Goal: Task Accomplishment & Management: Use online tool/utility

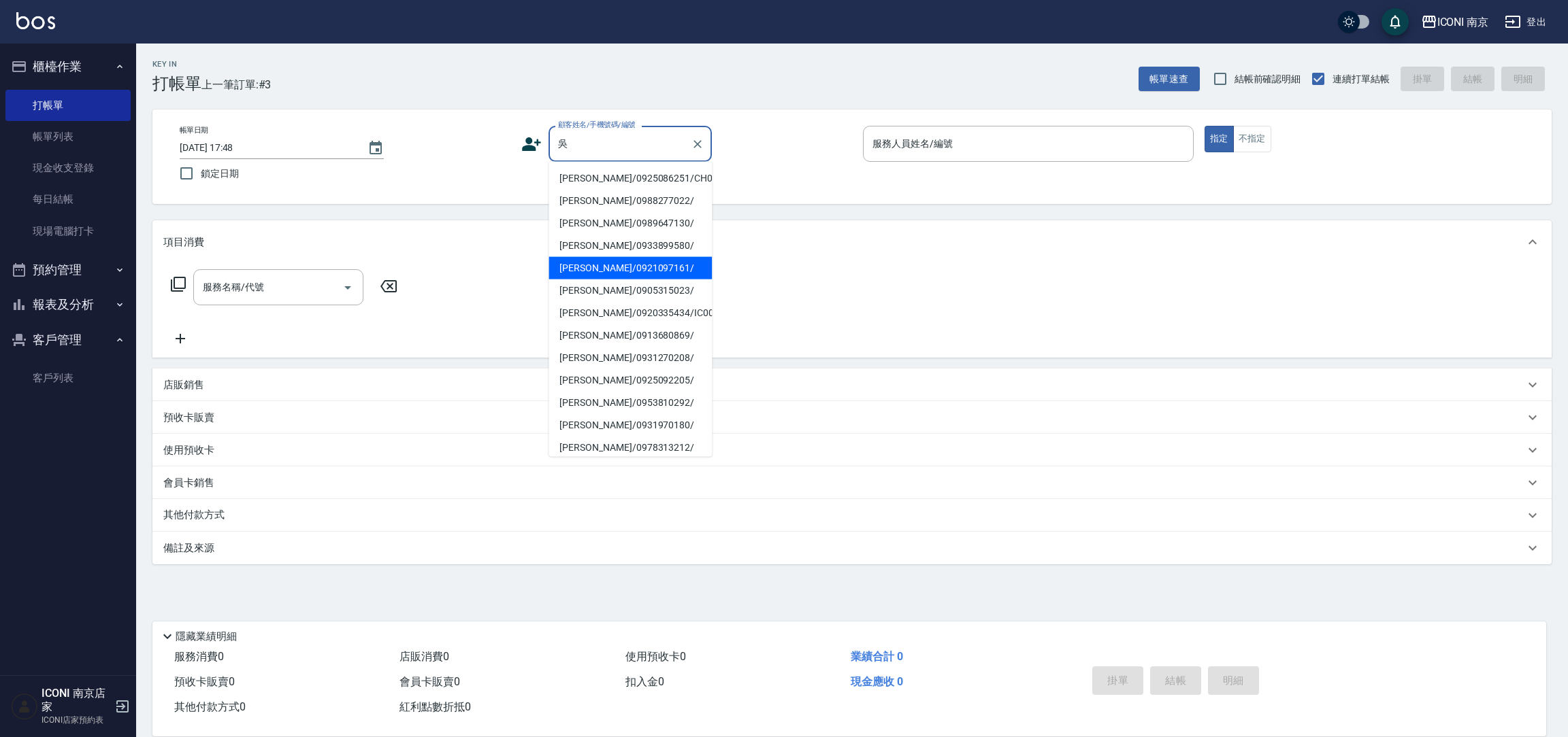
click at [653, 268] on li "[PERSON_NAME]/0921097161/" at bounding box center [630, 268] width 163 height 22
type input "[PERSON_NAME]/0921097161/"
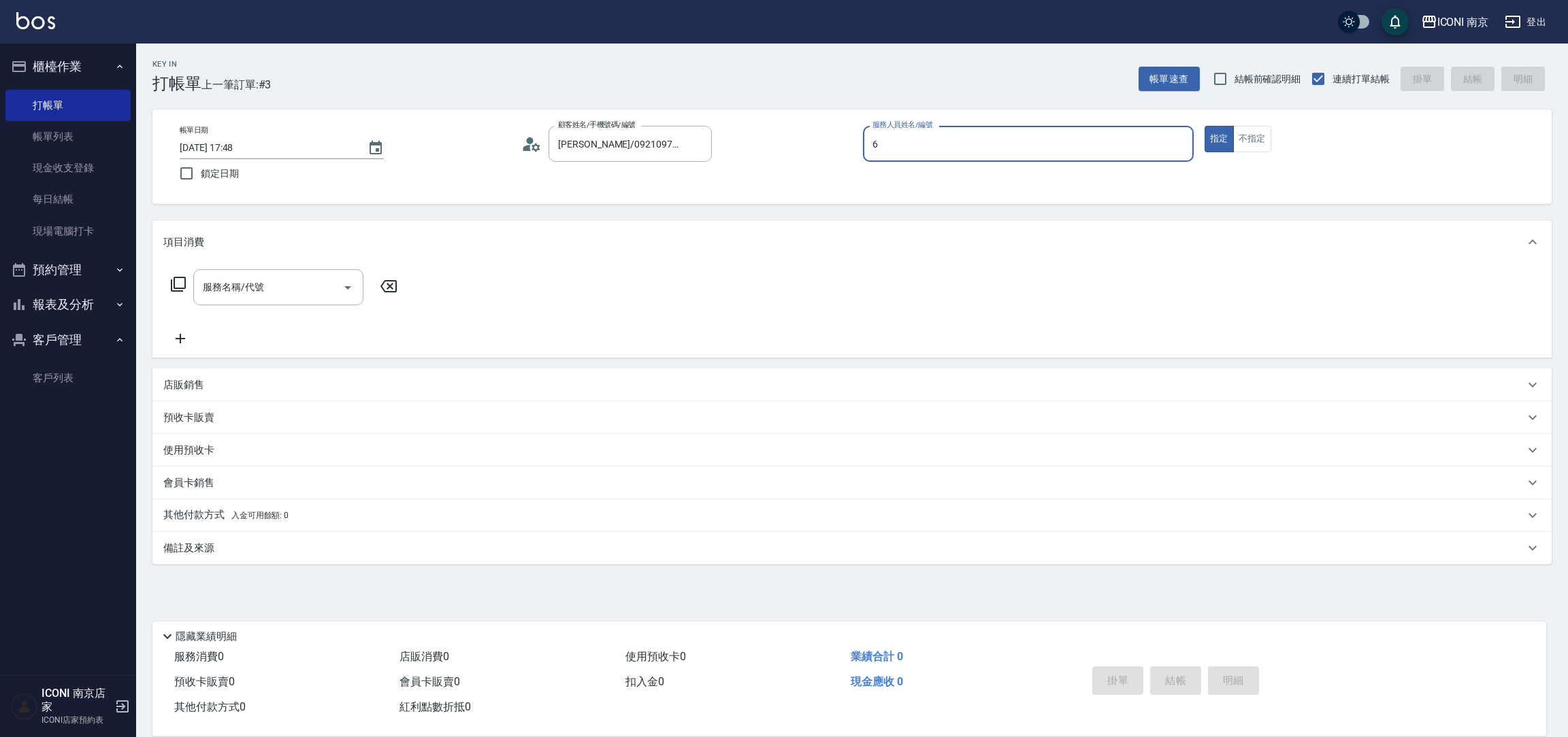
type input "Cherry-6"
type button "true"
click at [175, 282] on icon at bounding box center [178, 284] width 17 height 17
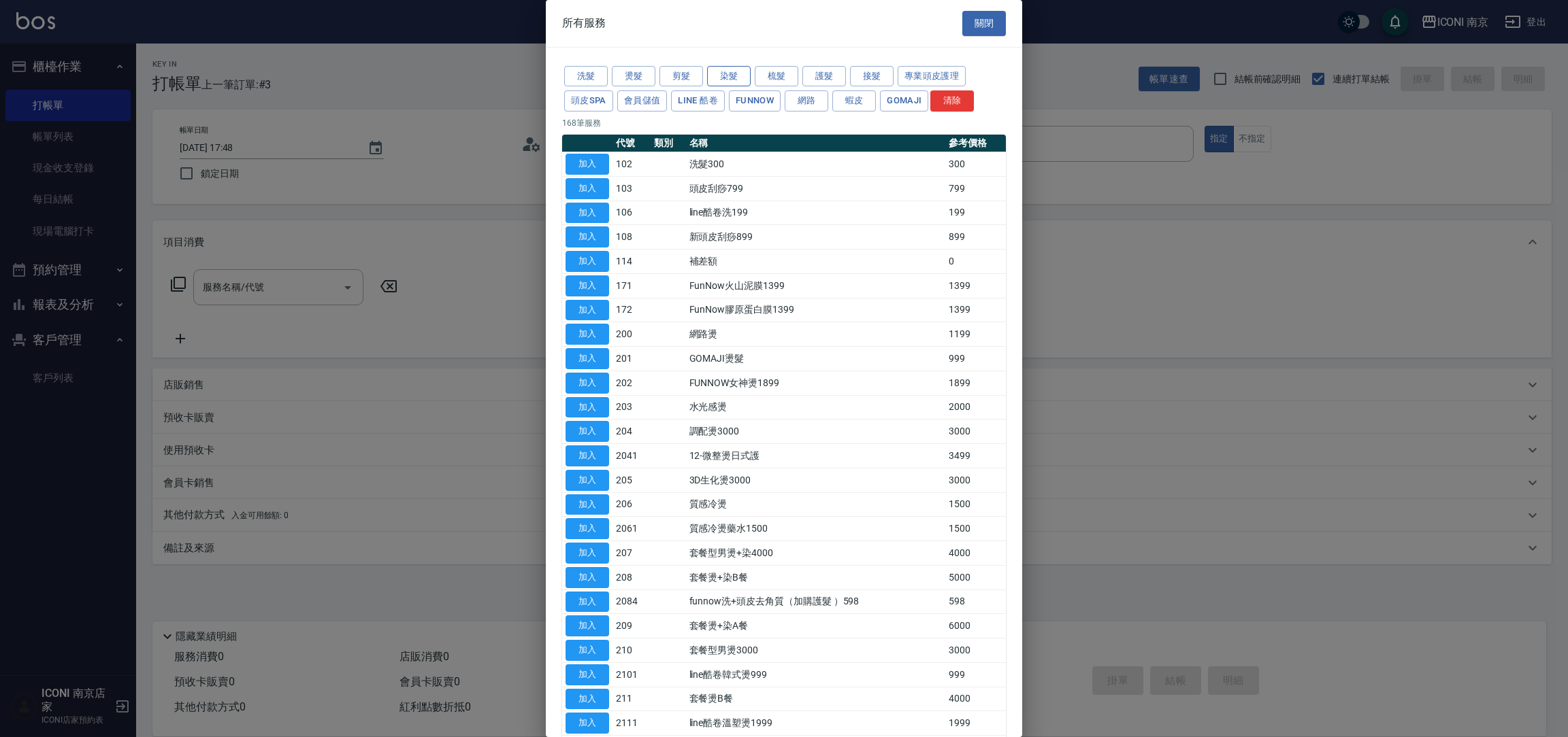
click at [740, 81] on button "染髮" at bounding box center [728, 77] width 43 height 21
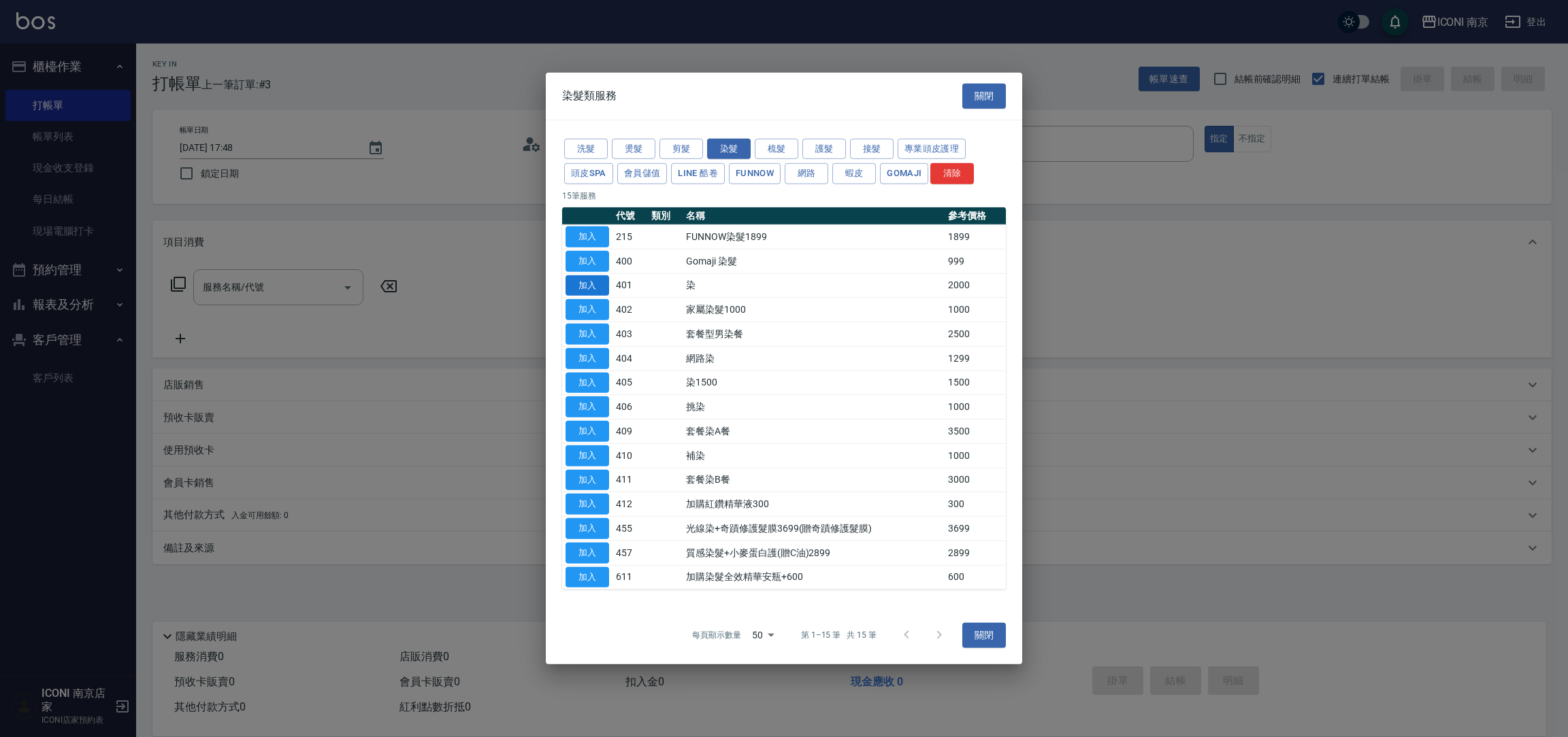
click at [580, 276] on button "加入" at bounding box center [587, 285] width 43 height 21
type input "染(401)"
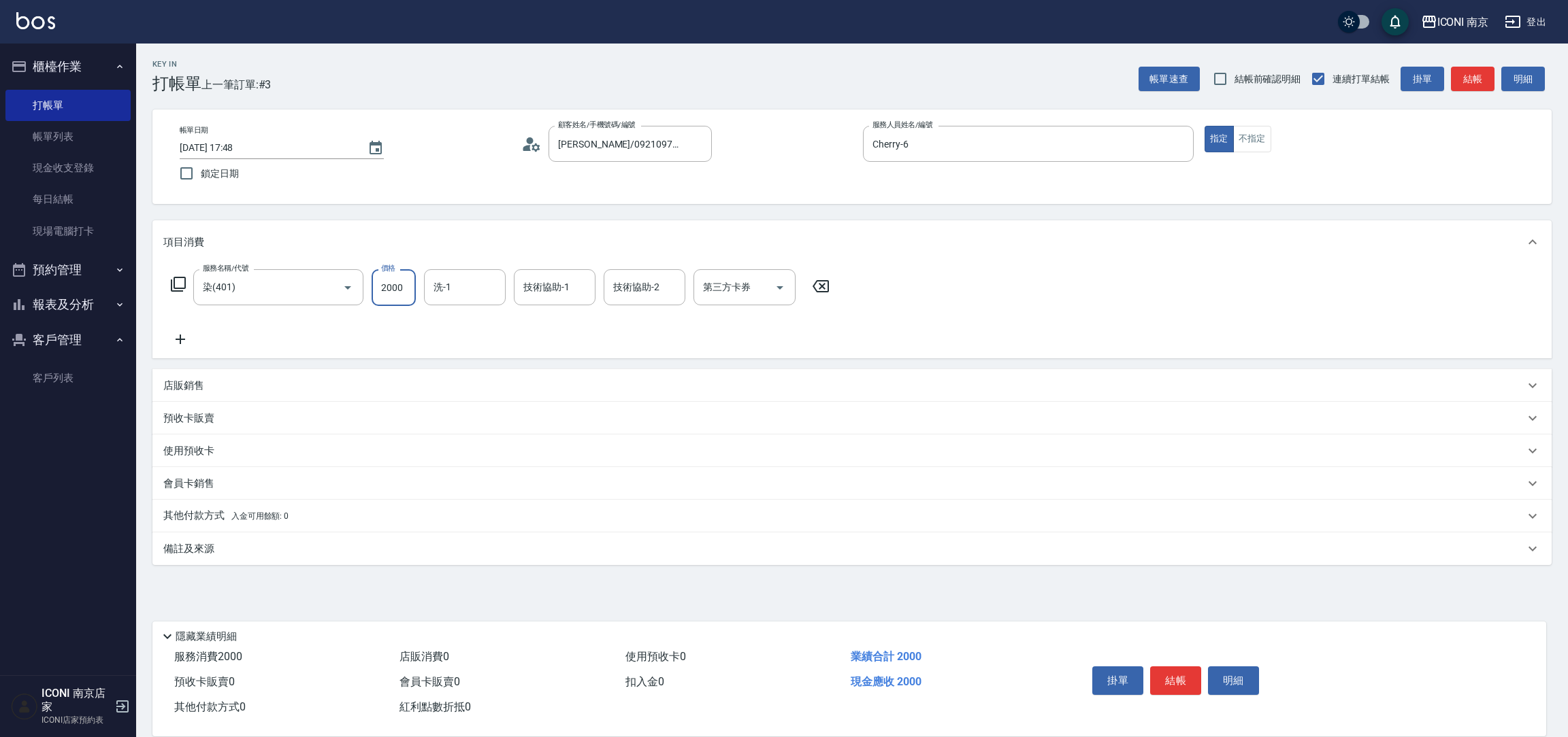
click at [379, 289] on input "2000" at bounding box center [394, 287] width 44 height 37
click at [456, 290] on input "洗-1" at bounding box center [465, 287] width 69 height 24
type input "Sherry-12"
click at [176, 290] on icon at bounding box center [178, 284] width 17 height 17
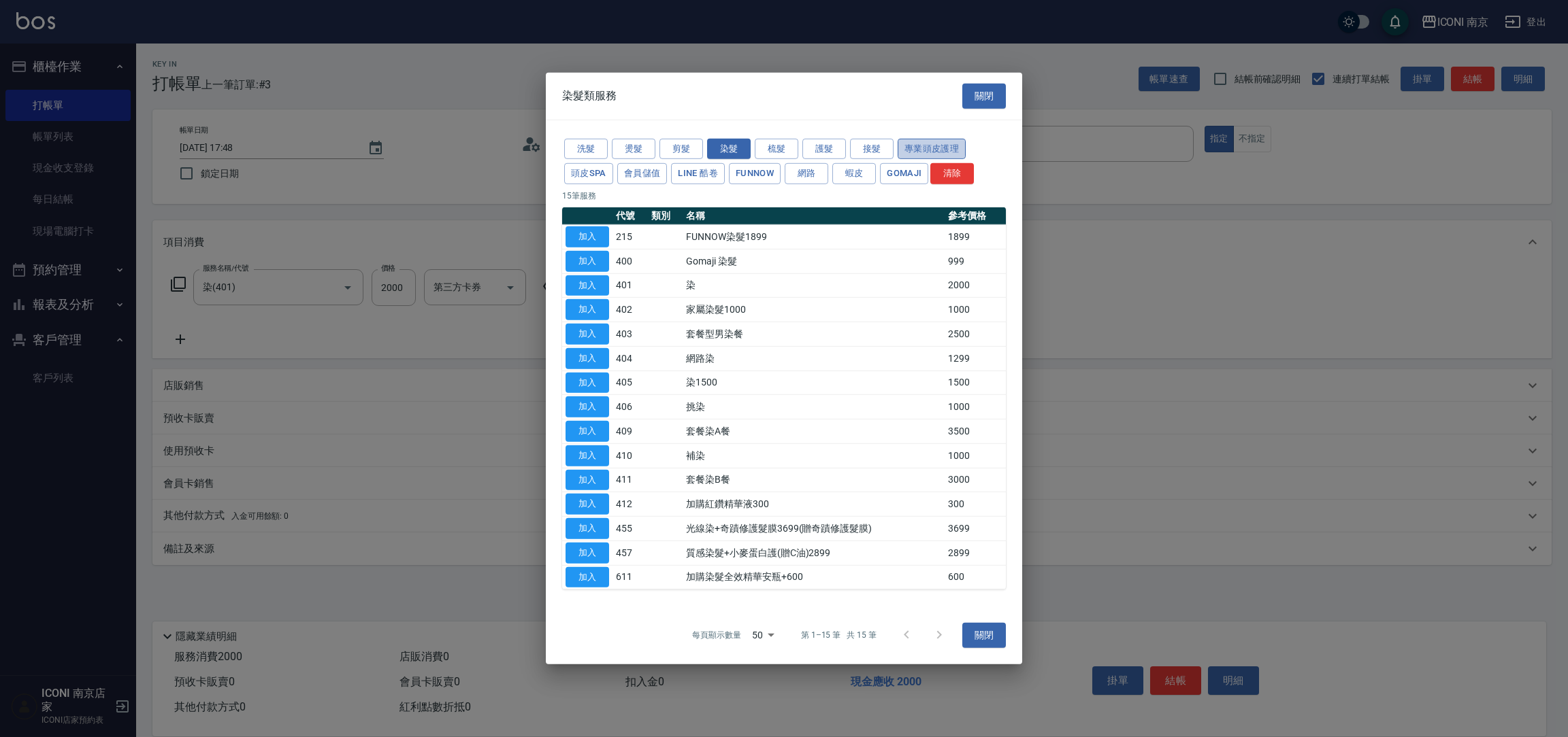
click at [910, 148] on button "專業頭皮護理" at bounding box center [932, 148] width 68 height 21
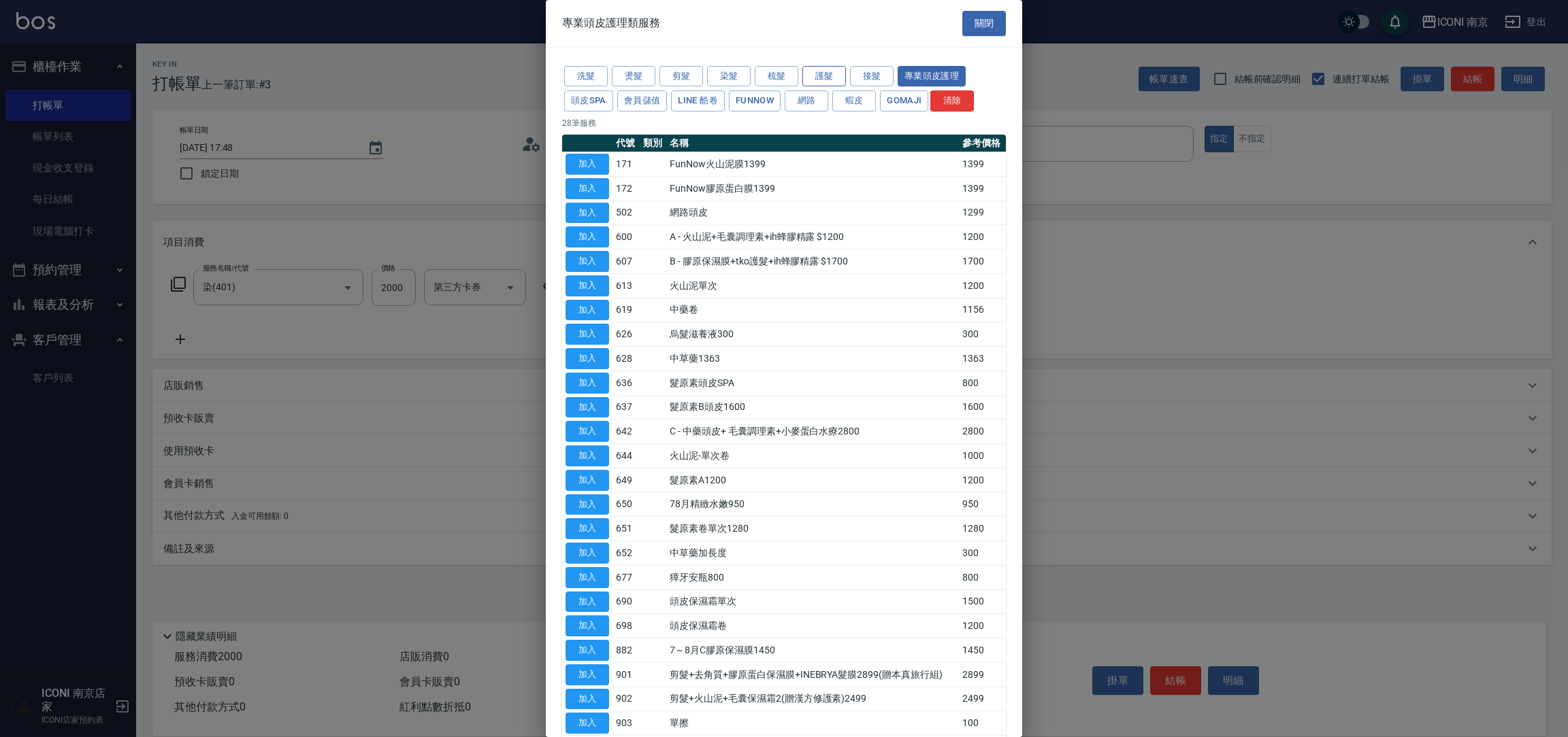
click at [831, 82] on button "護髮" at bounding box center [823, 77] width 43 height 21
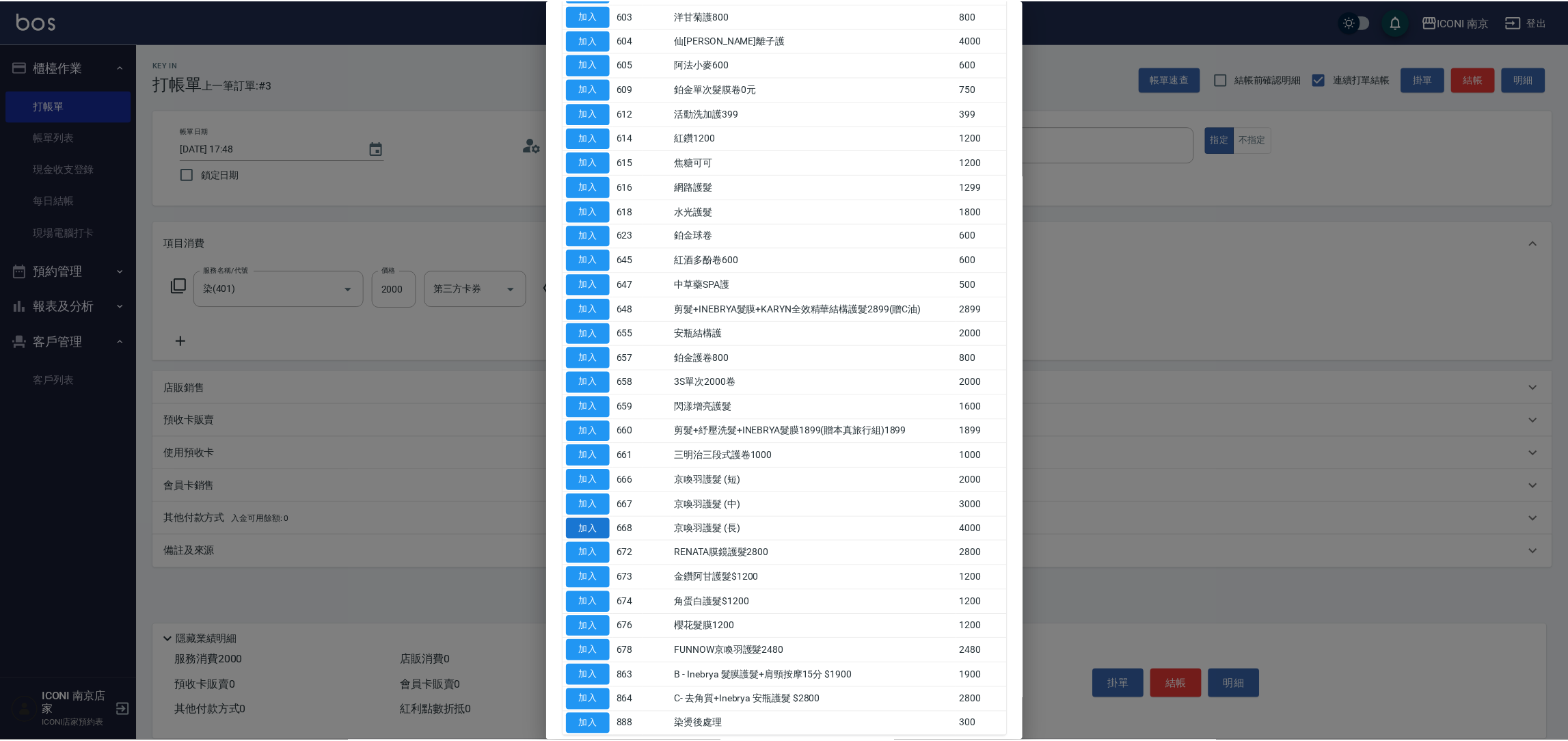
scroll to position [175, 0]
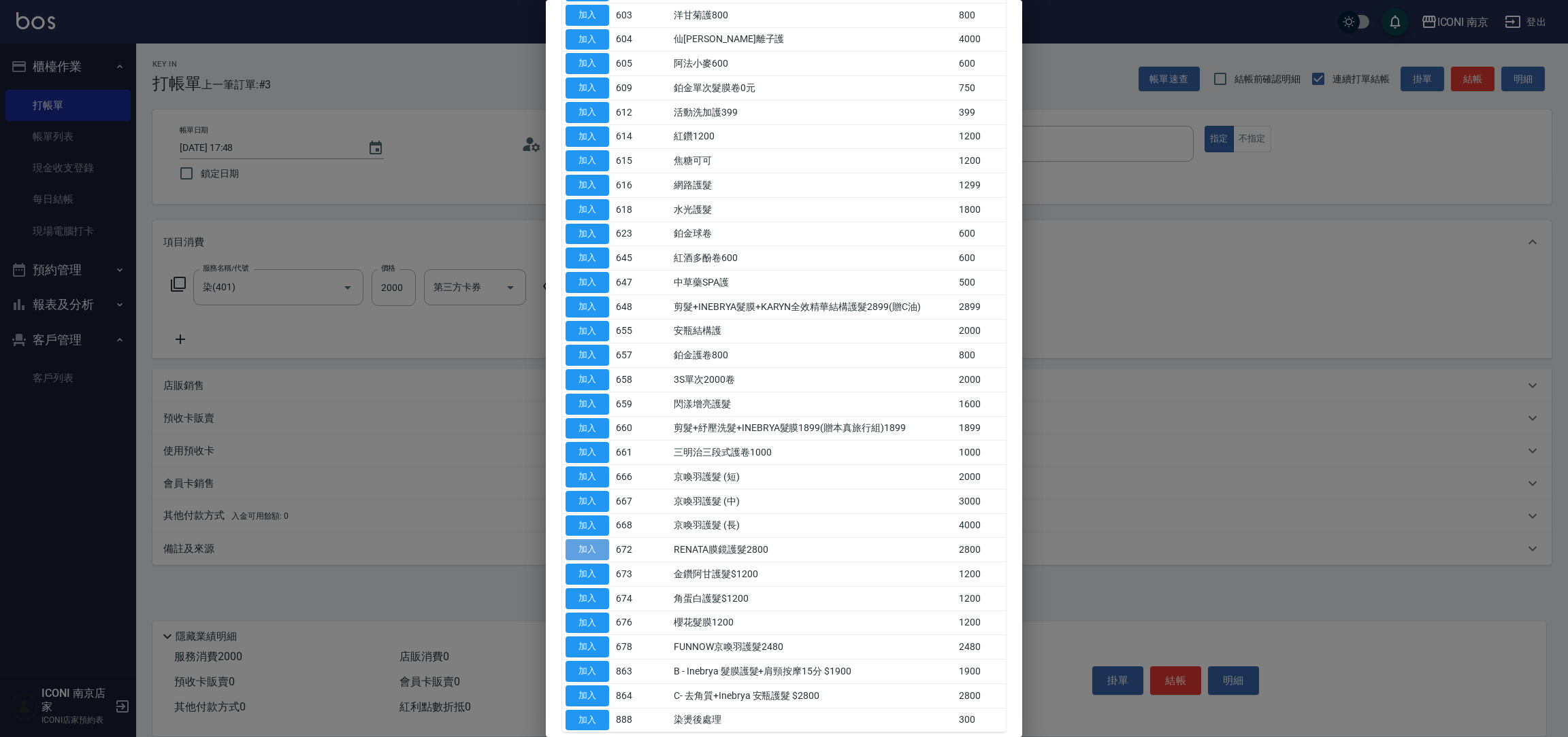
click at [581, 550] on button "加入" at bounding box center [587, 549] width 43 height 21
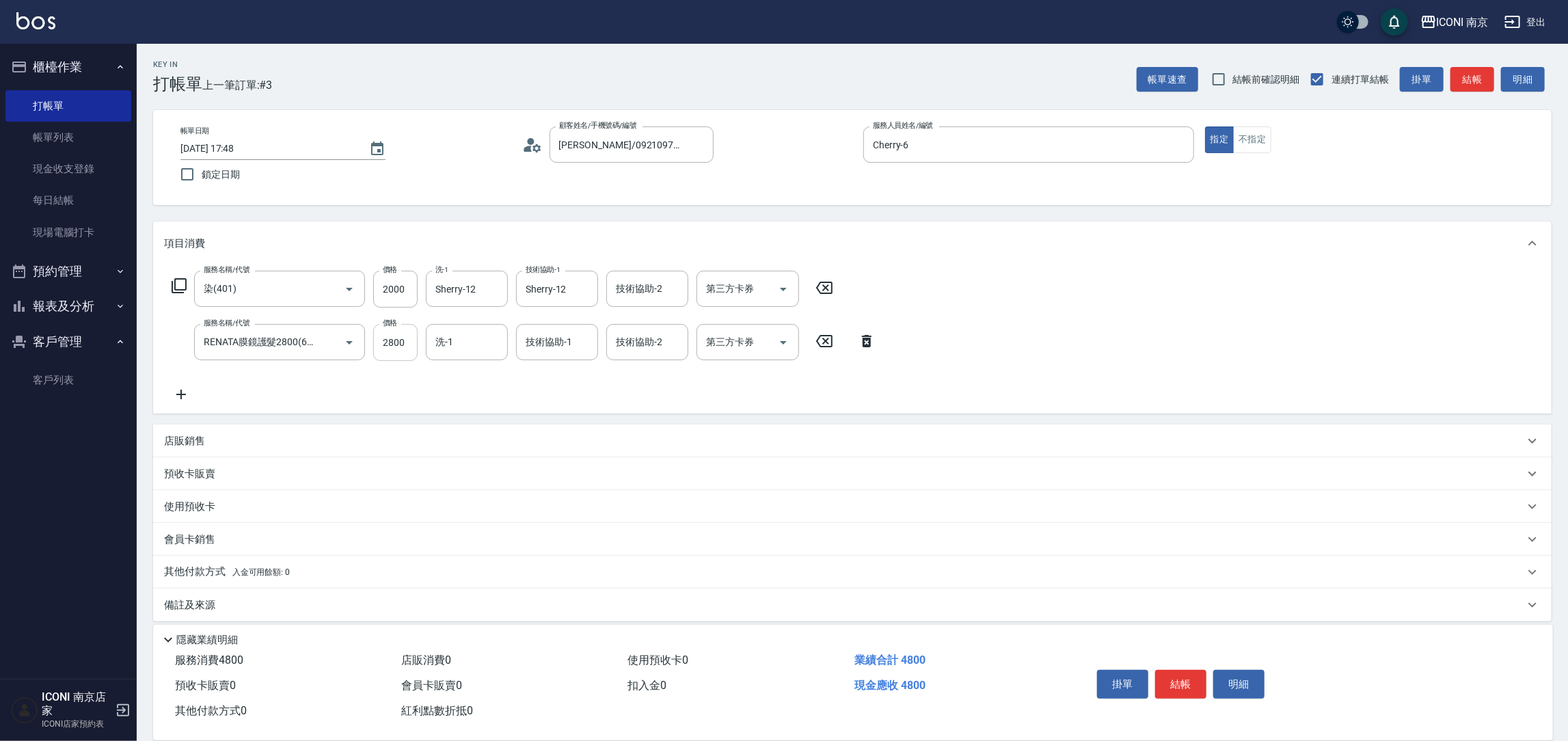
click at [385, 337] on input "2800" at bounding box center [396, 343] width 44 height 37
type input "2000"
type input "Sherry-12"
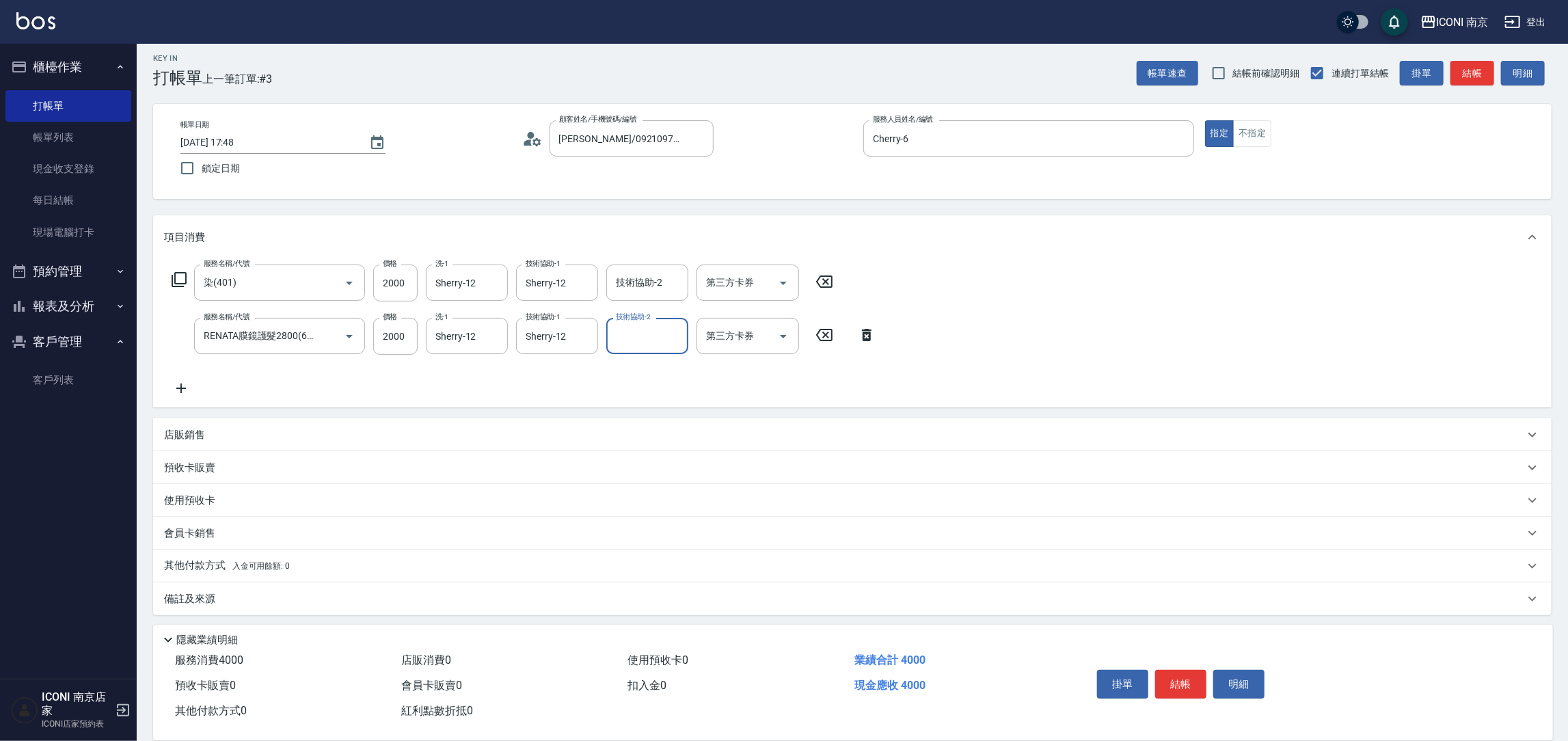
scroll to position [7, 0]
click at [281, 567] on span "入金可用餘額: 0" at bounding box center [261, 565] width 58 height 10
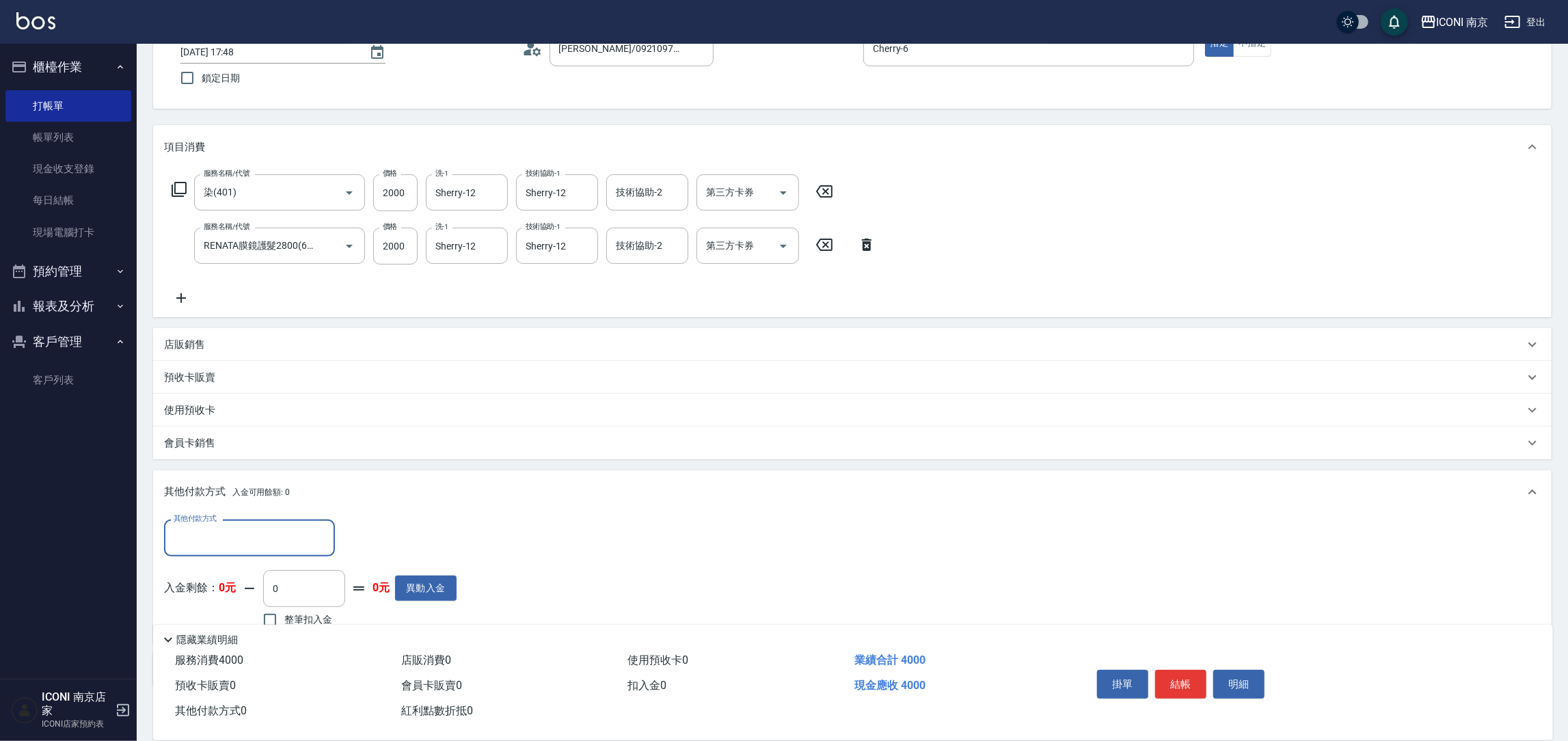
scroll to position [169, 0]
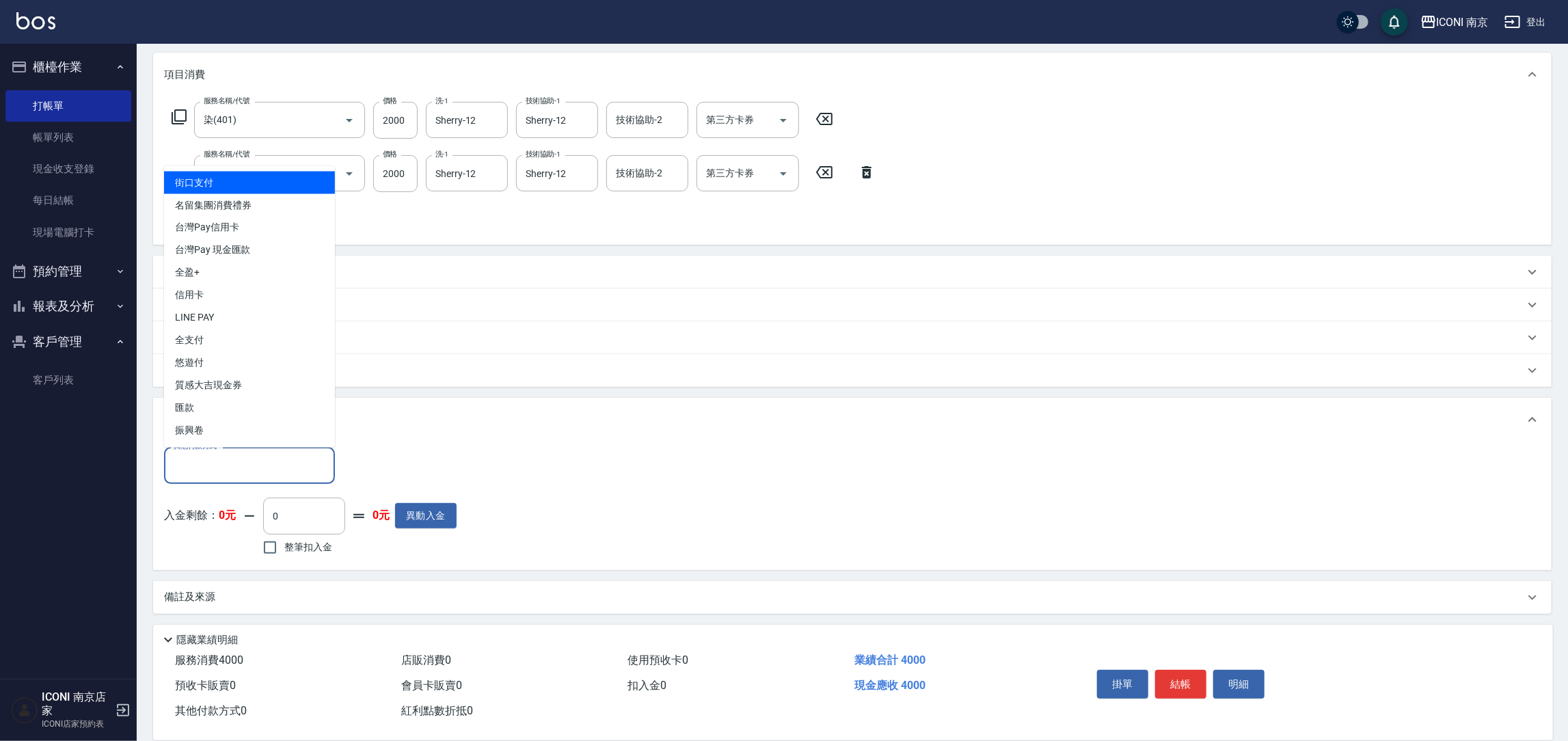
click at [286, 466] on input "其他付款方式" at bounding box center [250, 465] width 159 height 24
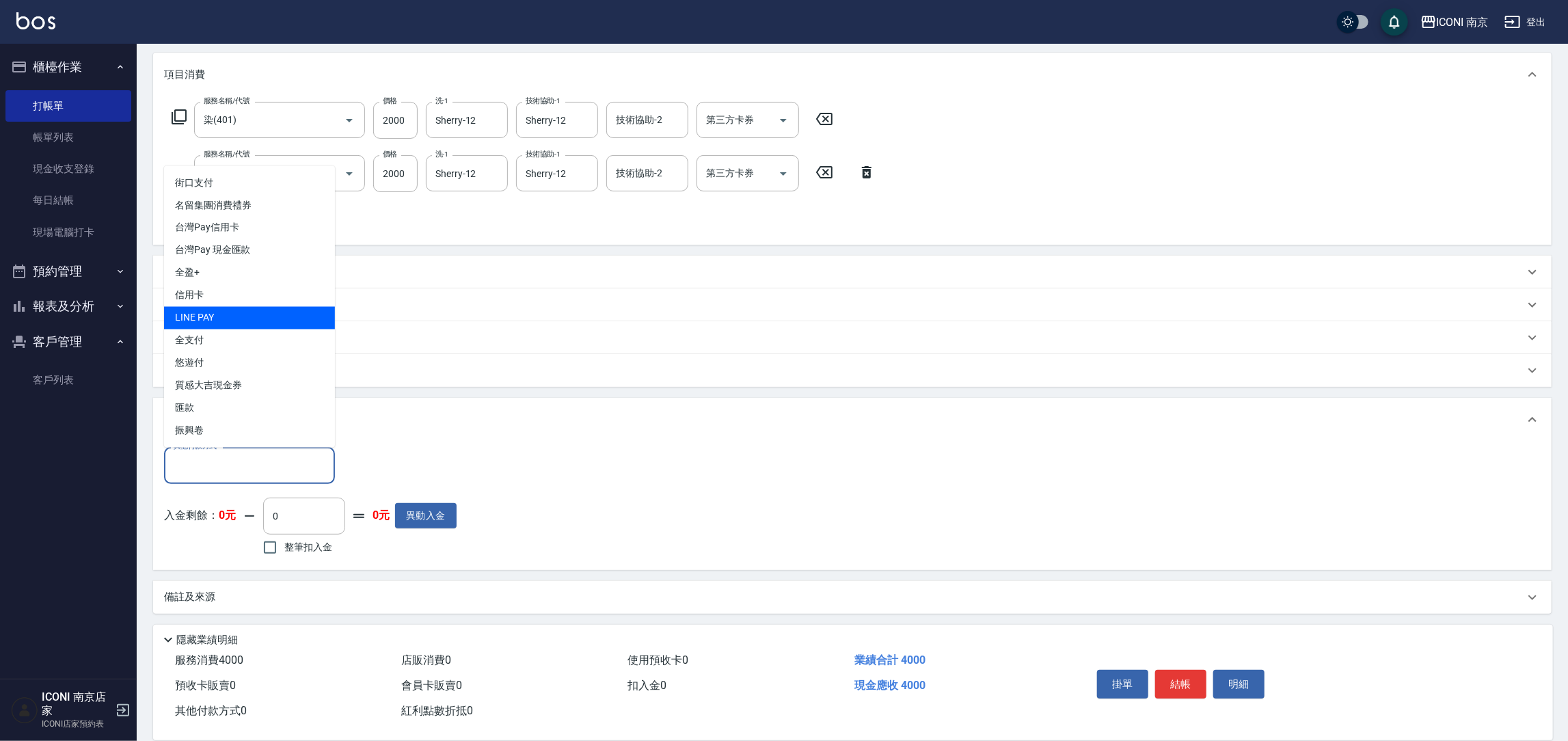
click at [250, 315] on span "LINE PAY" at bounding box center [249, 318] width 171 height 22
type input "LINE PAY"
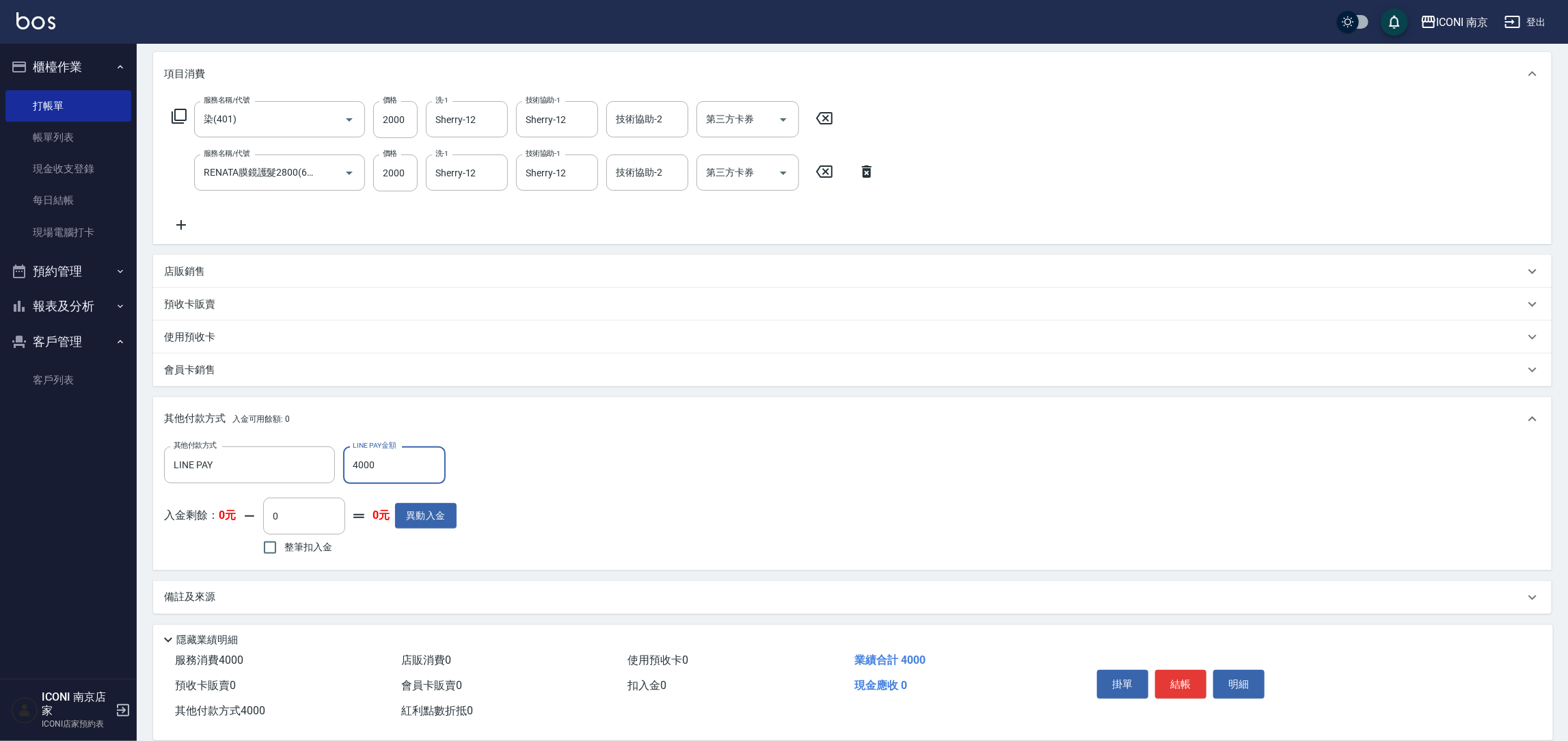
type input "4000"
drag, startPoint x: 372, startPoint y: 587, endPoint x: 368, endPoint y: 566, distance: 21.4
click at [369, 586] on div "備註及來源" at bounding box center [852, 597] width 1398 height 33
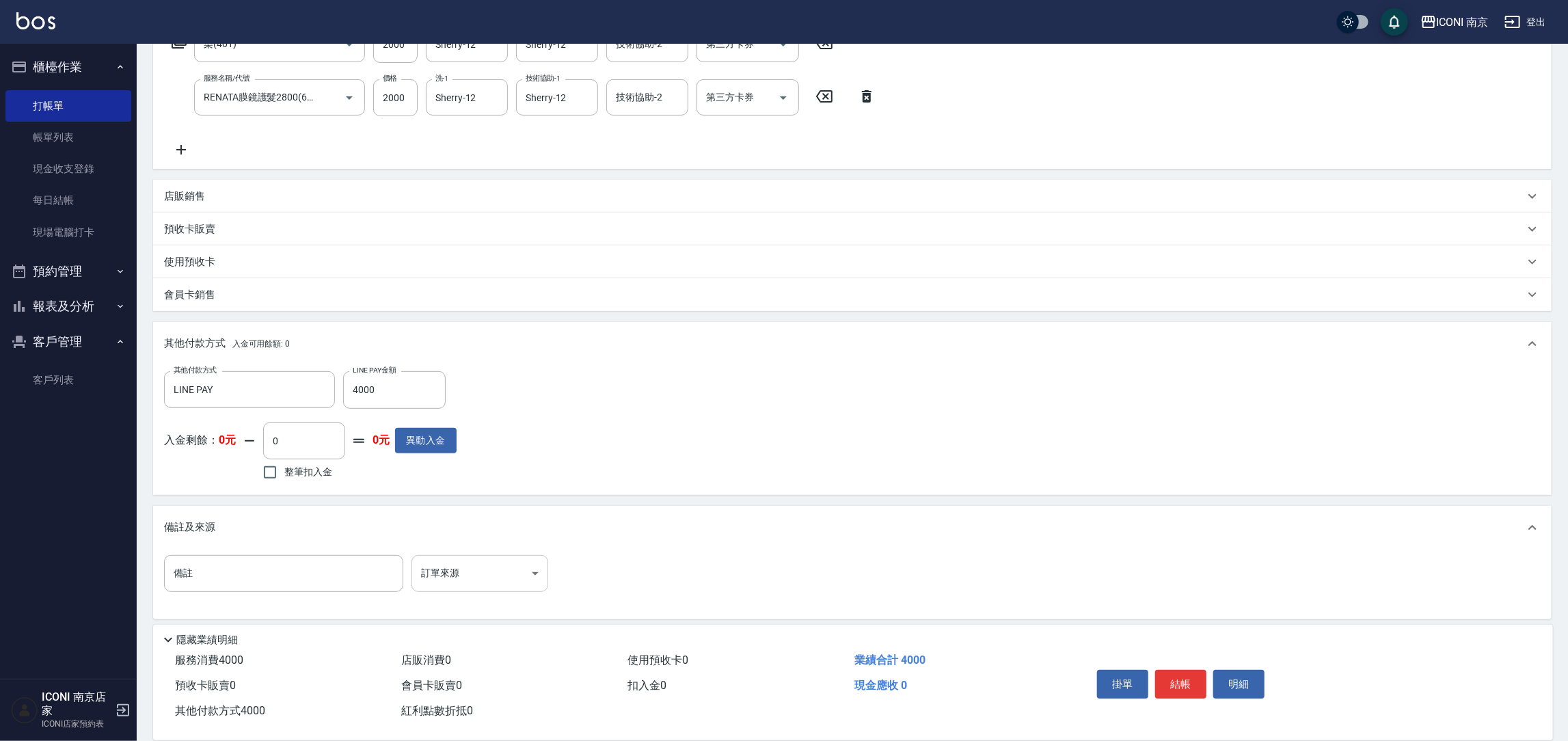
scroll to position [248, 0]
click at [512, 575] on body "ICONI 南京 登出 櫃檯作業 打帳單 帳單列表 現金收支登錄 每日結帳 現場電腦打卡 預約管理 預約管理 單日預約紀錄 單週預約紀錄 報表及分析 報表目錄…" at bounding box center [784, 248] width 1568 height 992
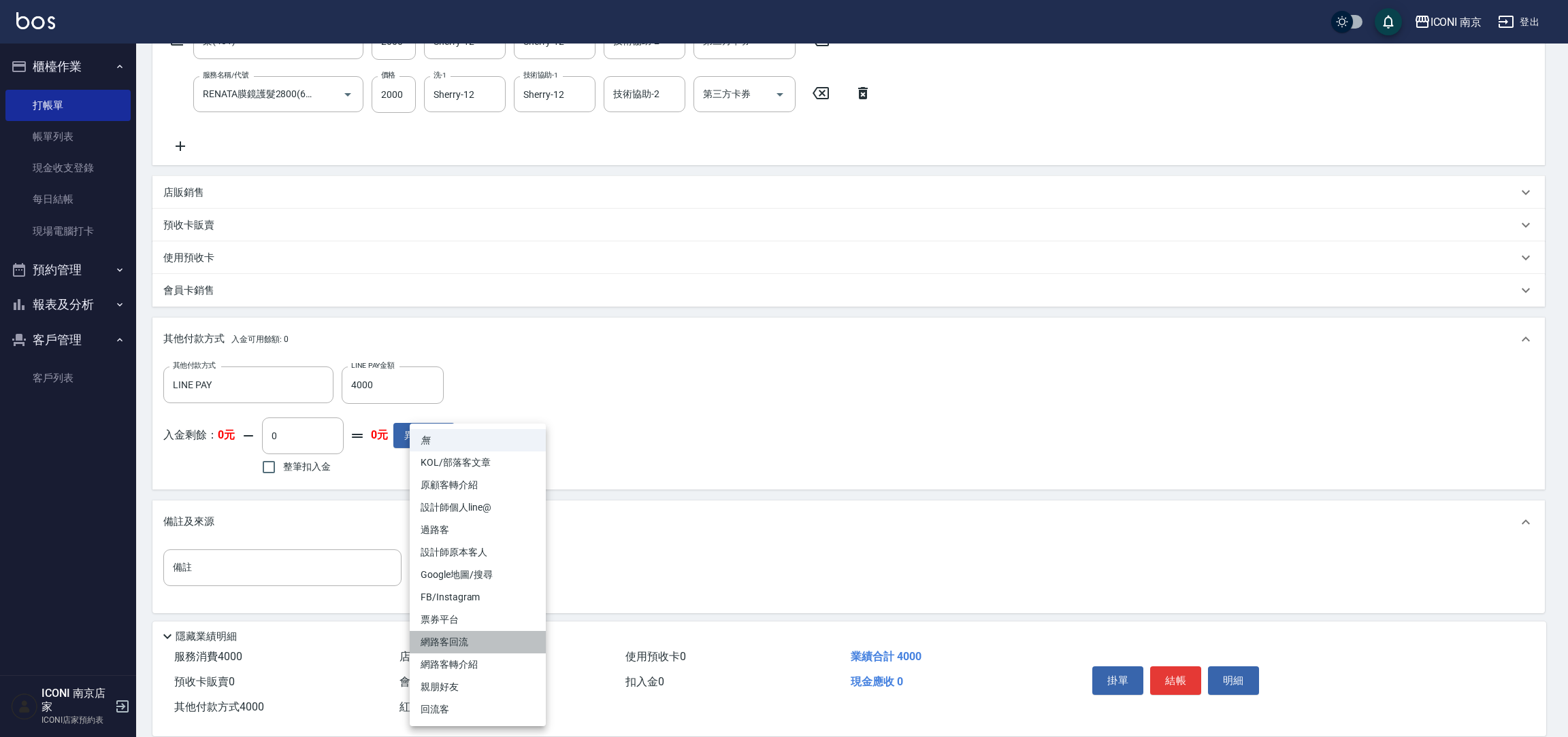
click at [484, 634] on li "網路客回流" at bounding box center [478, 642] width 136 height 22
type input "網路客回流"
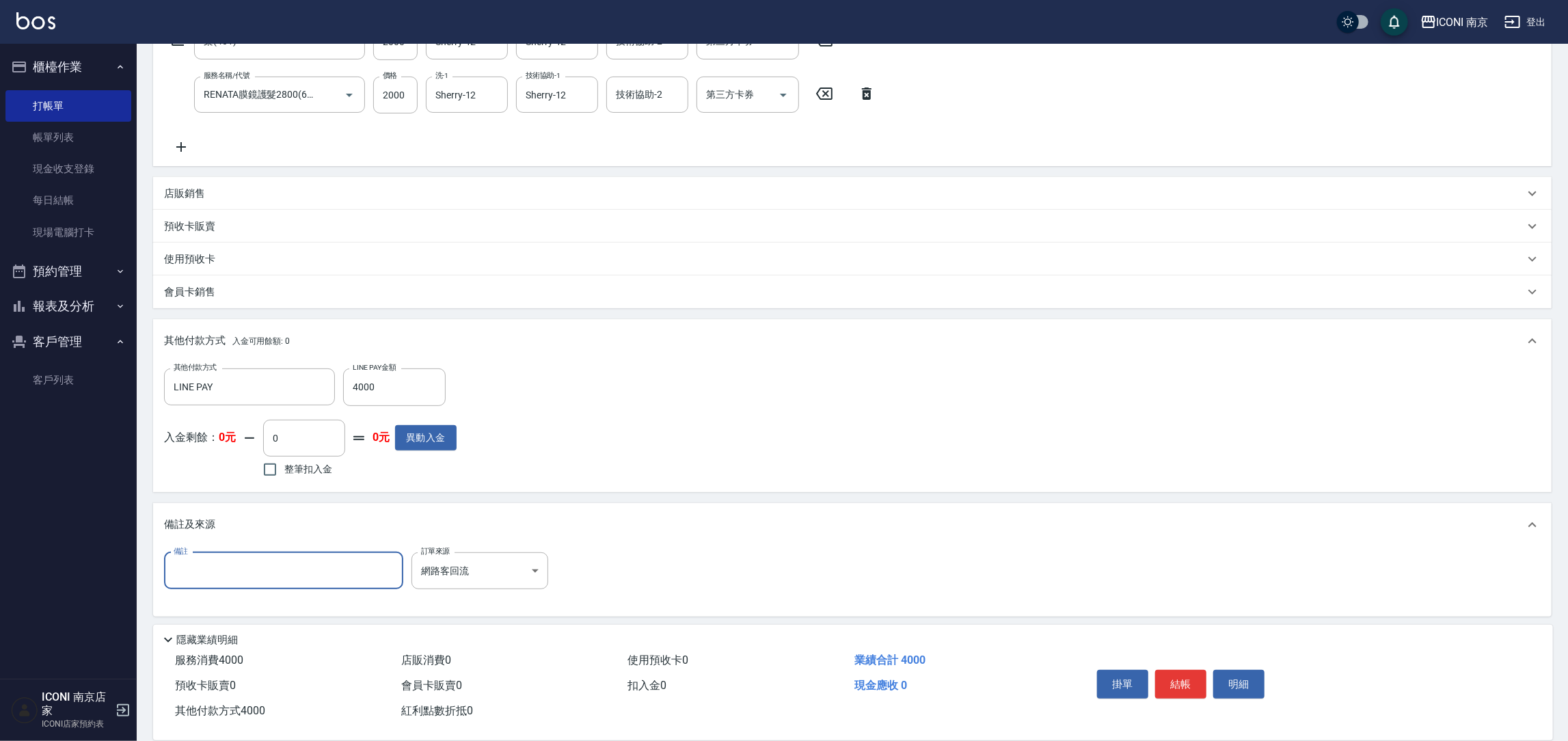
click at [332, 562] on input "備註" at bounding box center [284, 570] width 240 height 37
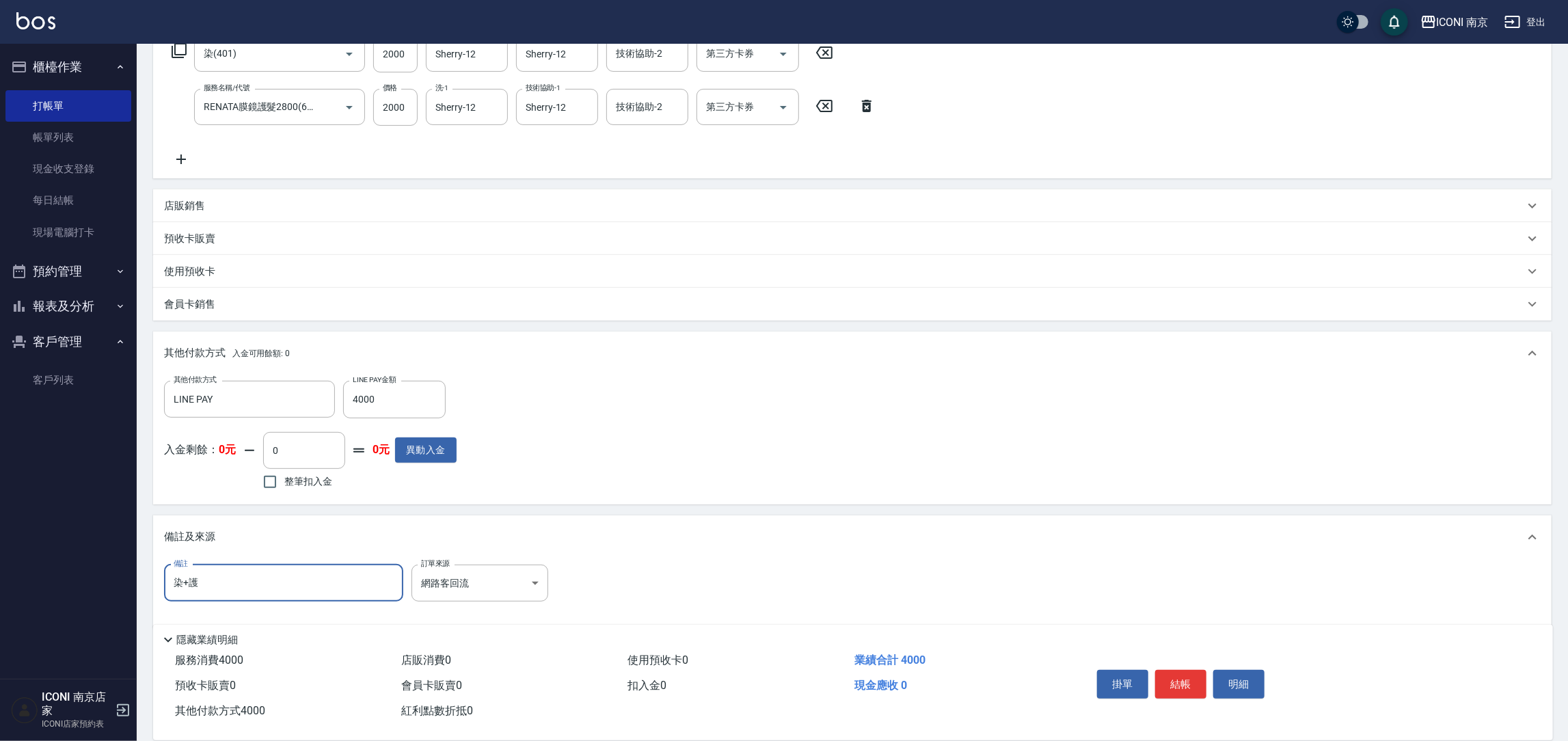
scroll to position [251, 0]
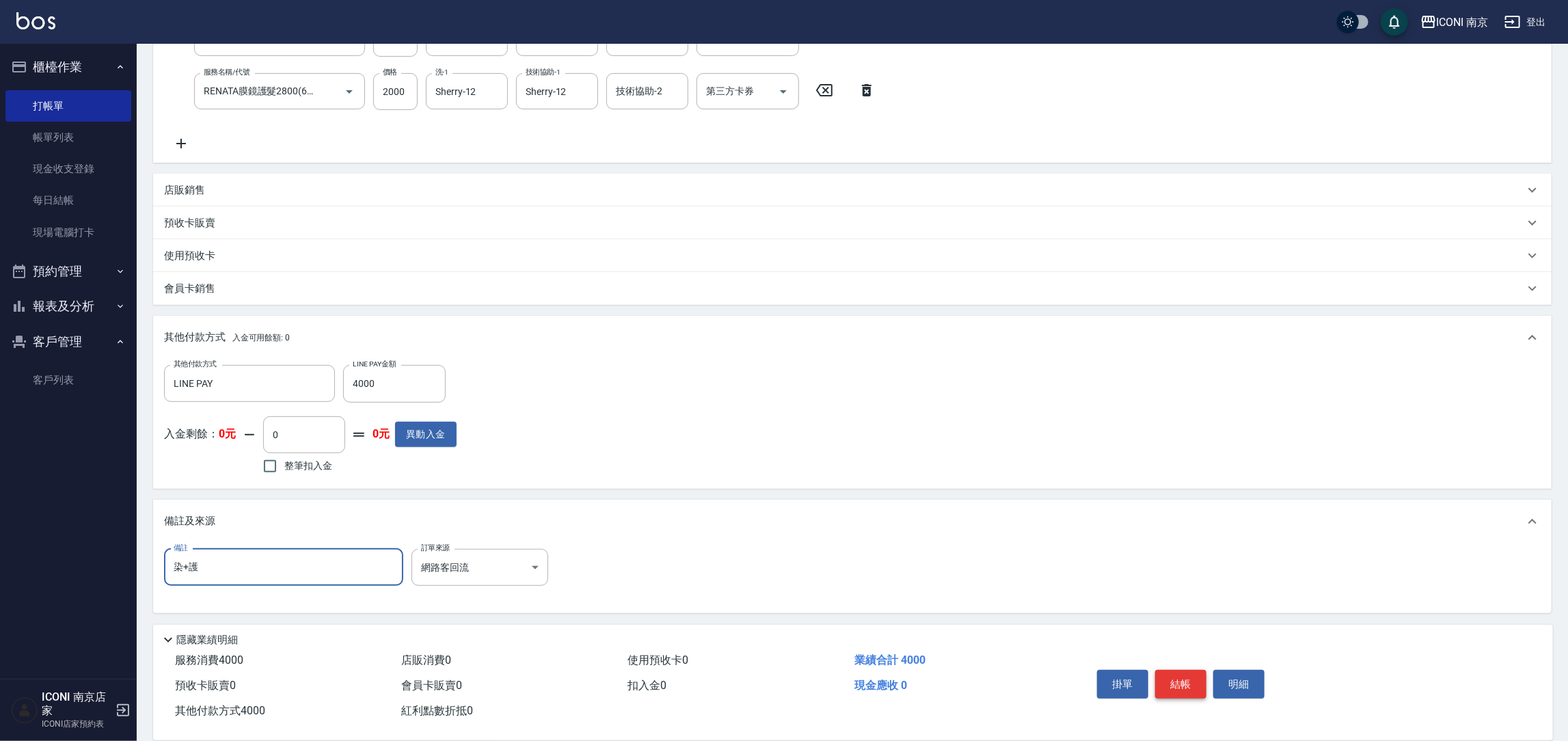
type input "染+護"
click at [1176, 685] on button "結帳" at bounding box center [1181, 685] width 52 height 29
type input "[DATE] 19:18"
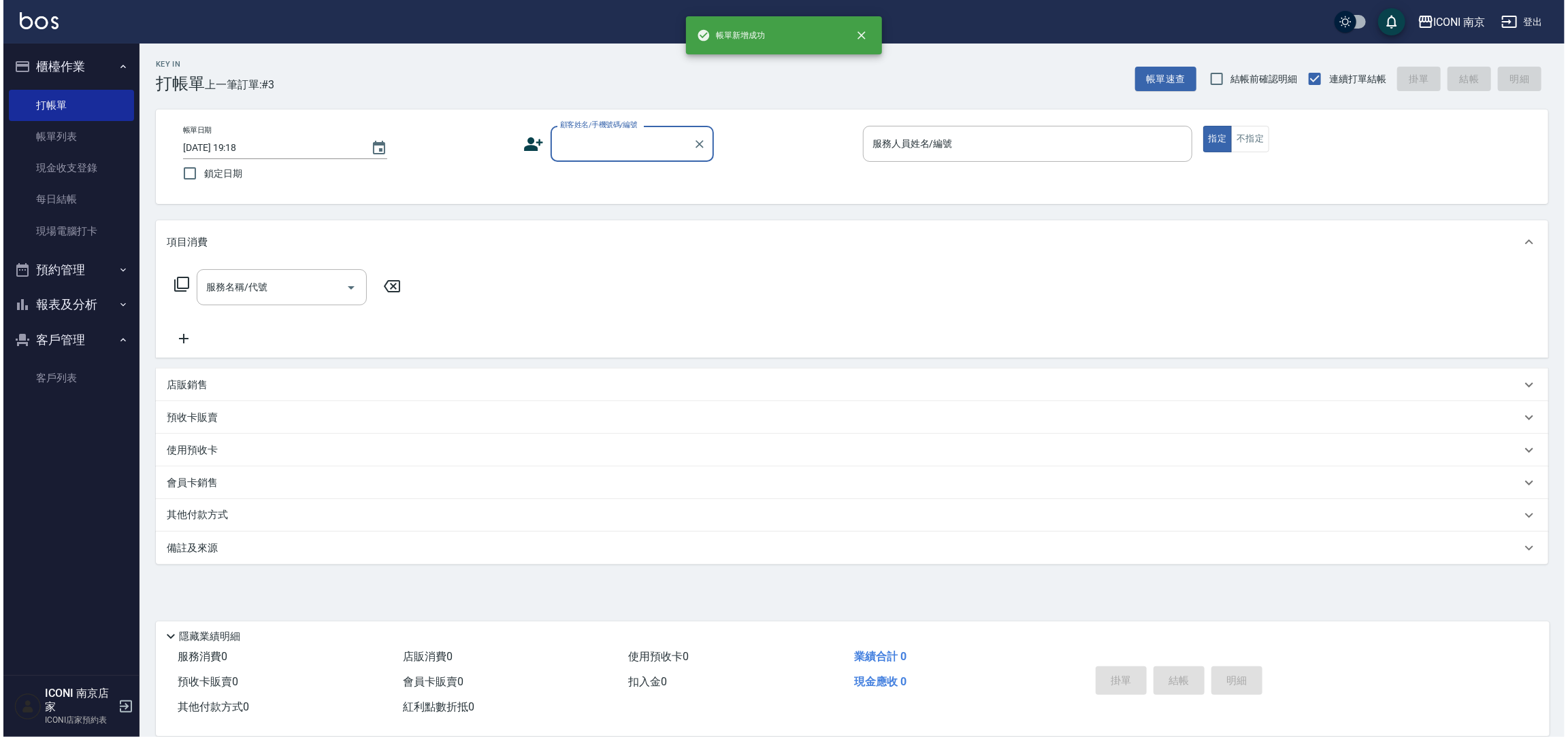
scroll to position [0, 0]
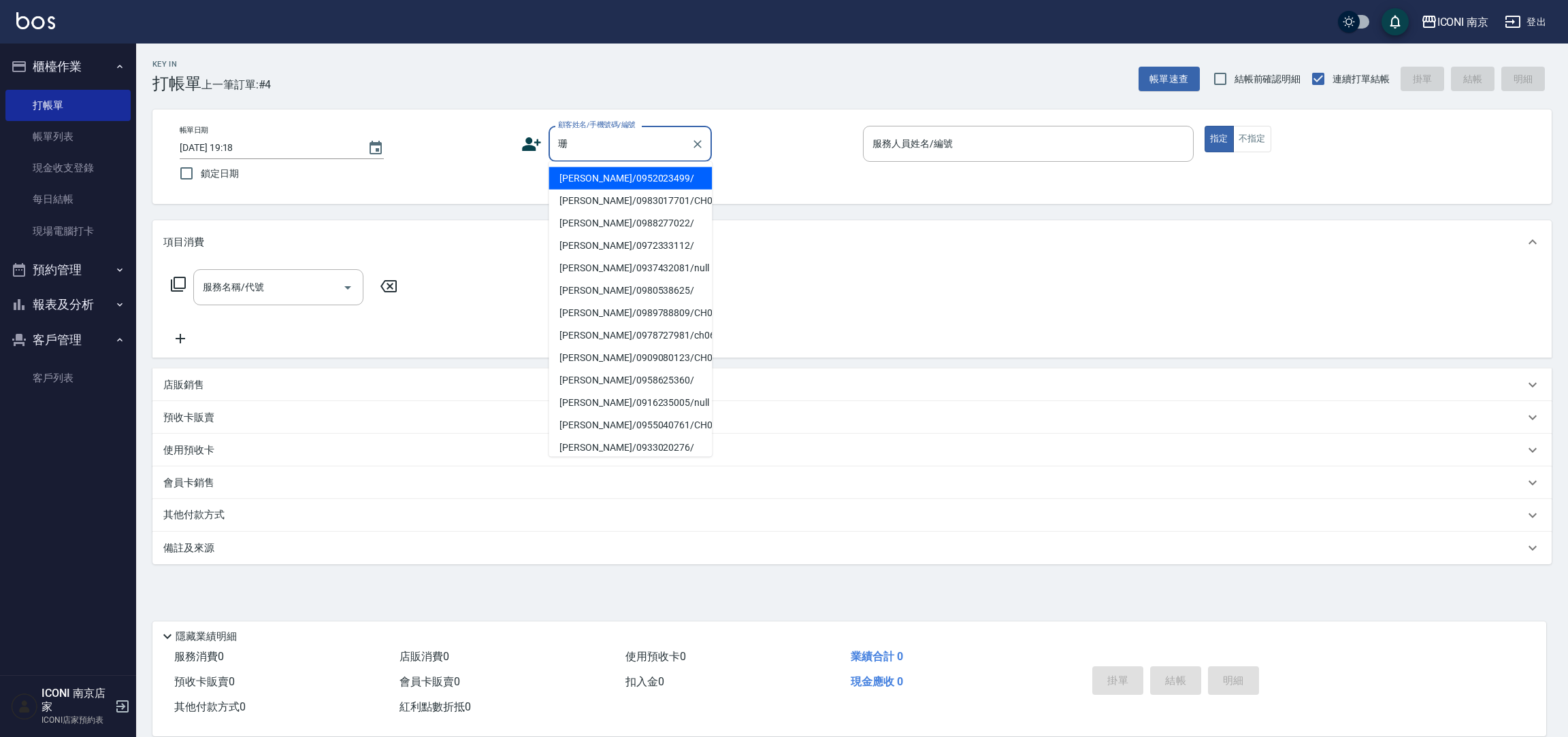
click at [648, 180] on li "[PERSON_NAME]/0952023499/" at bounding box center [630, 178] width 163 height 22
type input "[PERSON_NAME]/0952023499/"
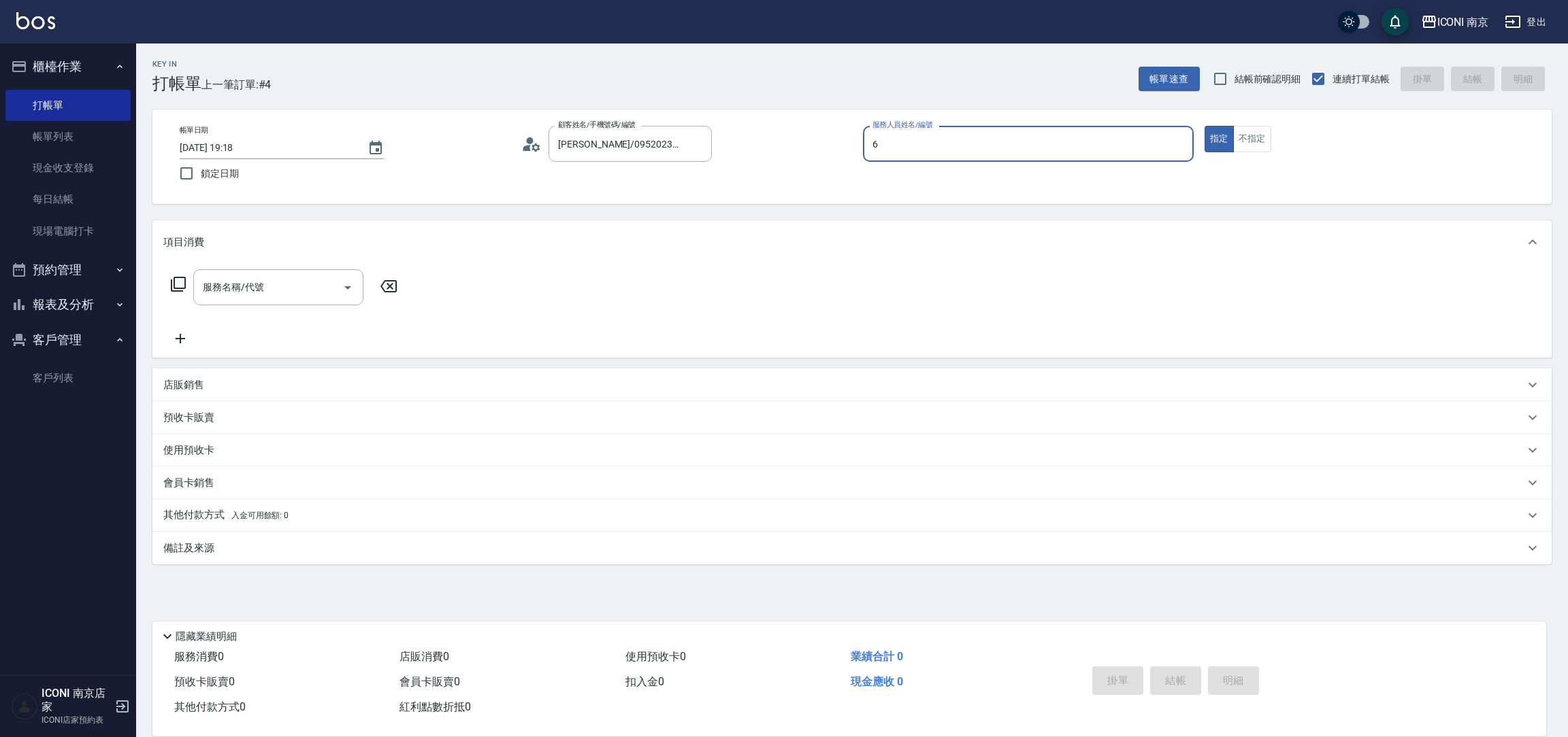
type input "Cherry-6"
click at [178, 282] on icon at bounding box center [178, 284] width 17 height 17
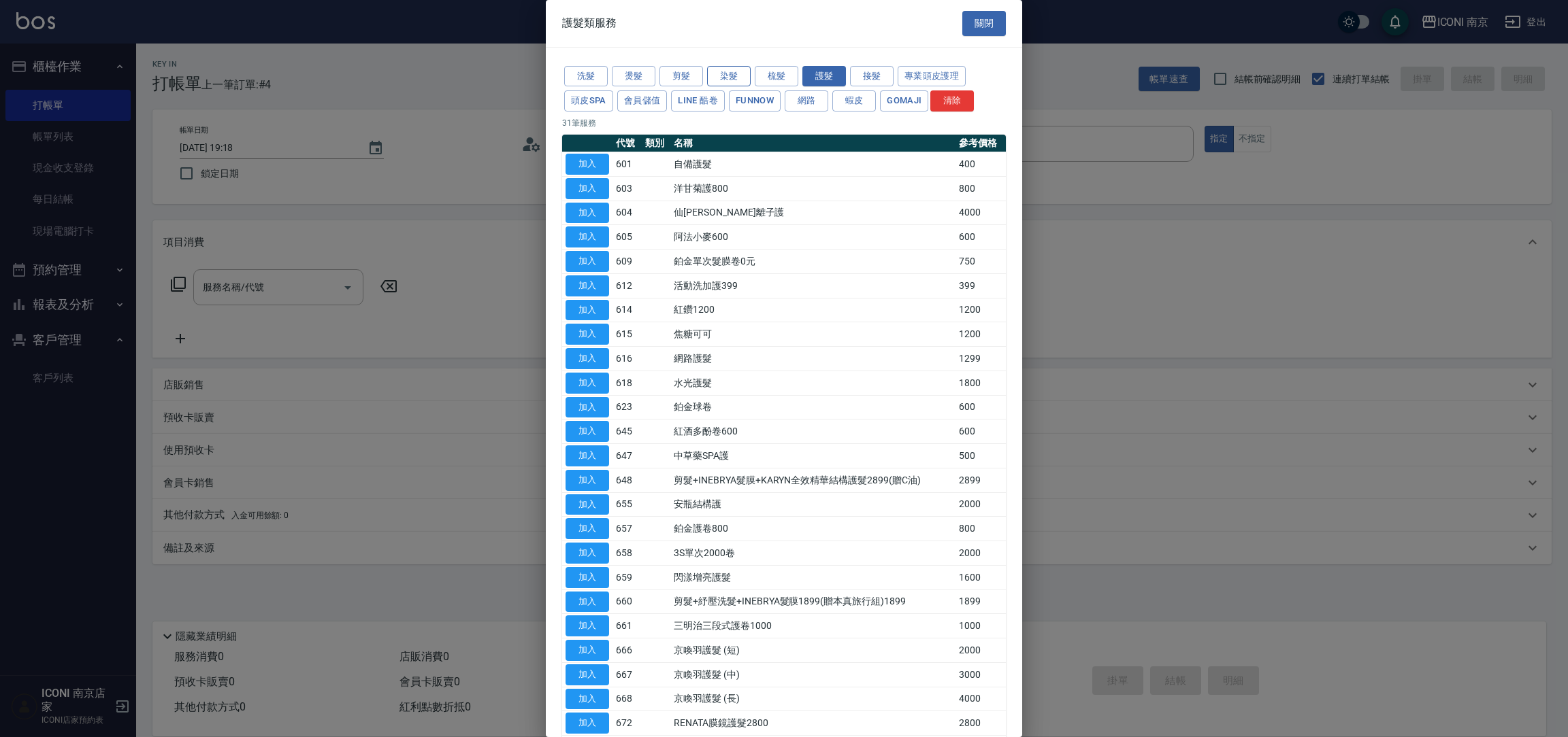
click at [717, 73] on button "染髮" at bounding box center [728, 77] width 43 height 21
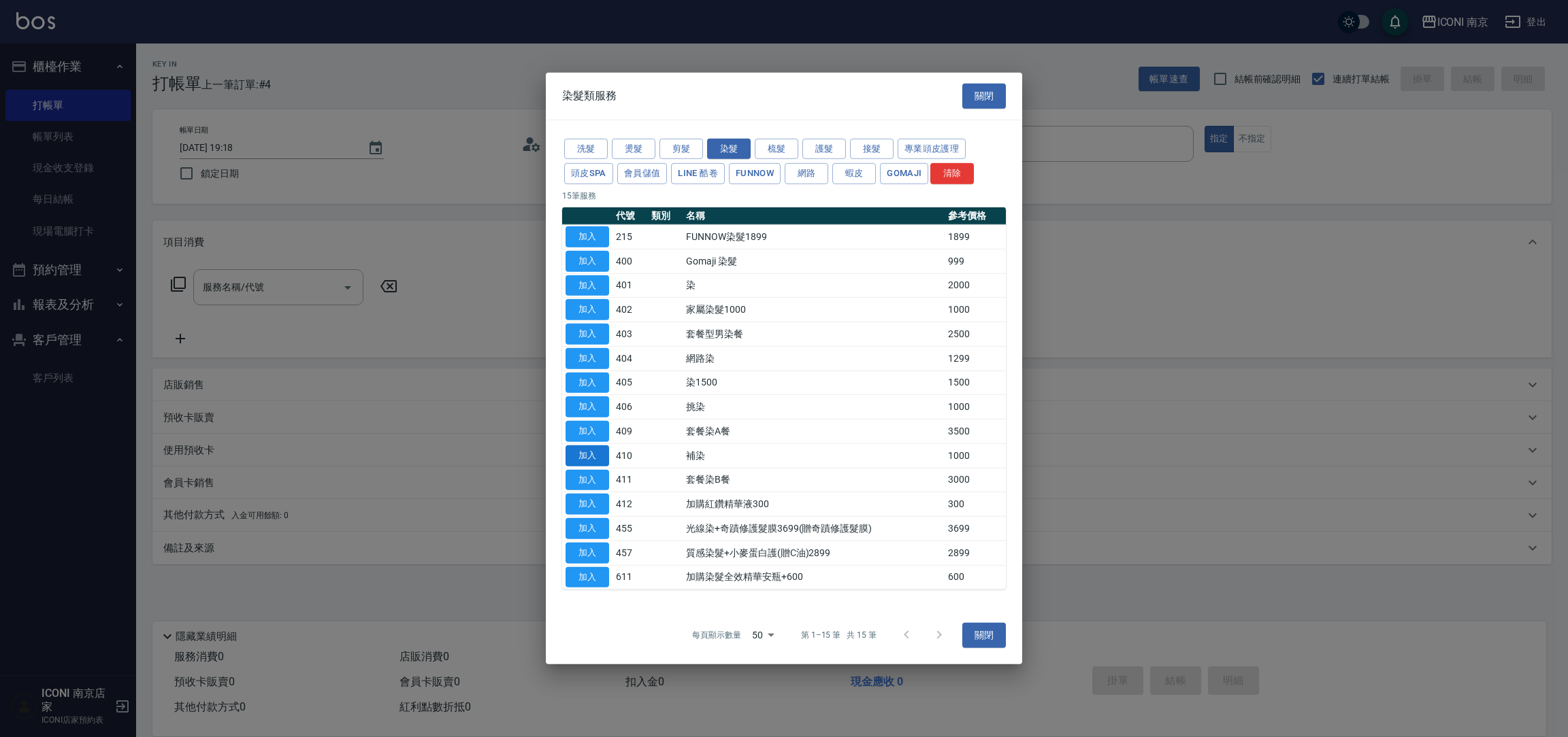
click at [581, 452] on button "加入" at bounding box center [587, 456] width 43 height 21
type input "補染(410)"
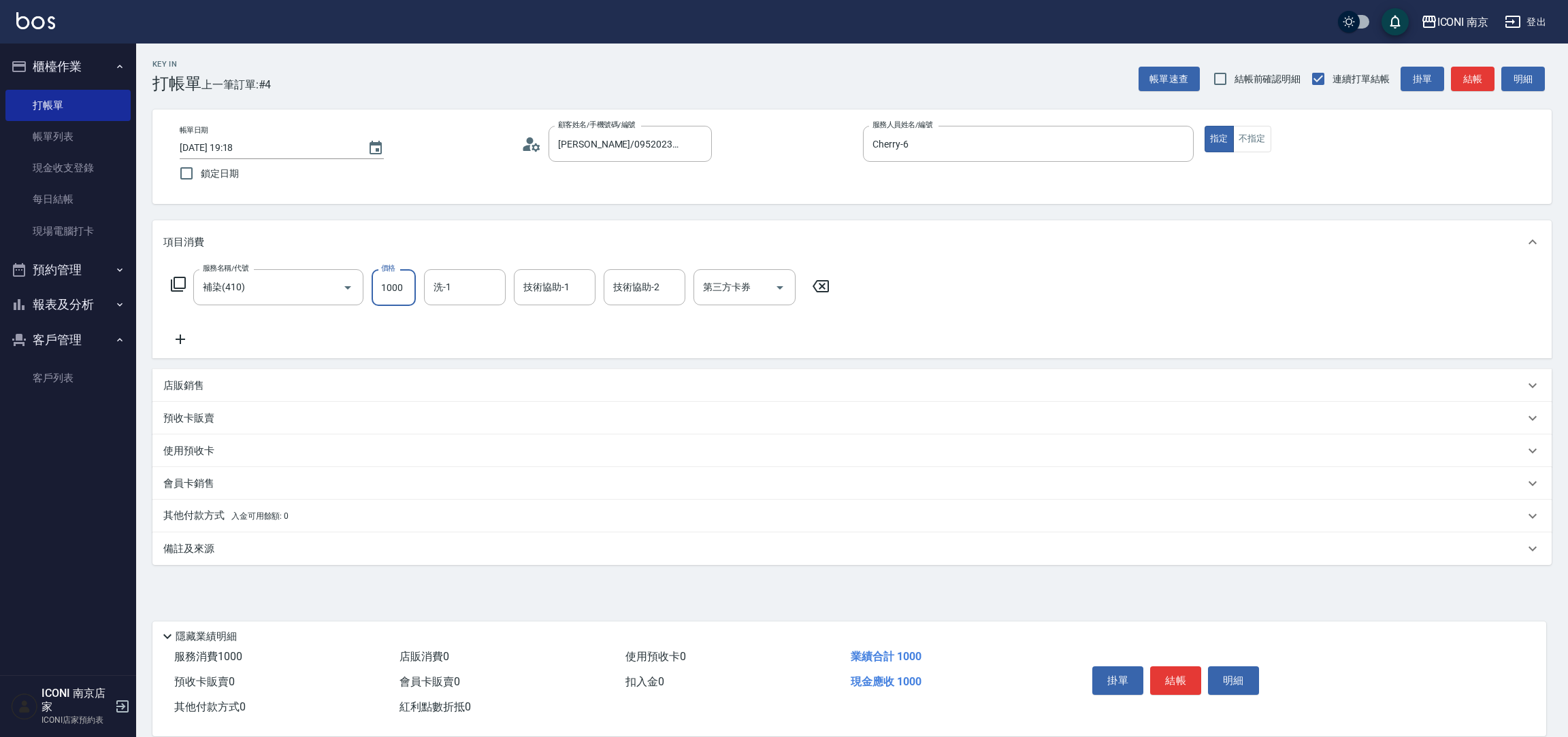
click at [399, 305] on input "1000" at bounding box center [394, 287] width 44 height 37
type input "1600"
type input "[PERSON_NAME]-17"
click at [174, 288] on icon at bounding box center [178, 284] width 15 height 15
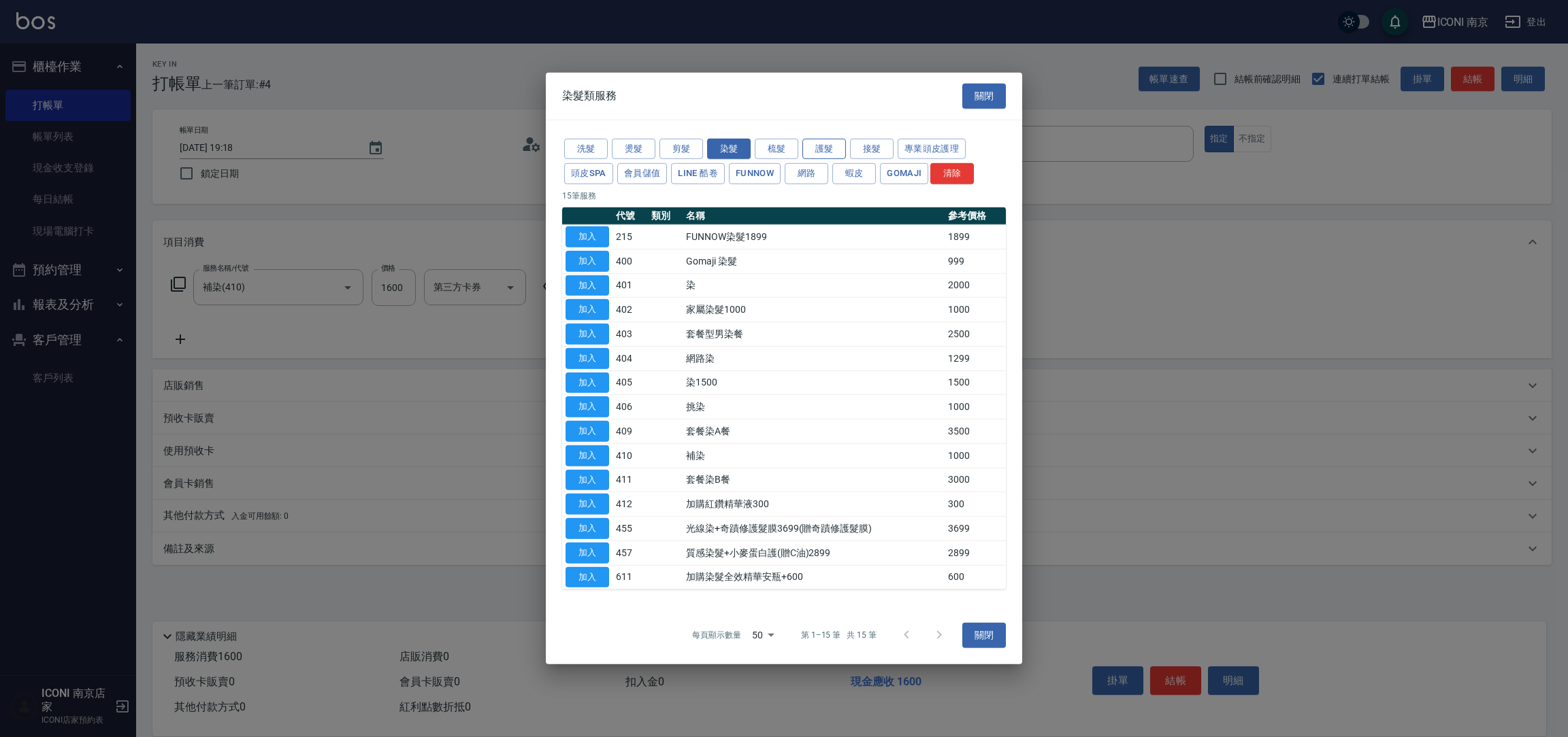
click at [818, 138] on button "護髮" at bounding box center [823, 148] width 43 height 21
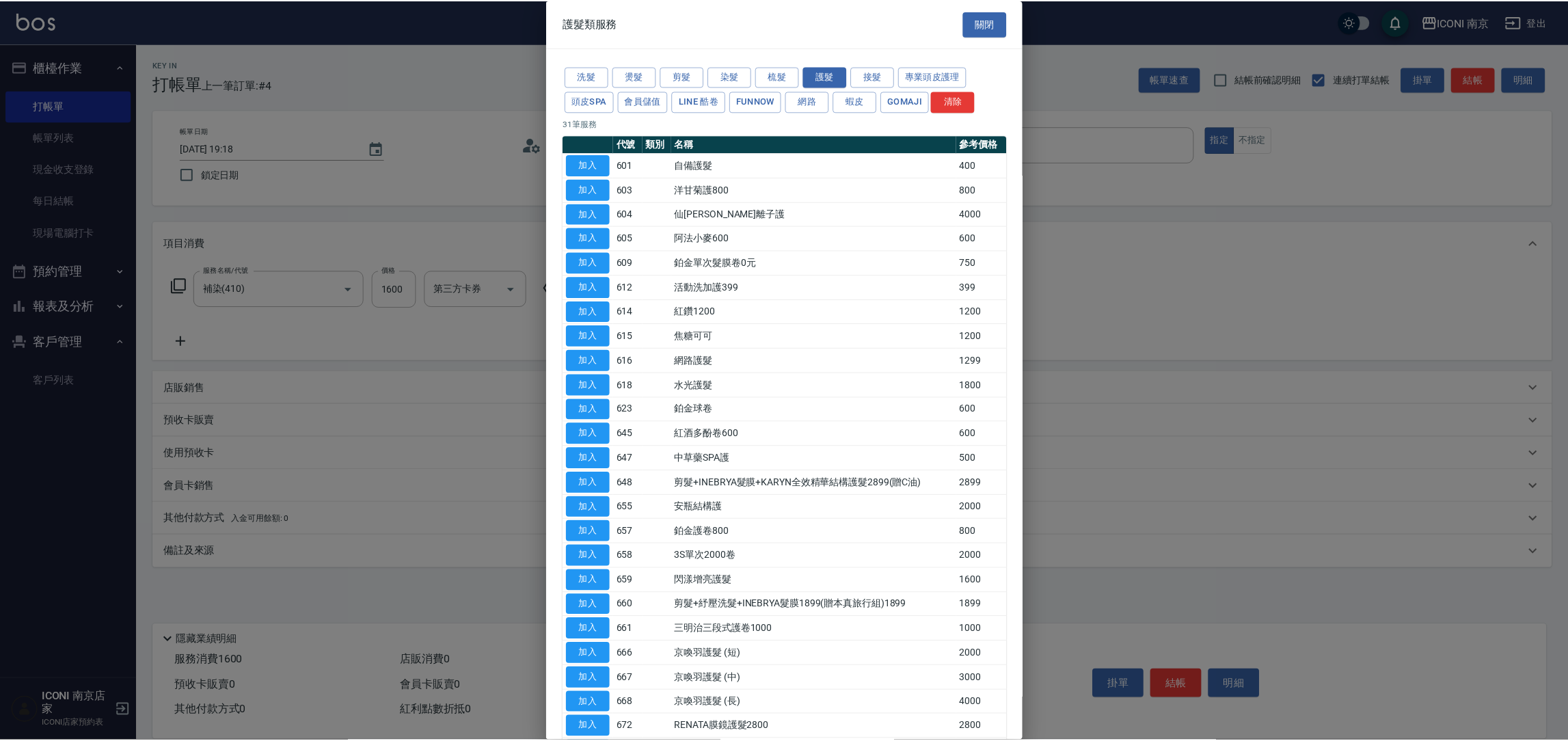
scroll to position [102, 0]
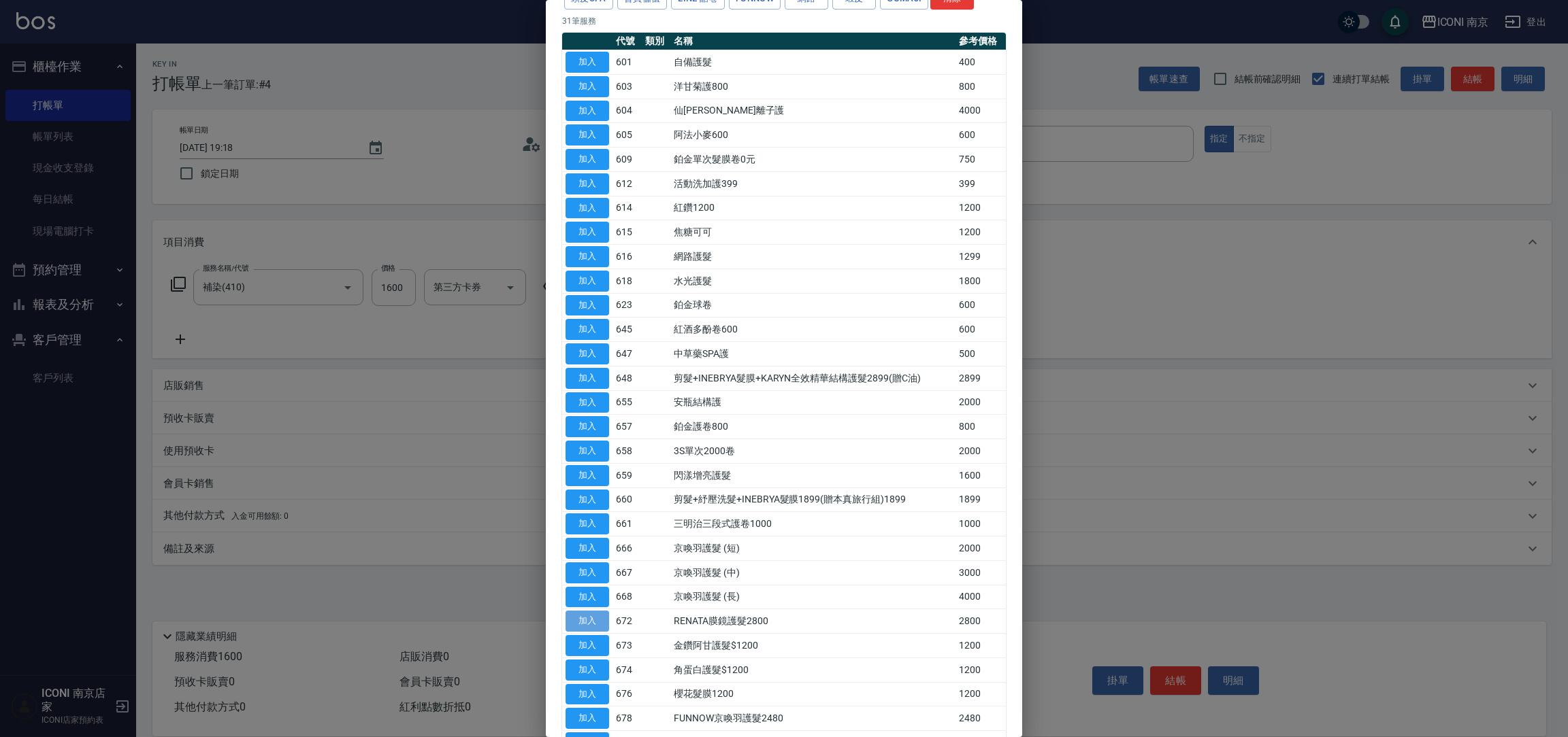
click at [585, 628] on button "加入" at bounding box center [587, 621] width 43 height 21
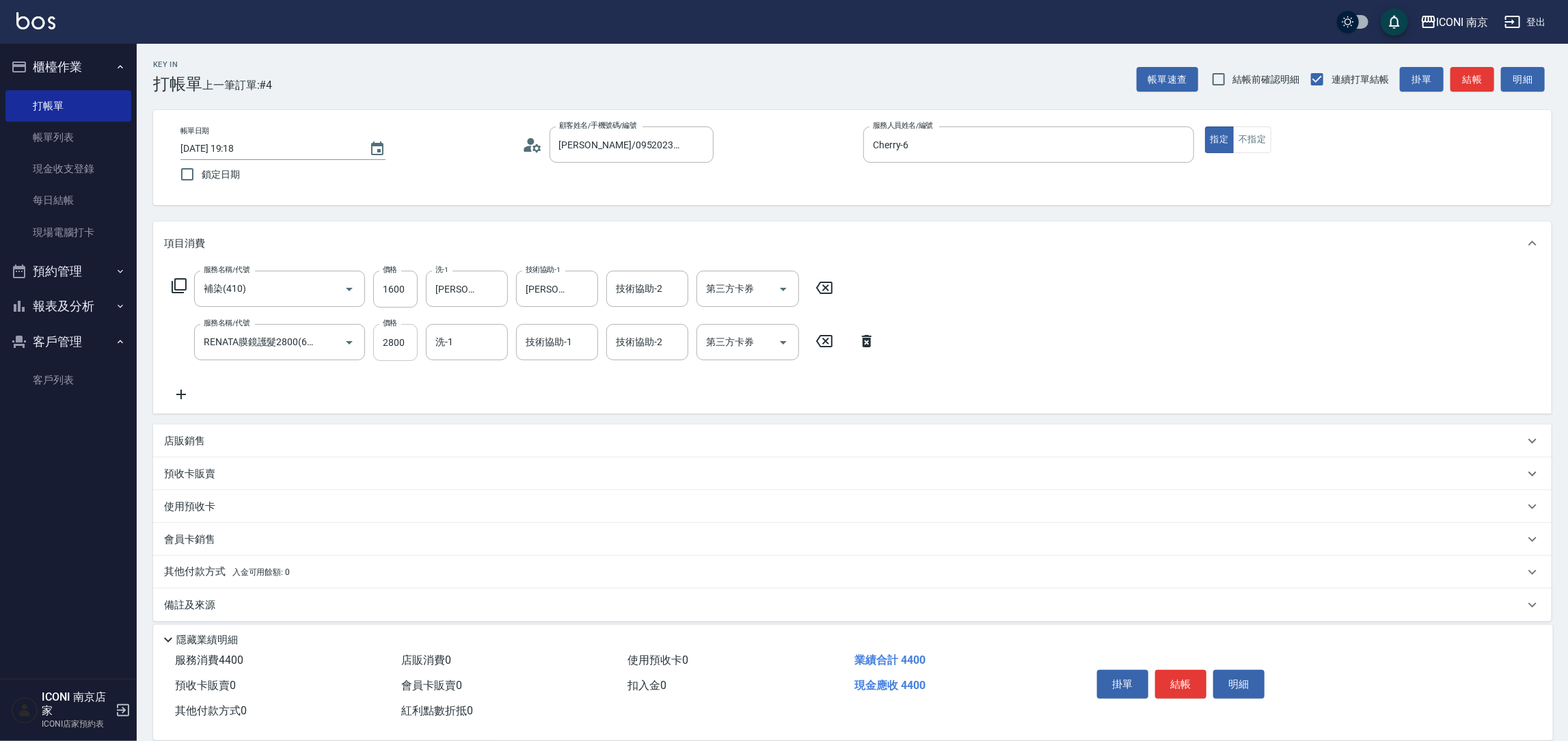
click at [400, 344] on input "2800" at bounding box center [396, 343] width 44 height 37
type input "2280"
type input "[PERSON_NAME]-17"
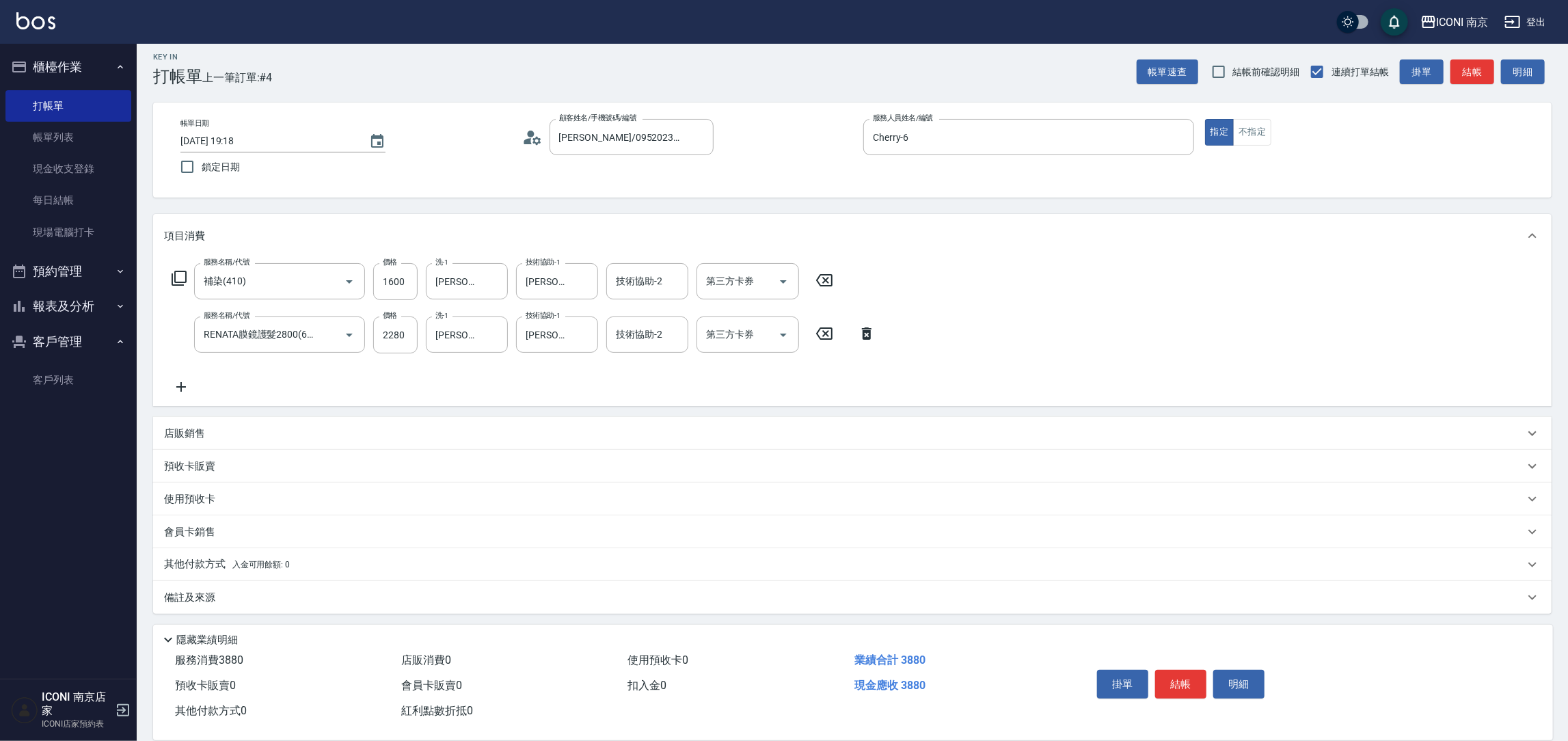
click at [227, 595] on div "備註及來源" at bounding box center [844, 598] width 1360 height 14
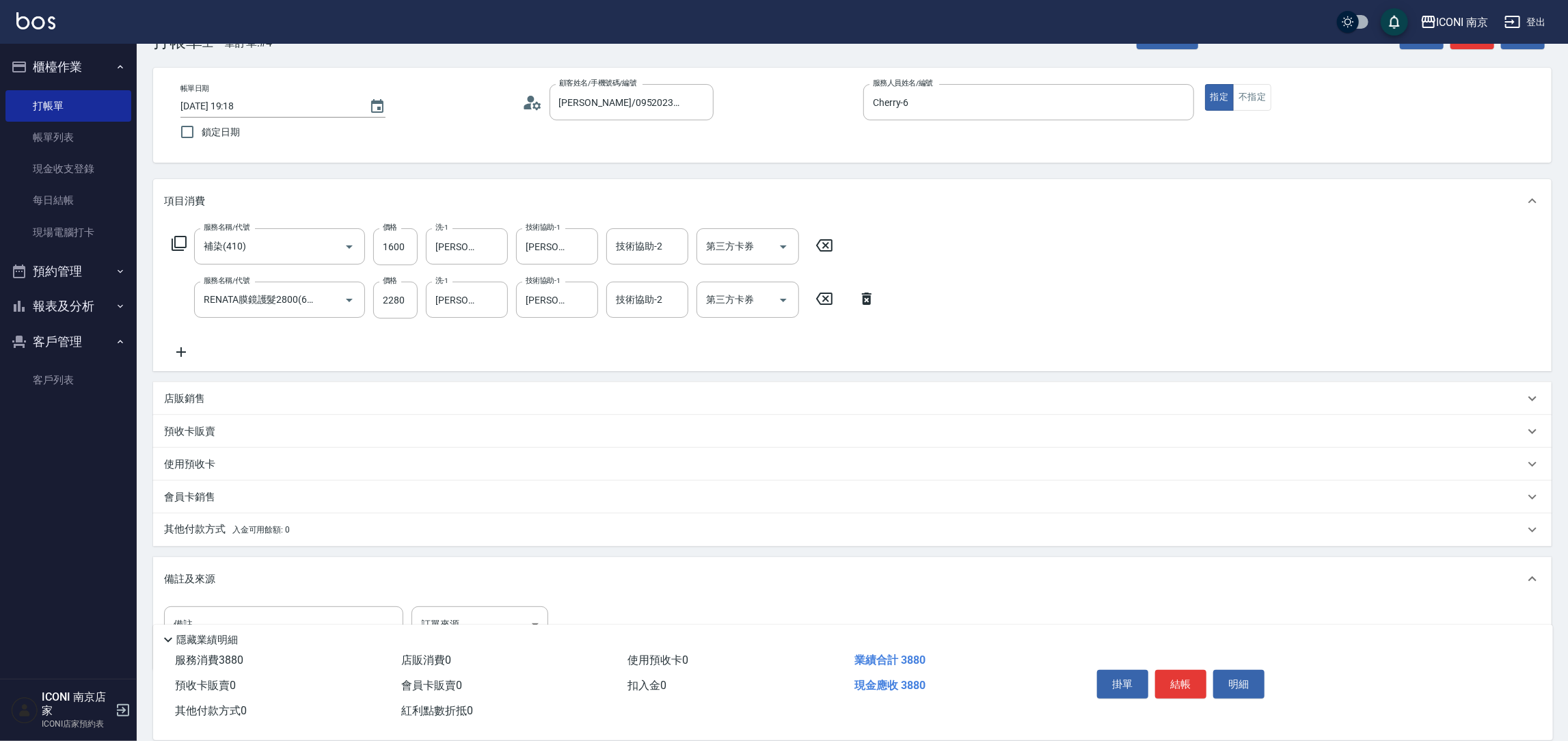
scroll to position [61, 0]
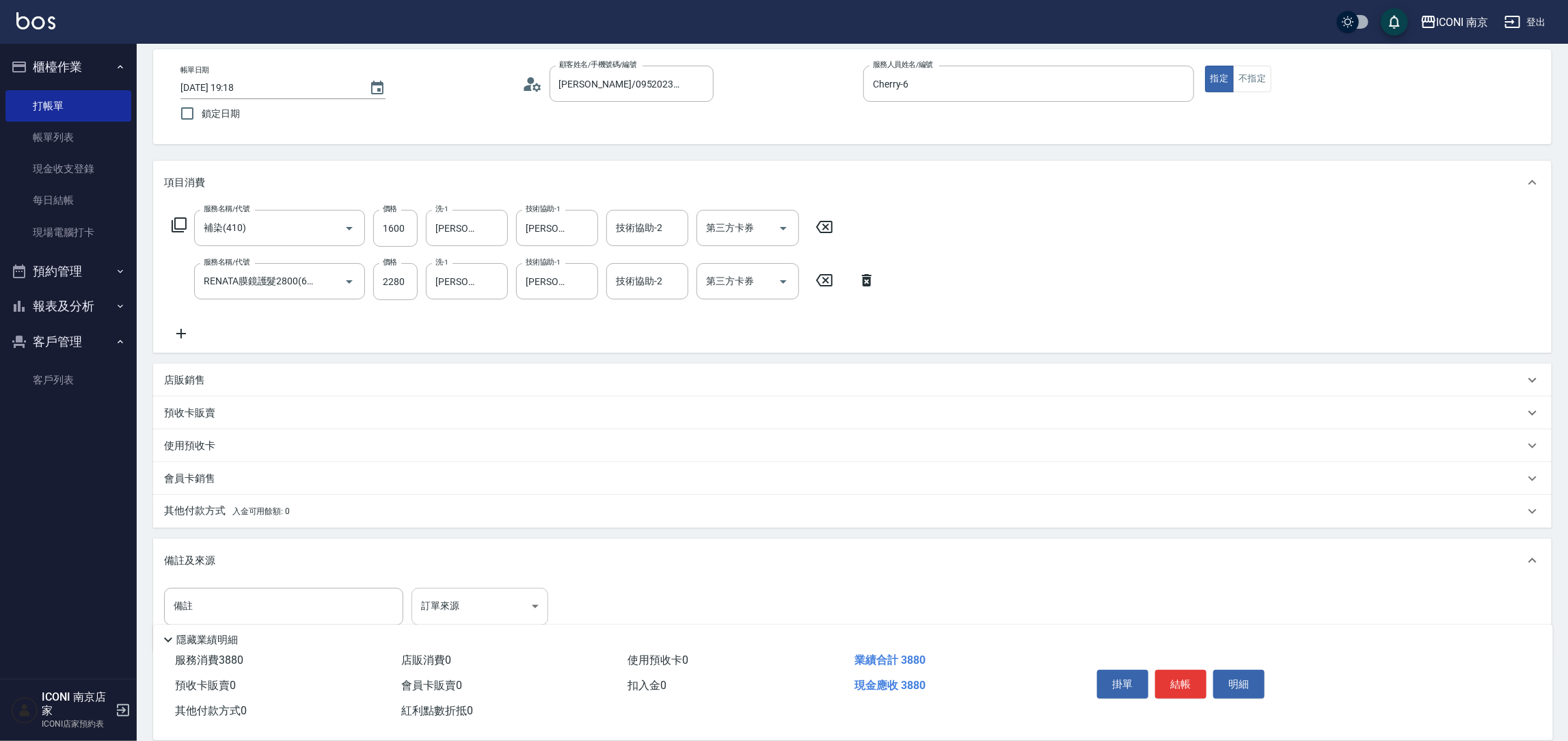
click at [441, 594] on body "ICONI 南京 登出 櫃檯作業 打帳單 帳單列表 現金收支登錄 每日結帳 現場電腦打卡 預約管理 預約管理 單日預約紀錄 單週預約紀錄 報表及分析 報表目錄…" at bounding box center [784, 360] width 1568 height 843
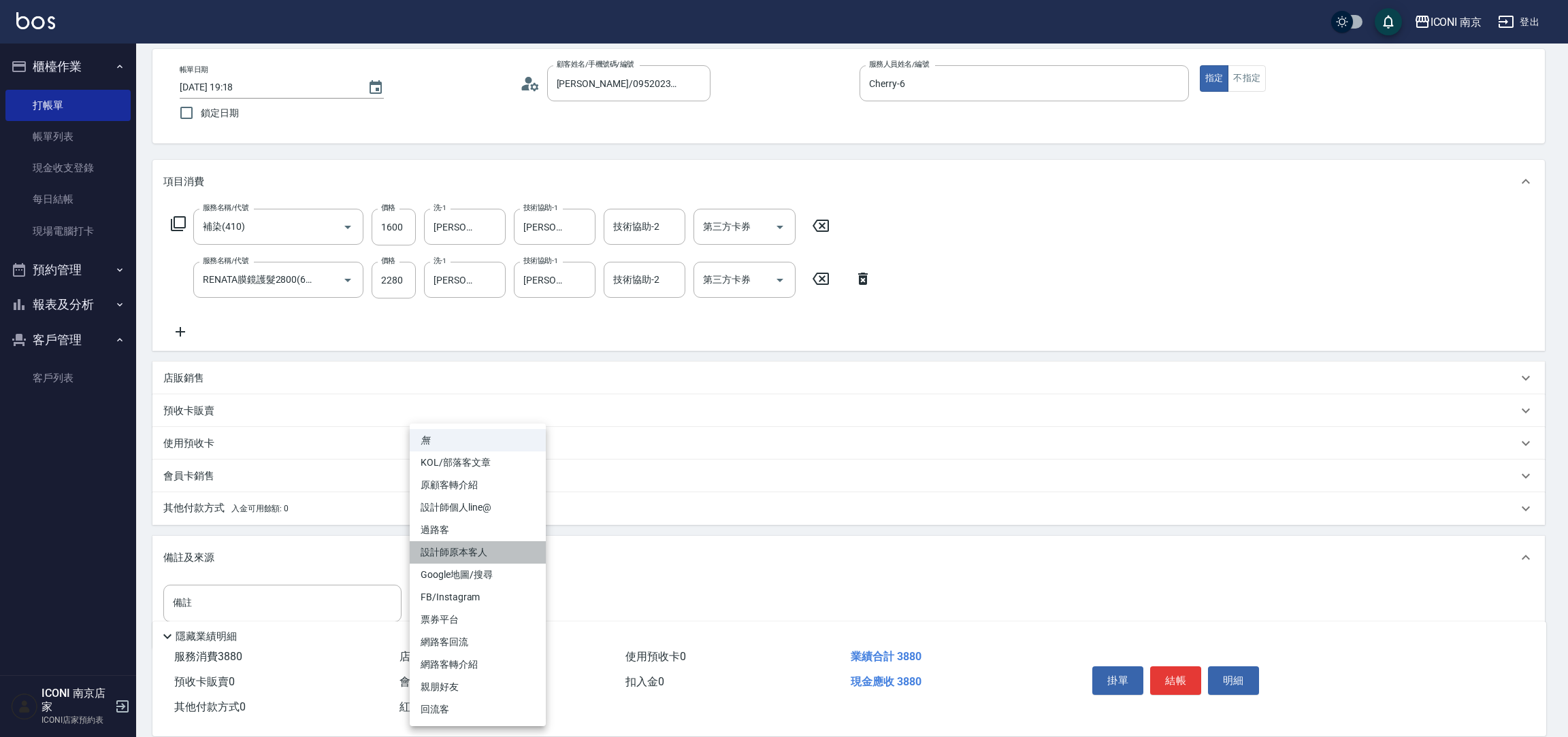
click at [473, 559] on li "設計師原本客人" at bounding box center [478, 552] width 136 height 22
type input "設計師原本客人"
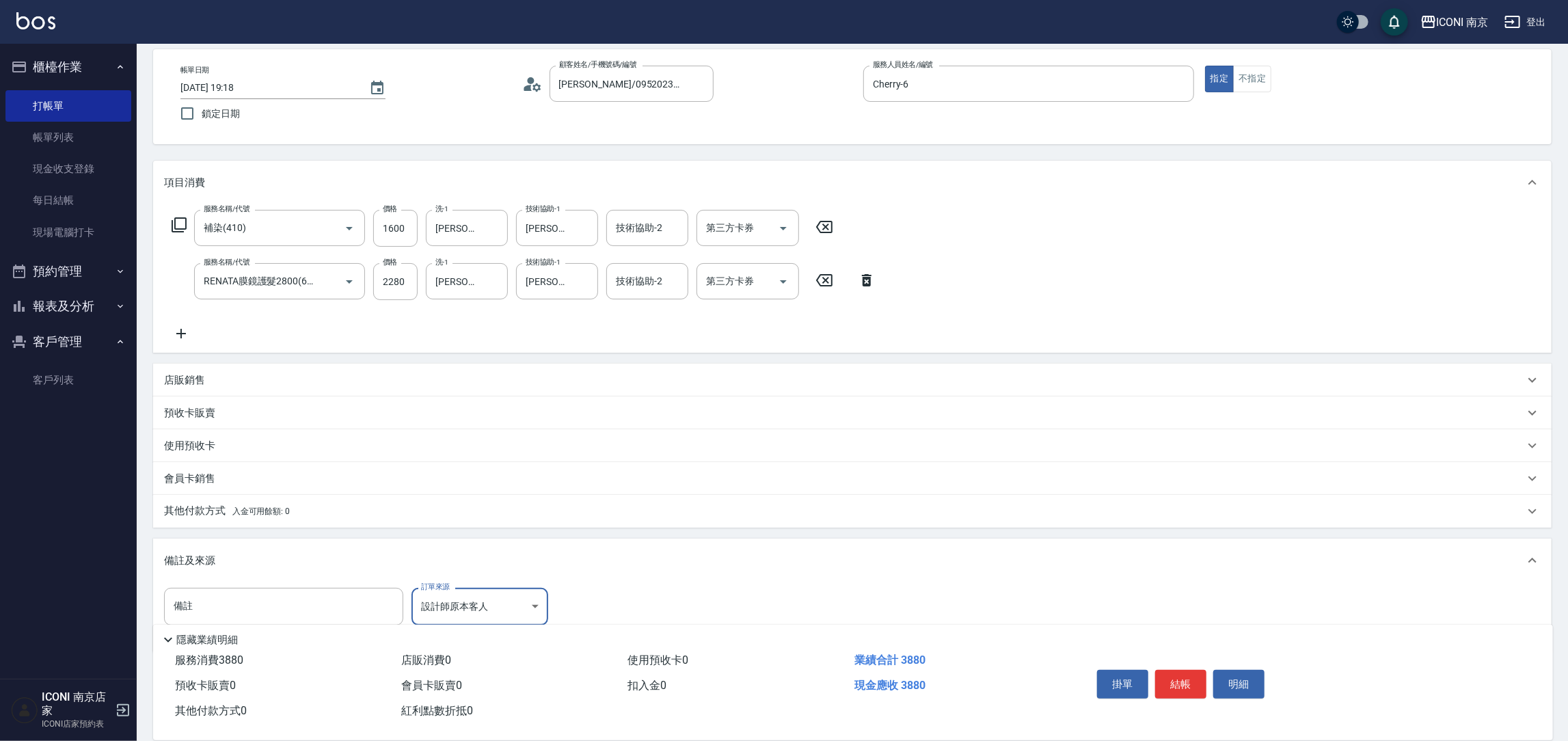
click at [261, 514] on span "入金可用餘額: 0" at bounding box center [261, 512] width 58 height 10
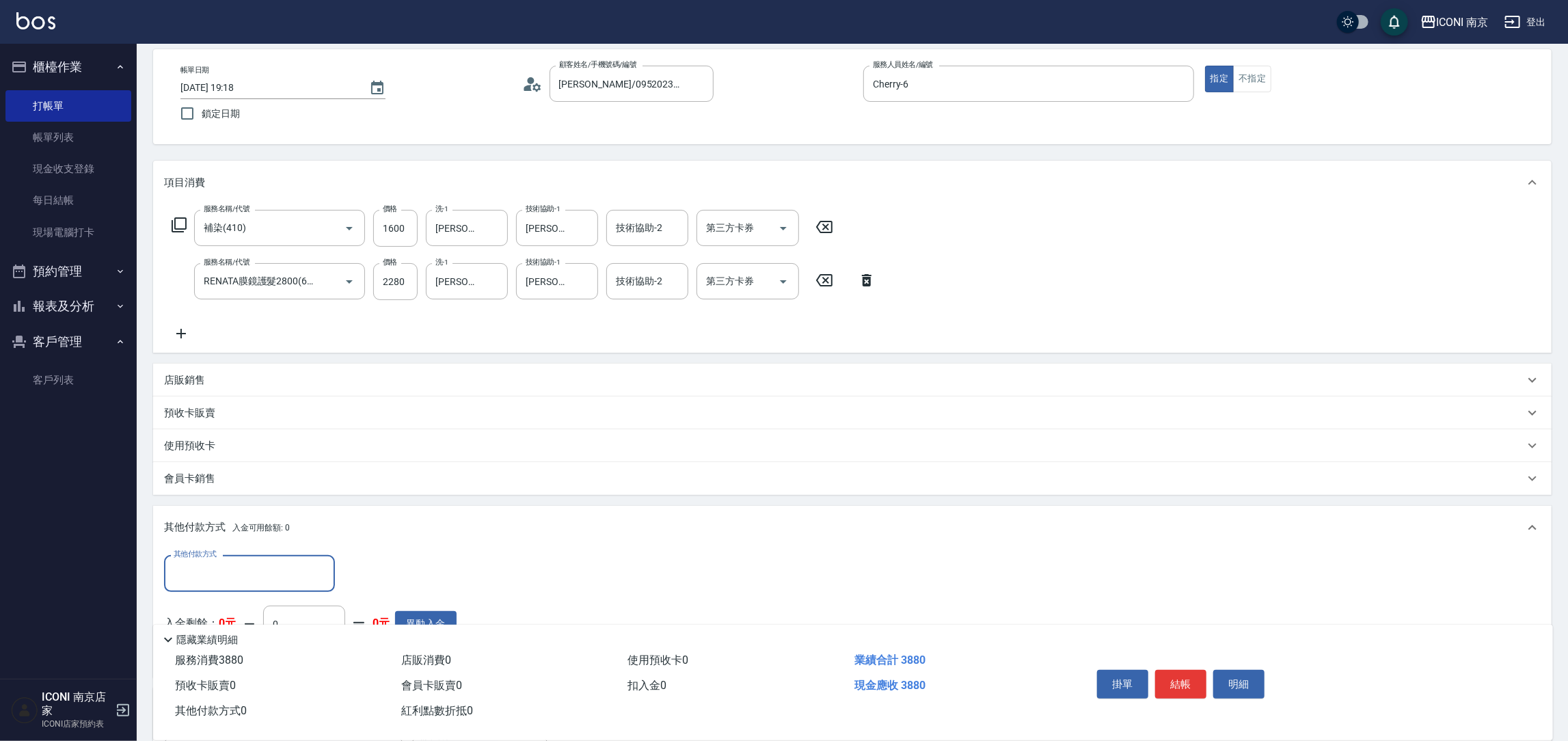
scroll to position [0, 0]
click at [255, 565] on input "其他付款方式" at bounding box center [250, 574] width 159 height 24
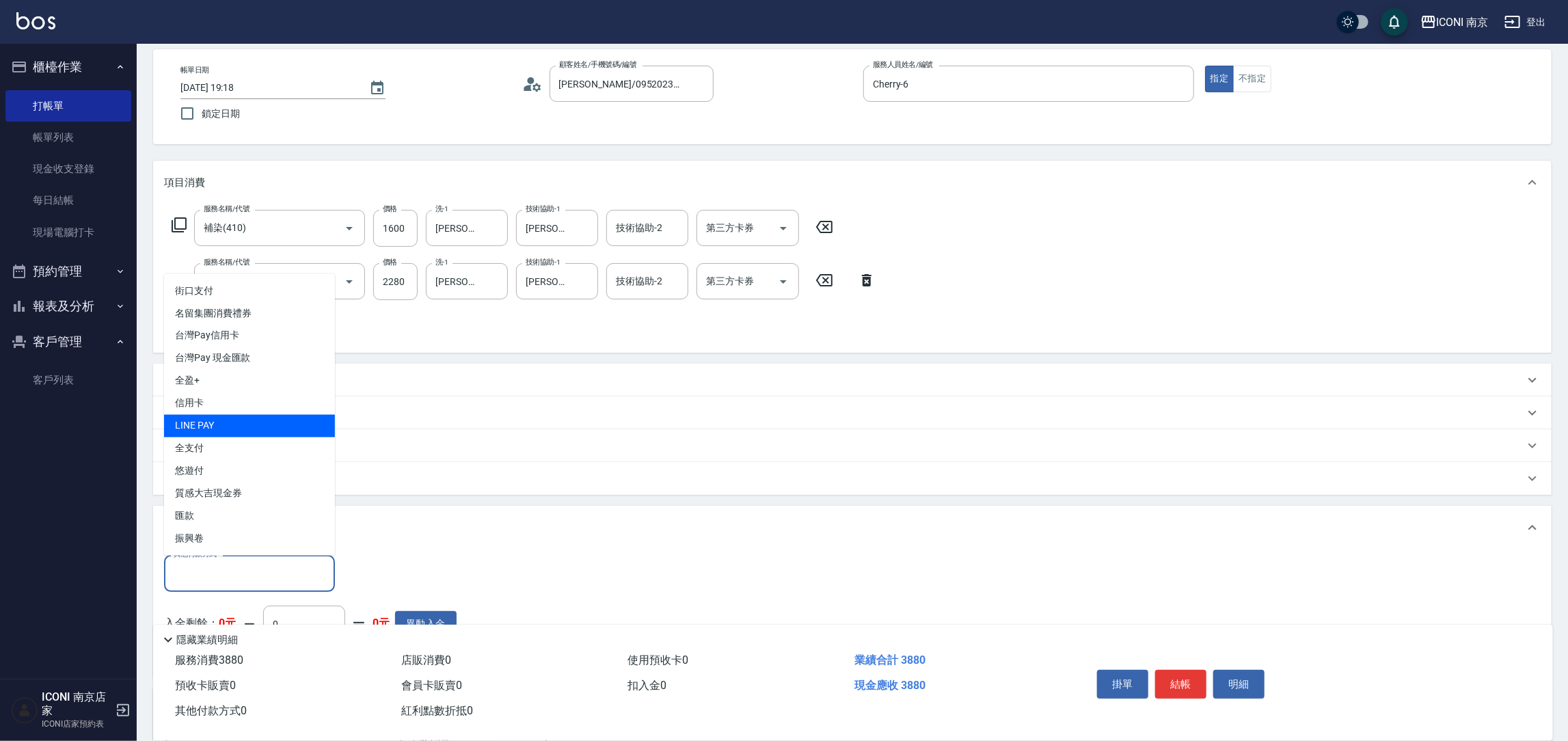
click at [263, 432] on span "LINE PAY" at bounding box center [249, 426] width 171 height 22
type input "LINE PAY"
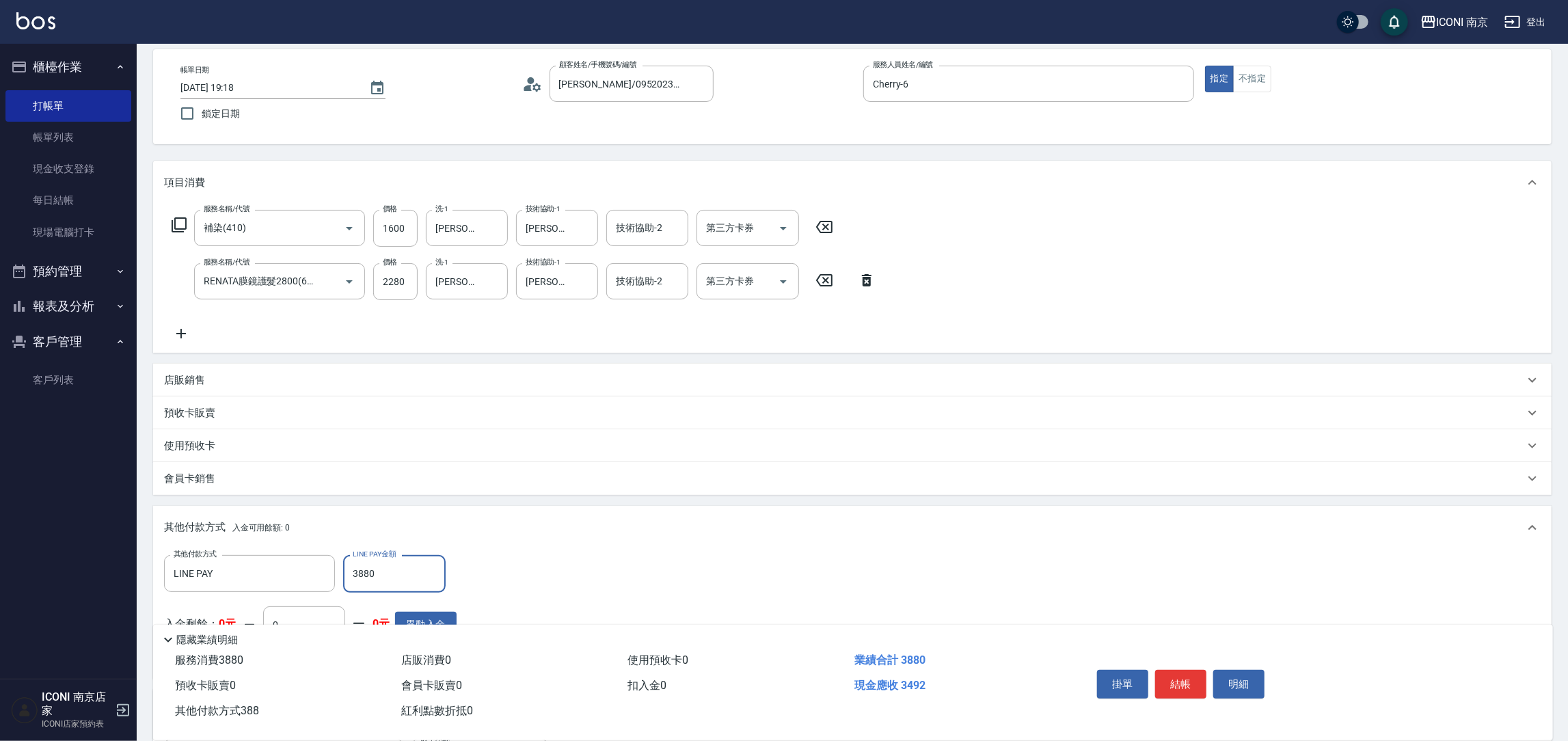
type input "3880"
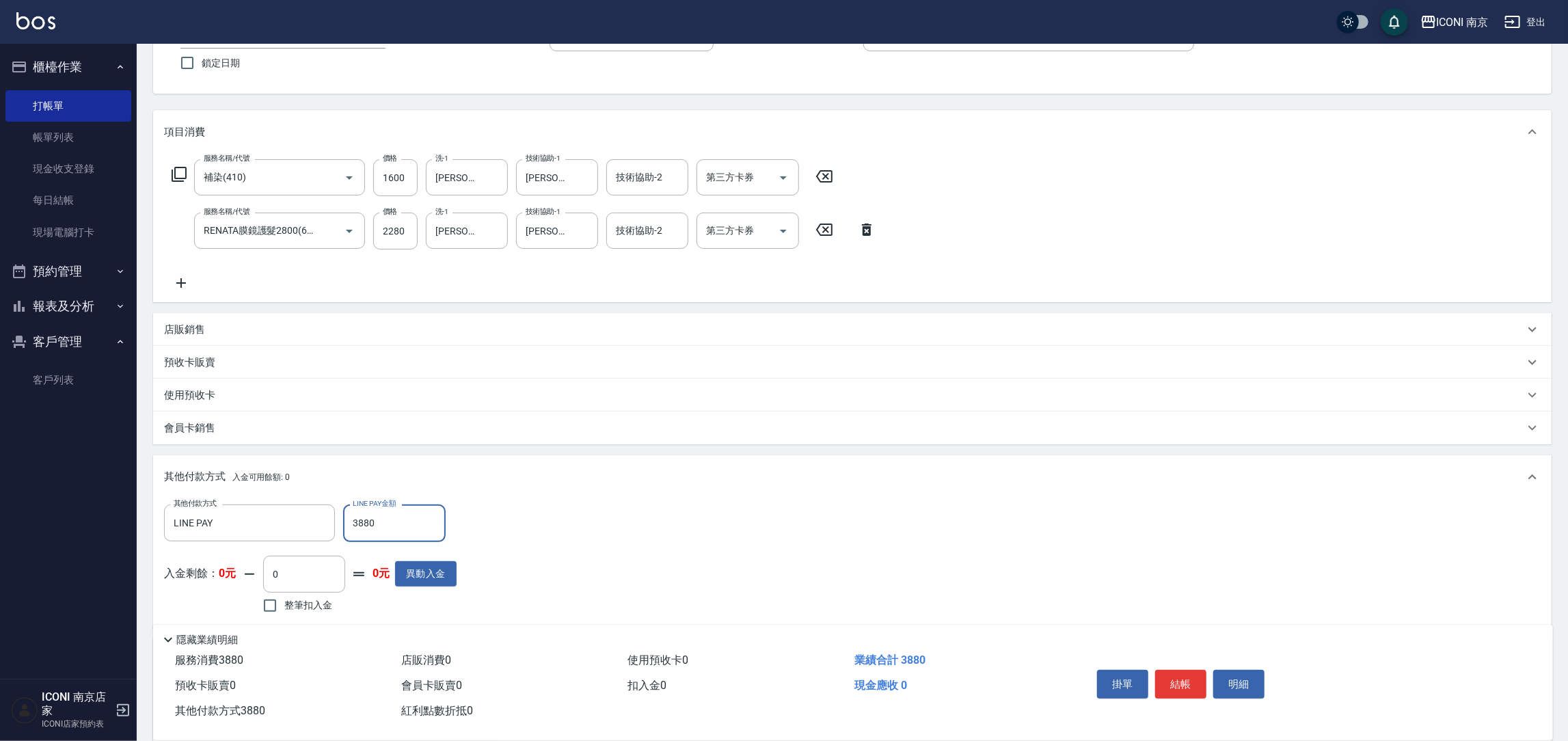
scroll to position [251, 0]
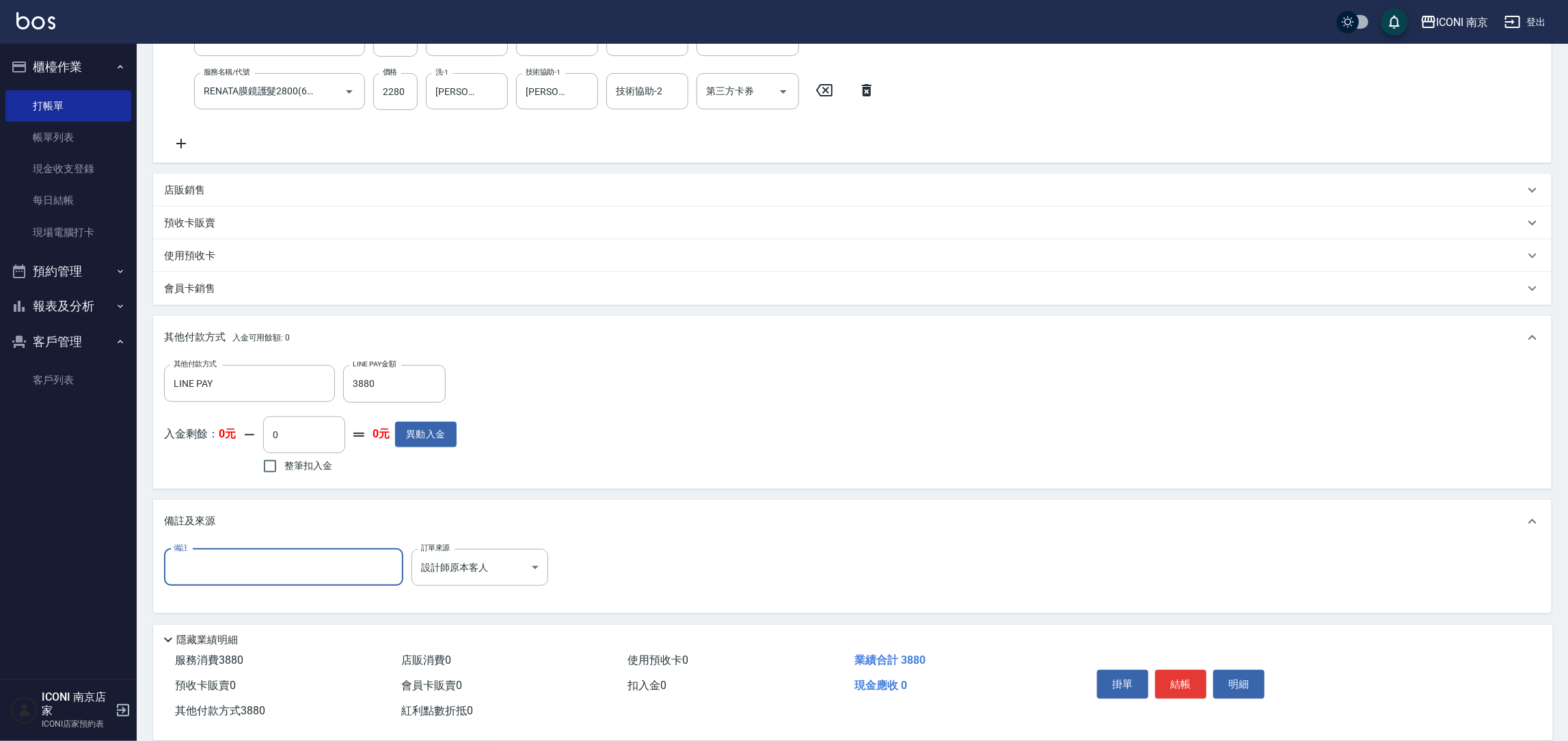
click at [374, 562] on input "備註" at bounding box center [284, 567] width 240 height 37
type input "護髮"
click at [1178, 682] on button "結帳" at bounding box center [1181, 685] width 52 height 29
type input "[DATE] 19:19"
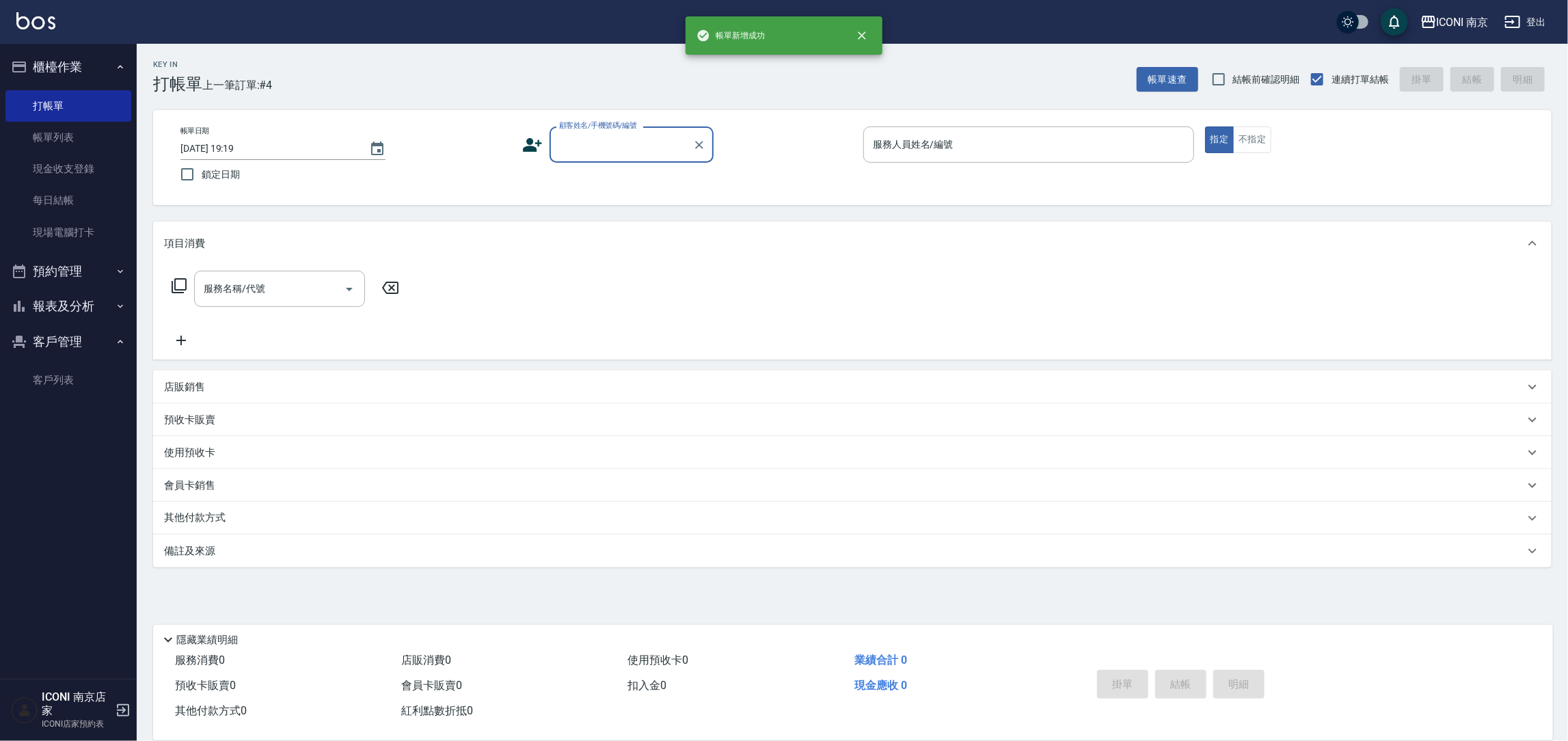
scroll to position [0, 0]
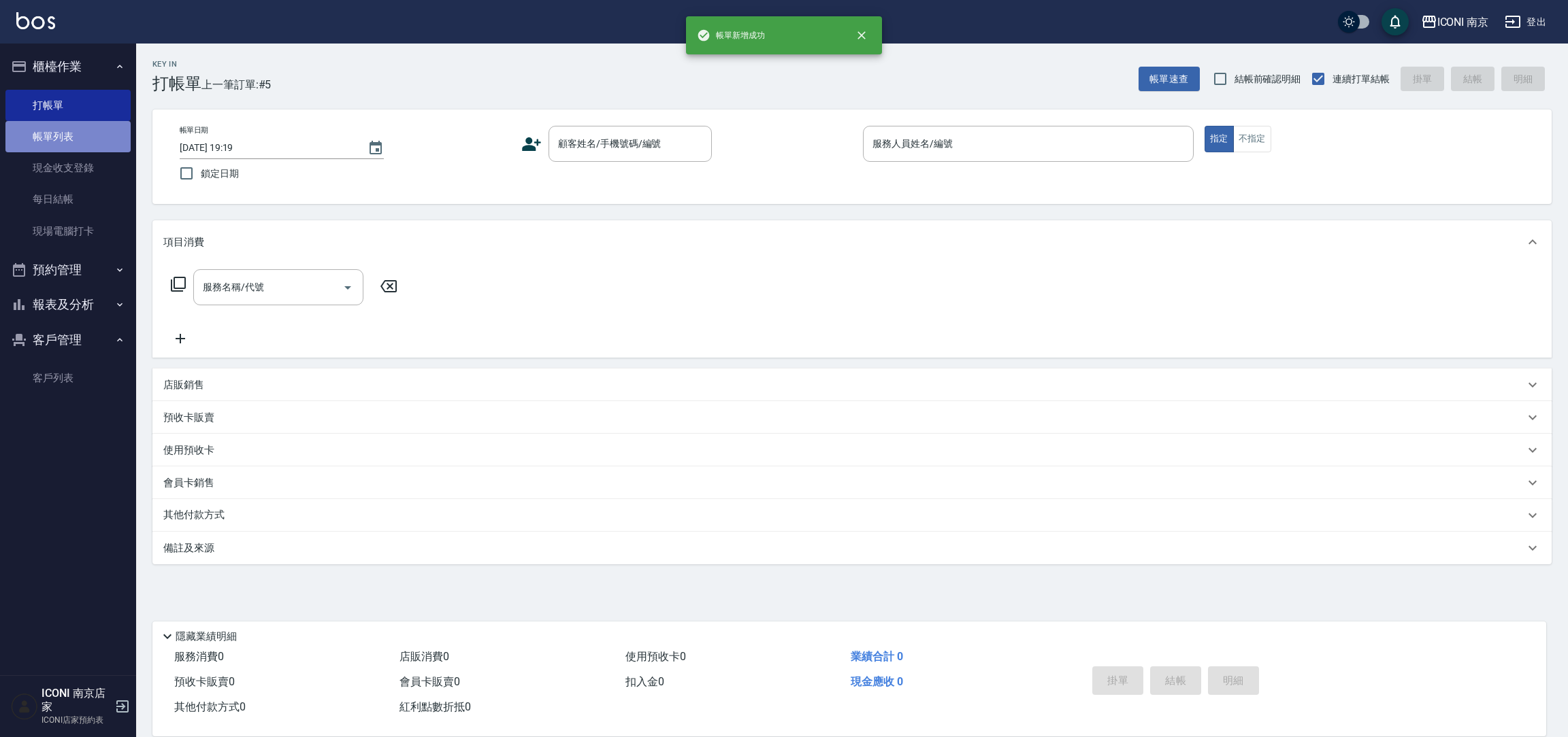
click at [69, 138] on link "帳單列表" at bounding box center [68, 137] width 126 height 32
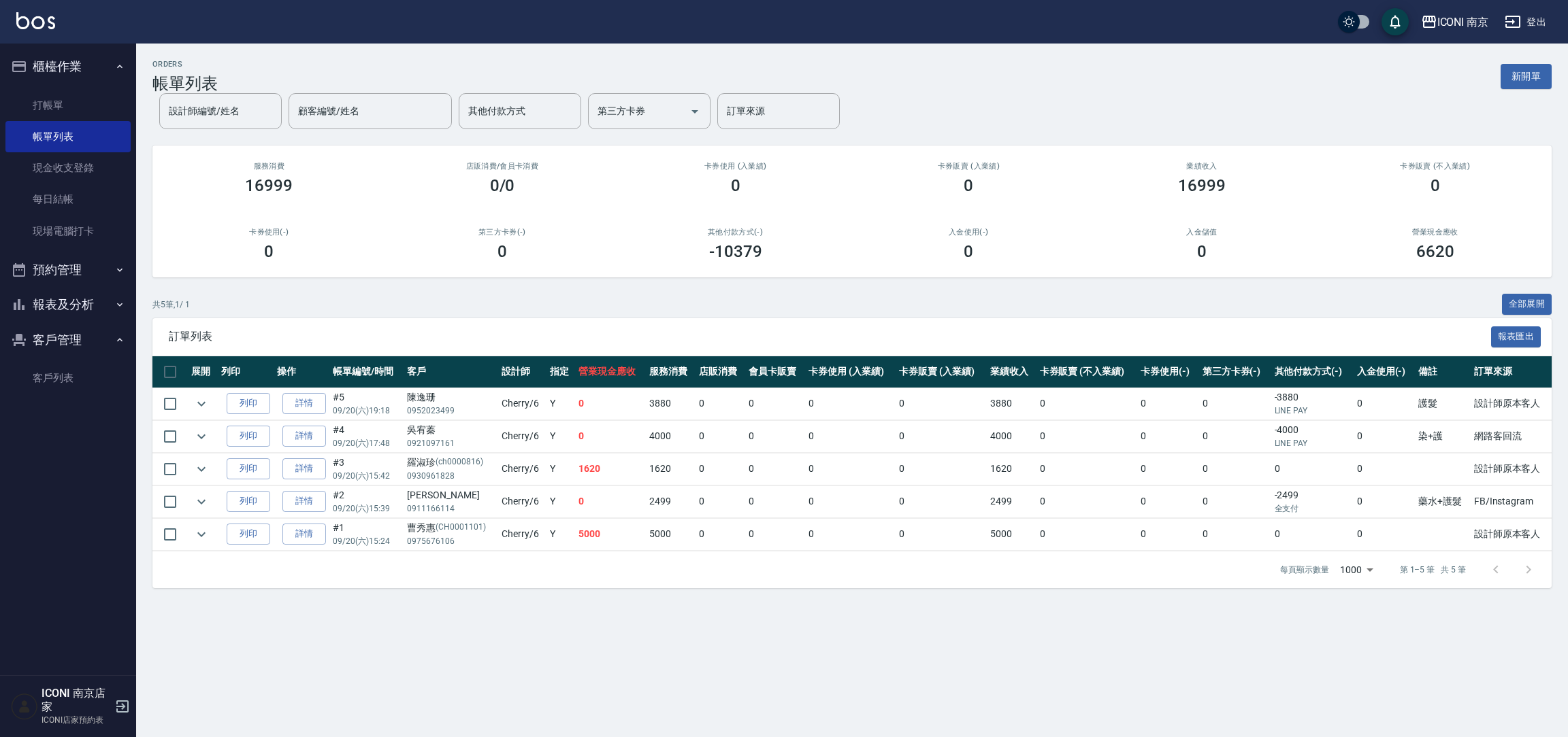
click at [224, 632] on div "ORDERS 帳單列表 新開單 設計師編號/姓名 設計師編號/姓名 顧客編號/姓名 顧客編號/姓名 其他付款方式 其他付款方式 第三方卡券 第三方卡券 訂單來…" at bounding box center [784, 368] width 1568 height 737
click at [307, 436] on link "詳情" at bounding box center [304, 436] width 43 height 21
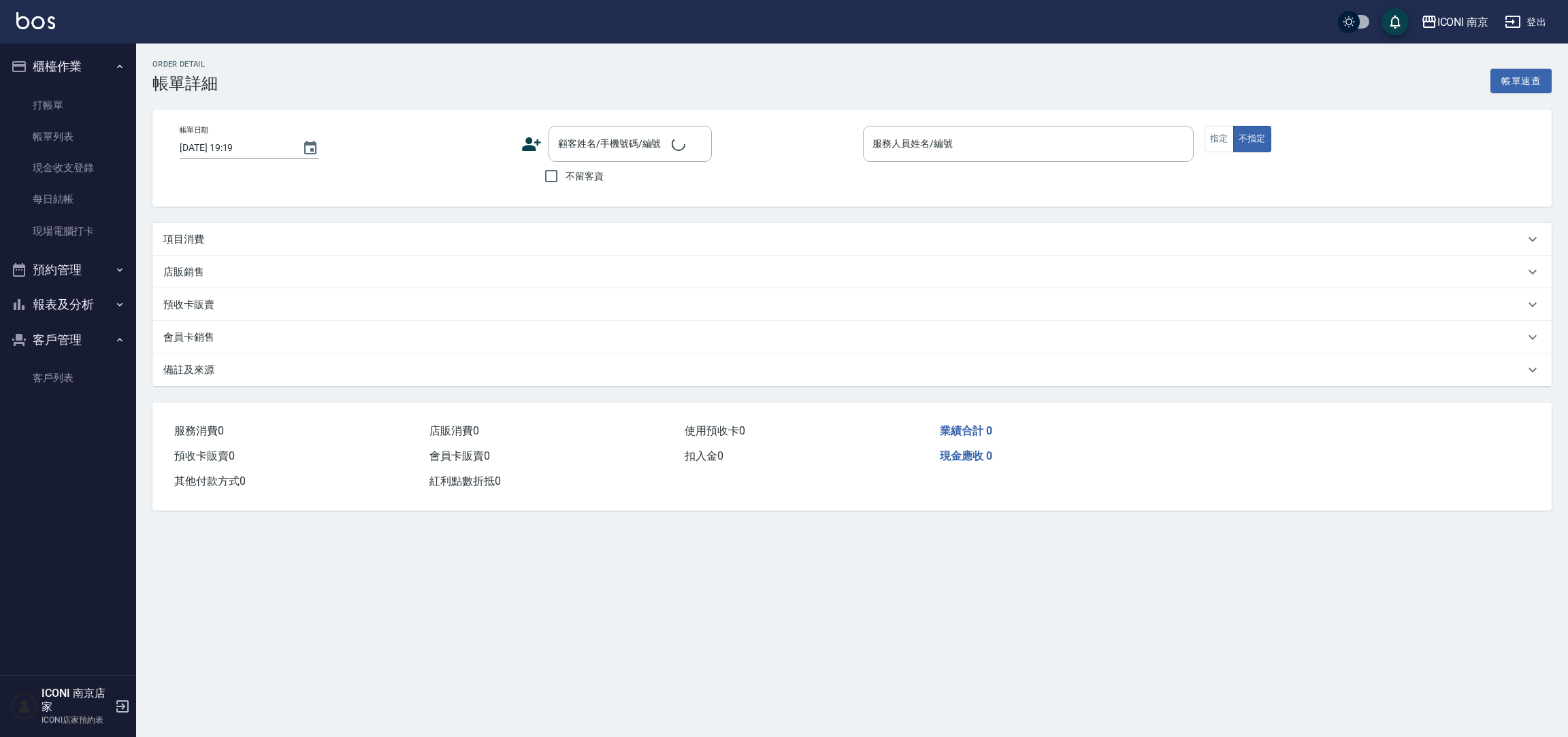
type input "[DATE] 17:48"
type input "Cherry-6"
type input "染+護"
type input "網路客回流"
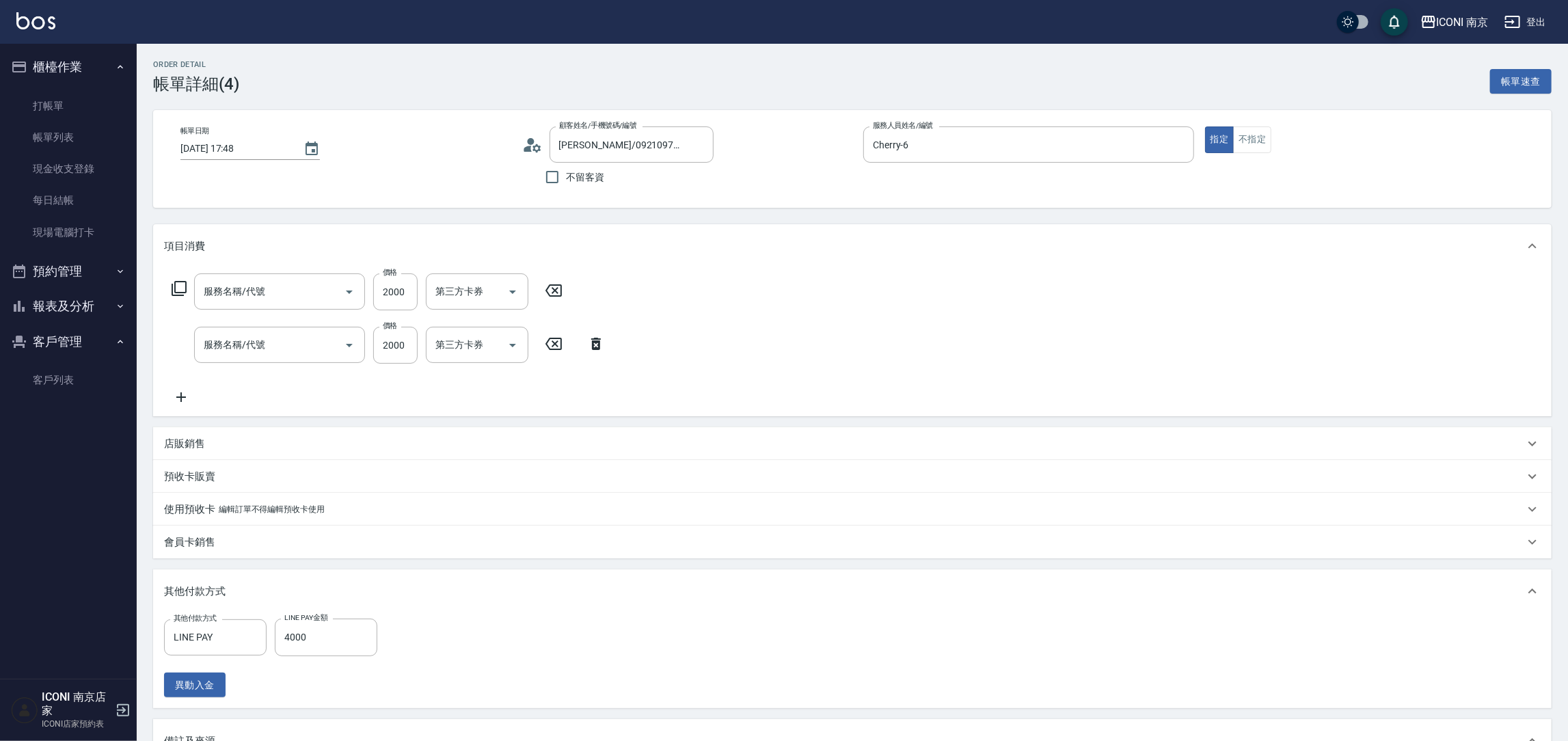
type input "[PERSON_NAME]/0921097161/"
type input "RENATA膜鏡護髮2800(672)"
type input "染(401)"
click at [581, 357] on div at bounding box center [583, 345] width 17 height 36
click at [581, 345] on icon "Clear" at bounding box center [583, 345] width 13 height 13
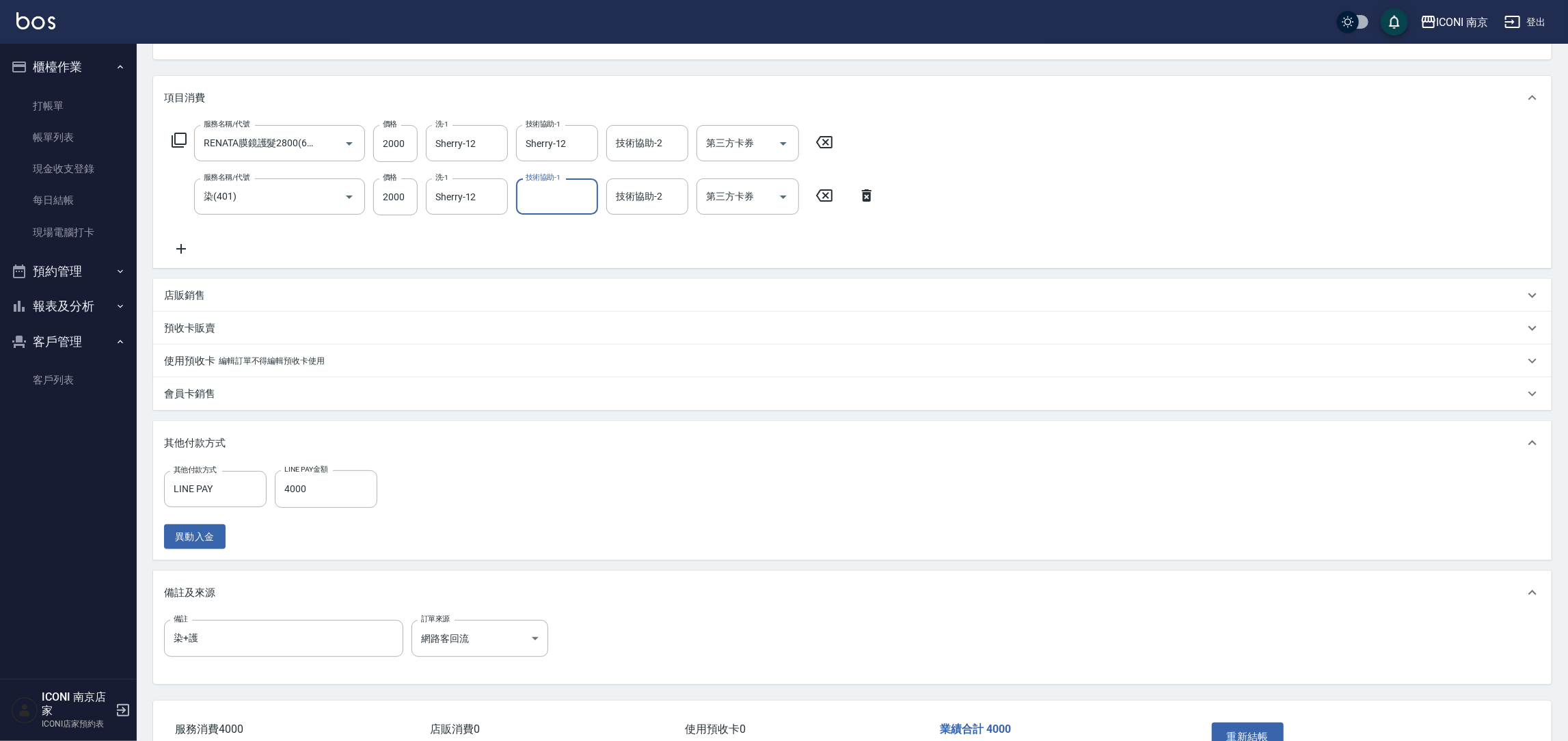
scroll to position [236, 0]
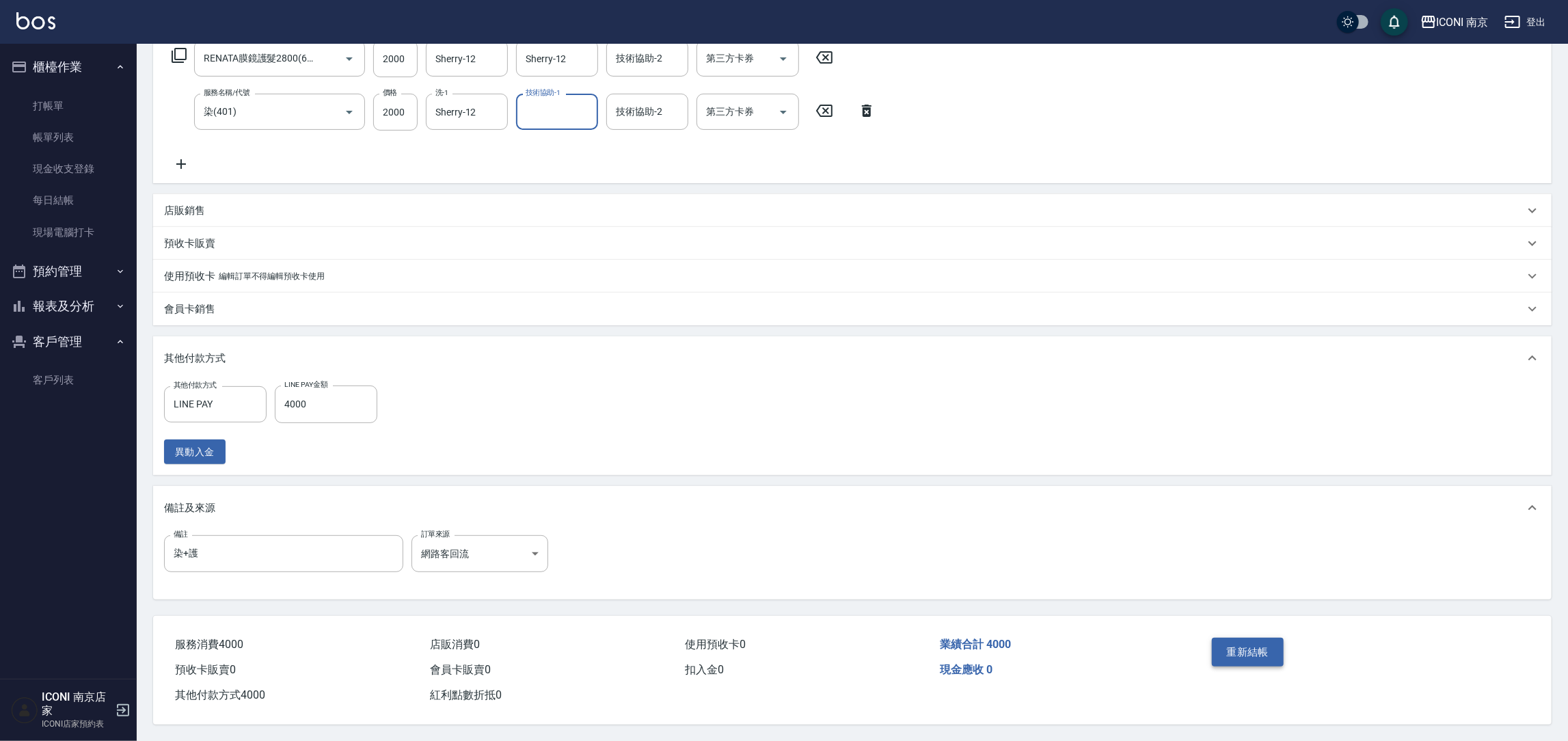
click at [1236, 639] on button "重新結帳" at bounding box center [1248, 652] width 72 height 29
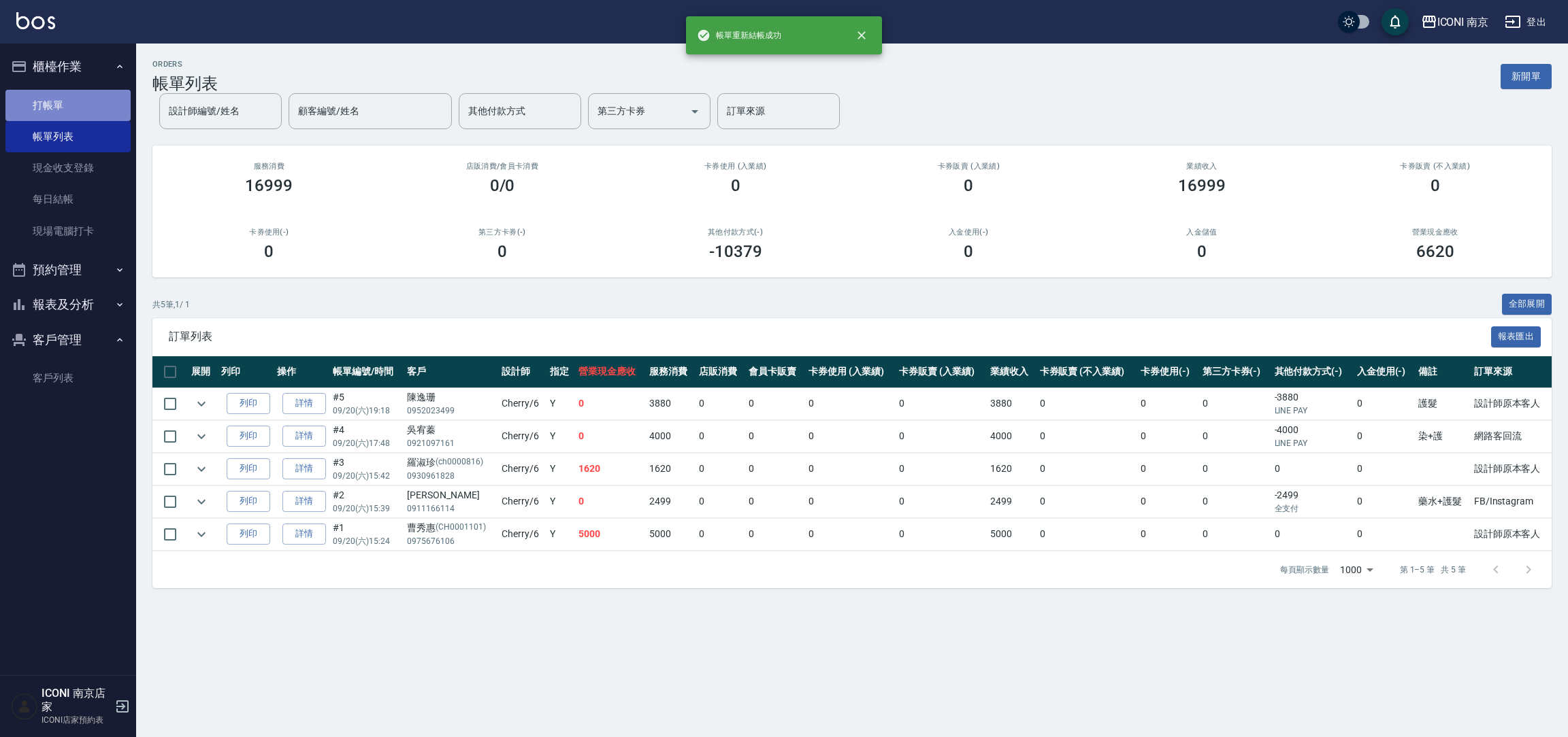
click at [56, 91] on link "打帳單" at bounding box center [68, 106] width 126 height 32
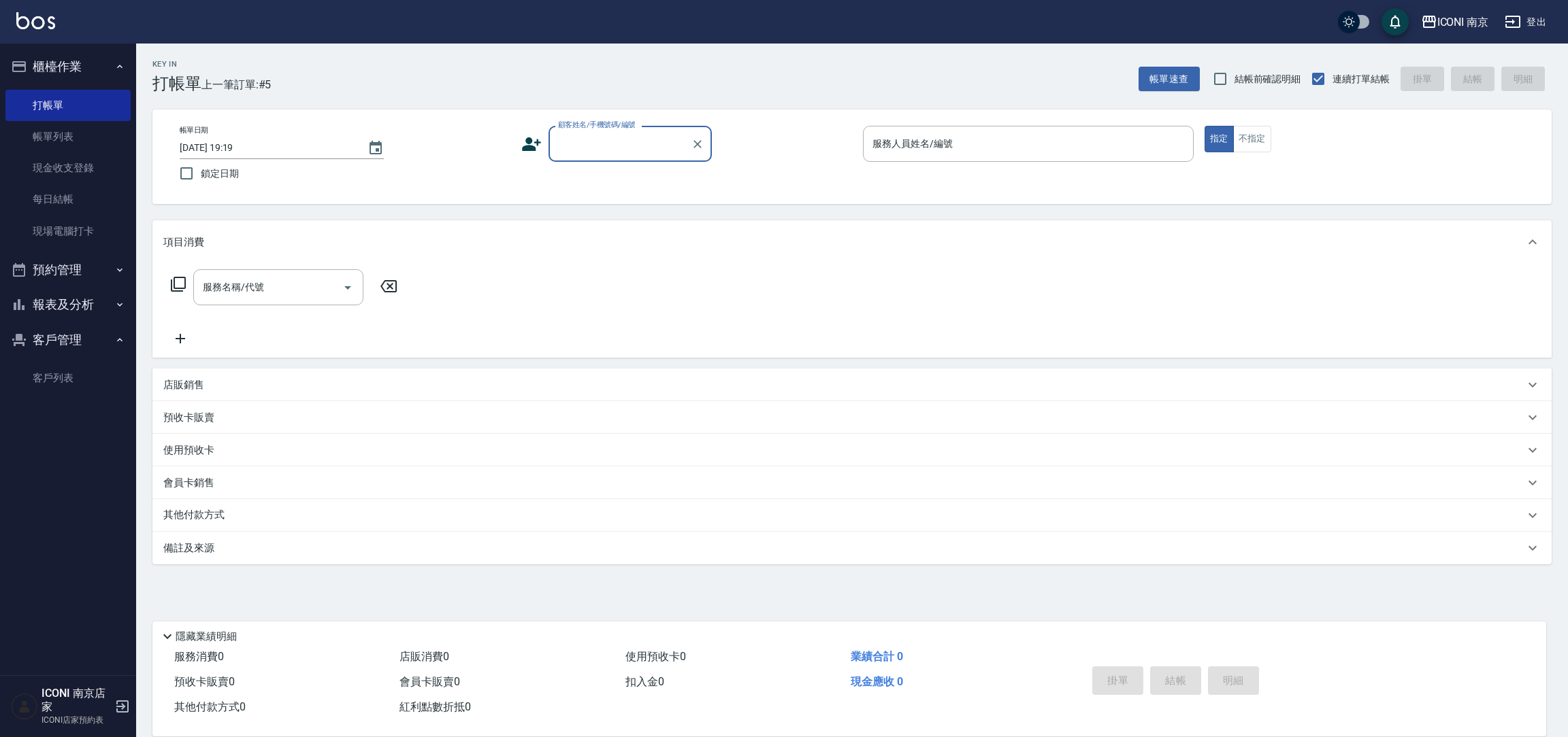
click at [609, 132] on input "顧客姓名/手機號碼/編號" at bounding box center [619, 144] width 130 height 24
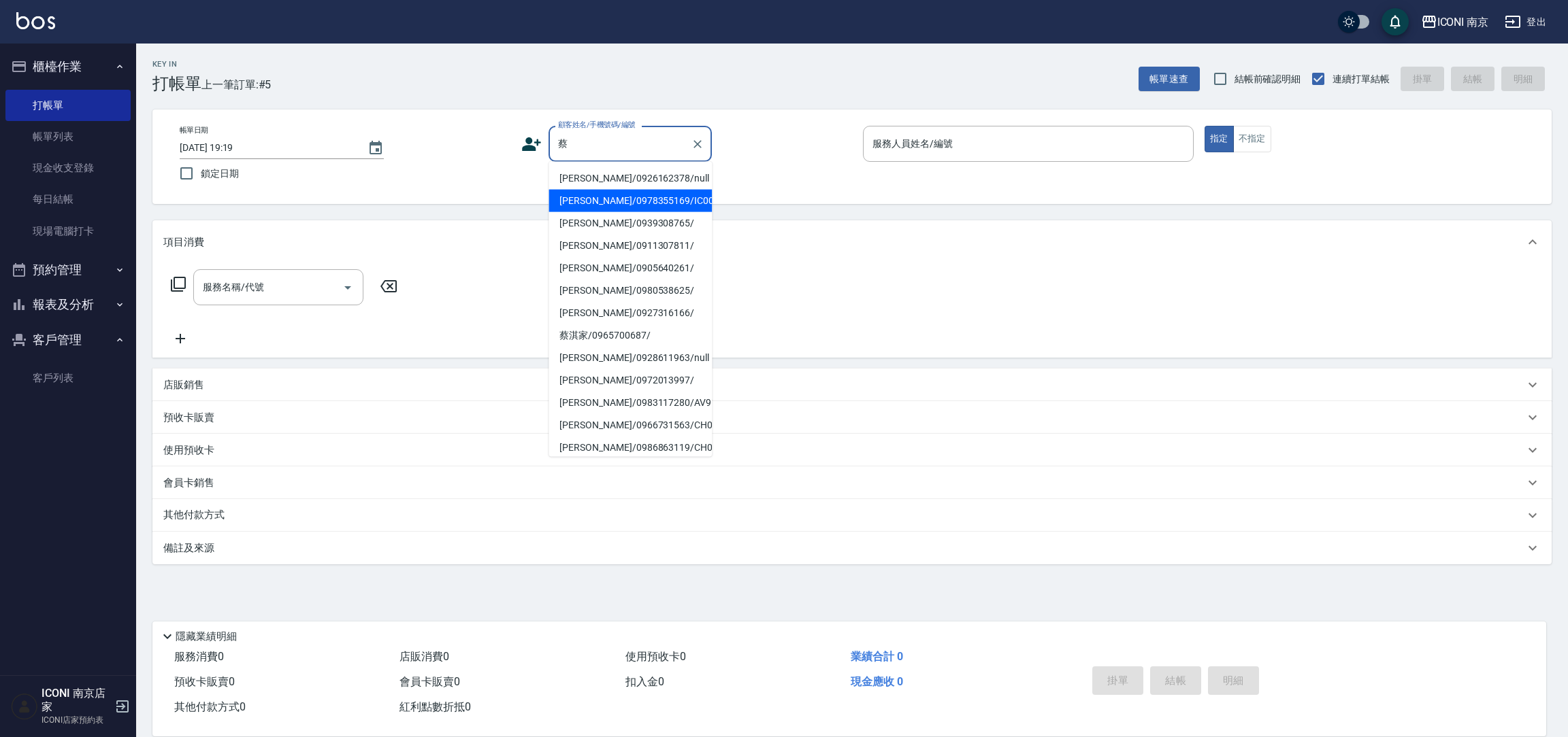
click at [619, 197] on li "[PERSON_NAME]/0978355169/IC00011" at bounding box center [630, 200] width 163 height 22
type input "[PERSON_NAME]/0978355169/IC00011"
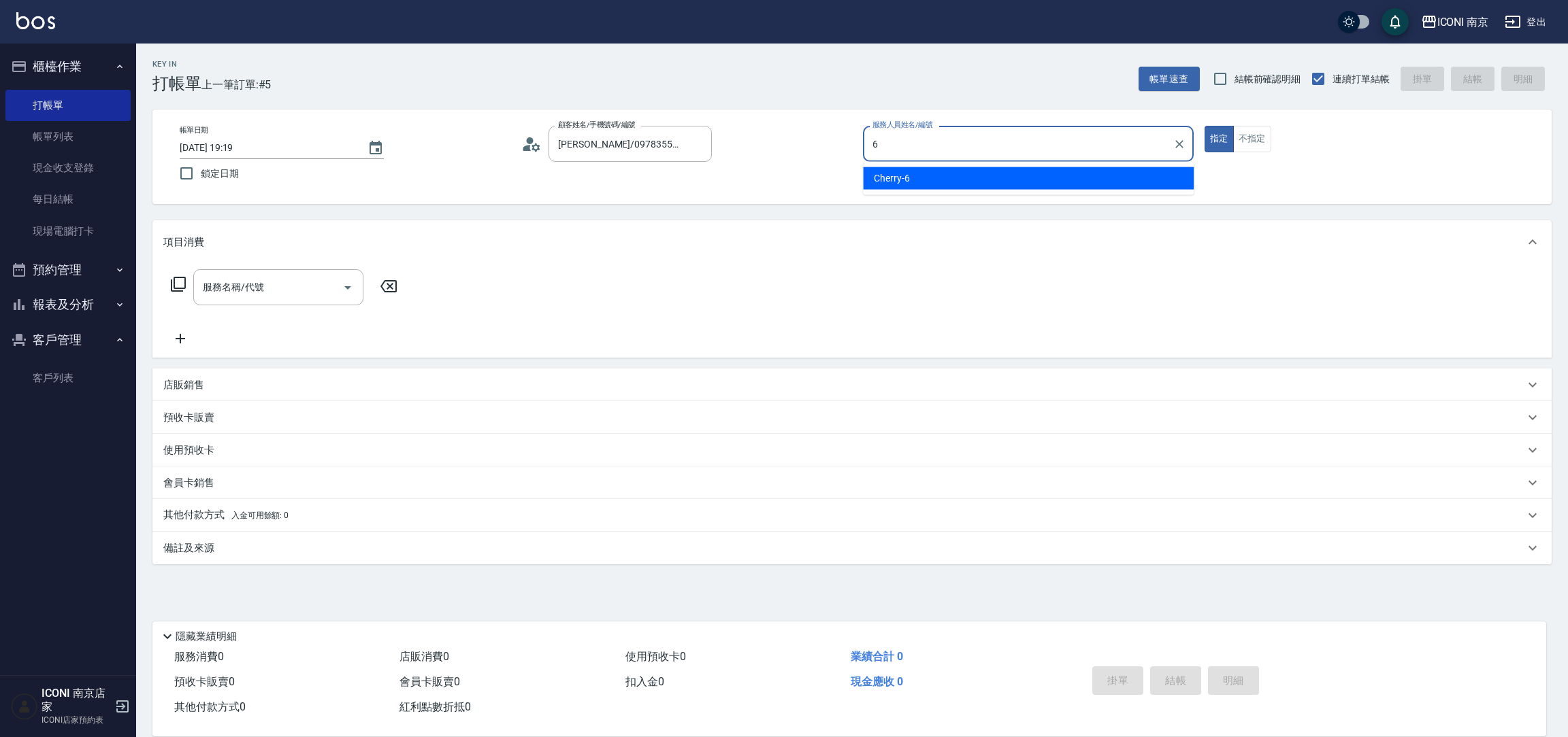
type input "Cherry-6"
type button "true"
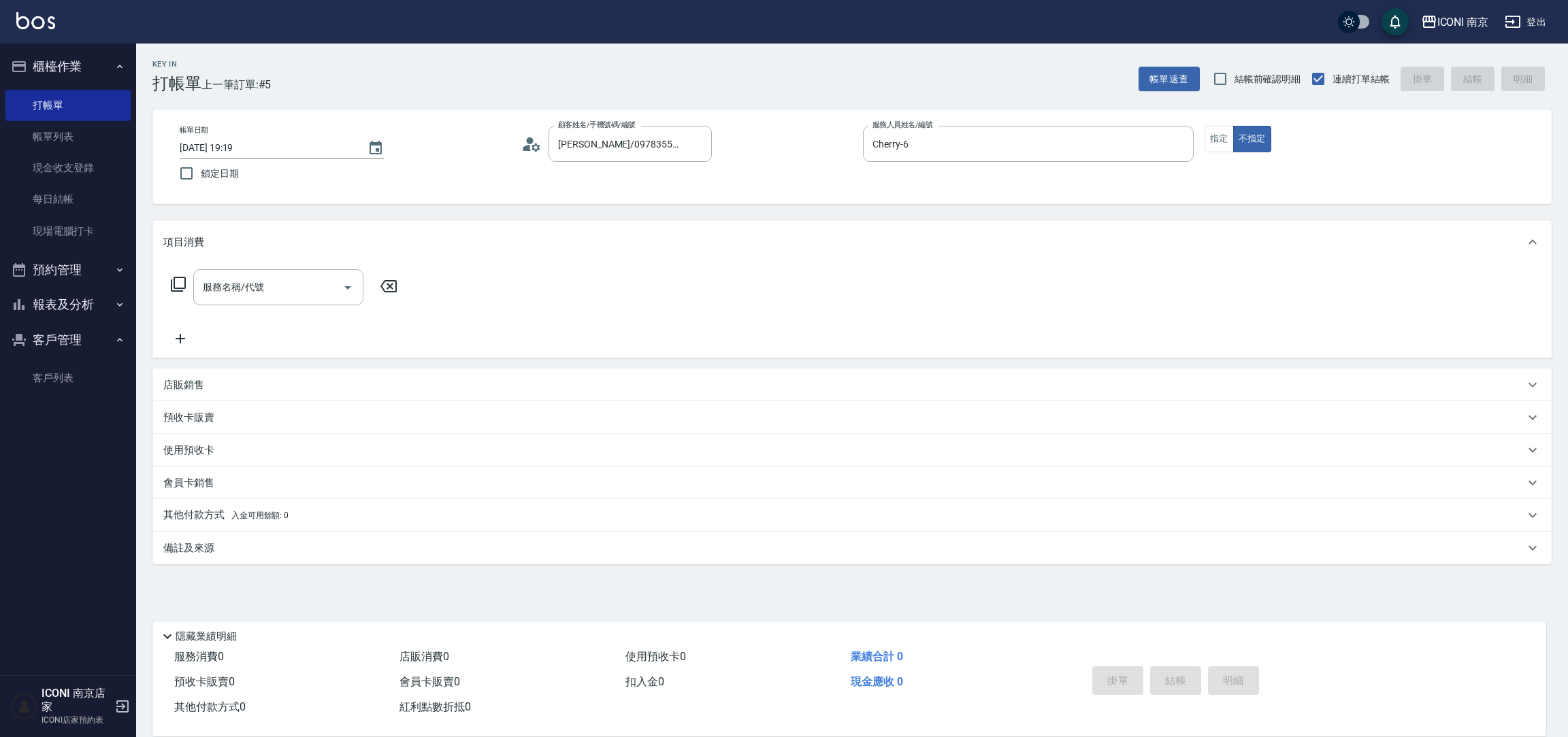
click at [182, 280] on icon at bounding box center [178, 284] width 17 height 17
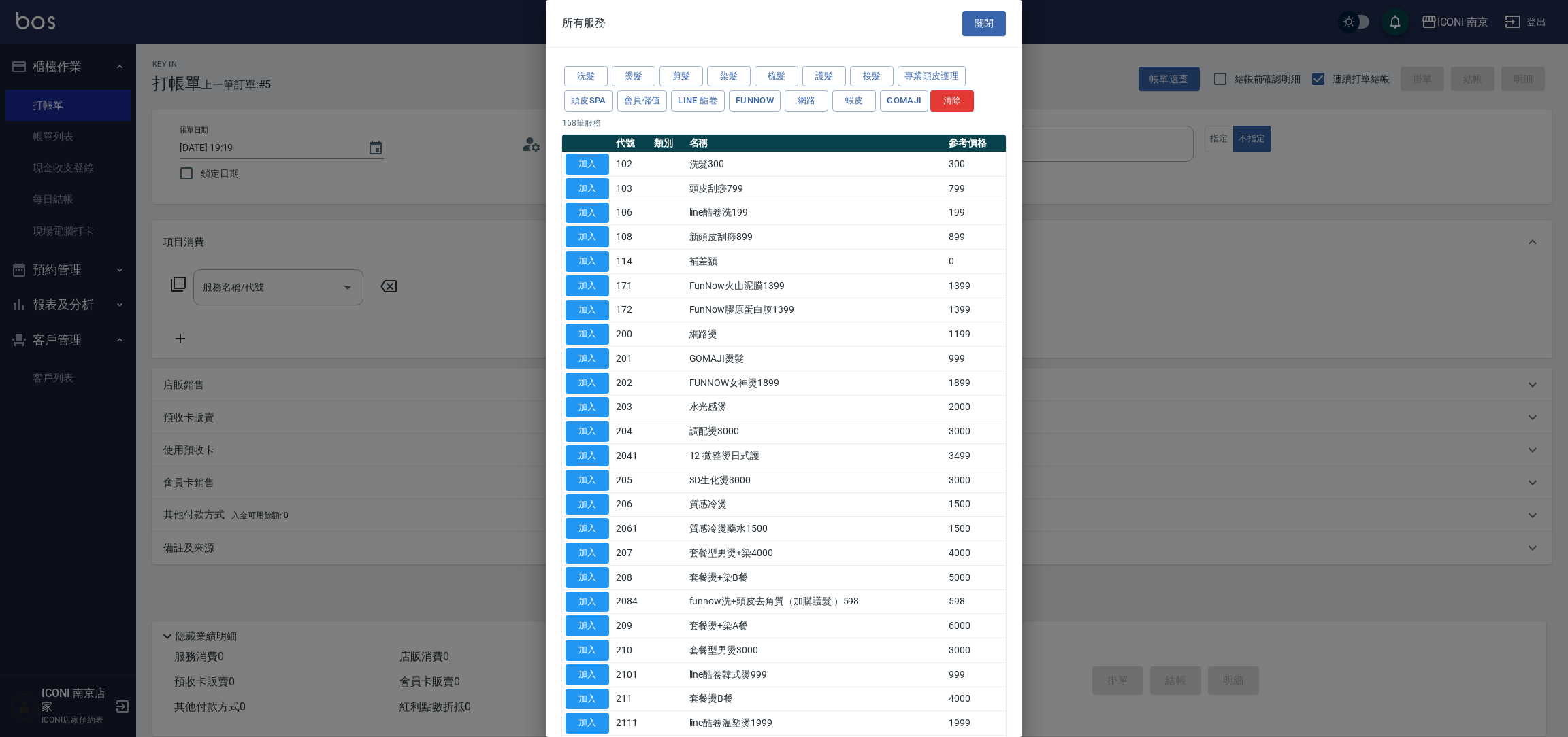
click at [681, 65] on div "洗髮 燙髮 剪髮 染髮 梳髮 護髮 接髮 專業頭皮護理 頭皮SPA 會員儲值 LINE 酷卷 FUNNOW 網路 蝦皮 Gomaji 清除" at bounding box center [784, 89] width 444 height 51
click at [688, 74] on button "剪髮" at bounding box center [681, 77] width 43 height 21
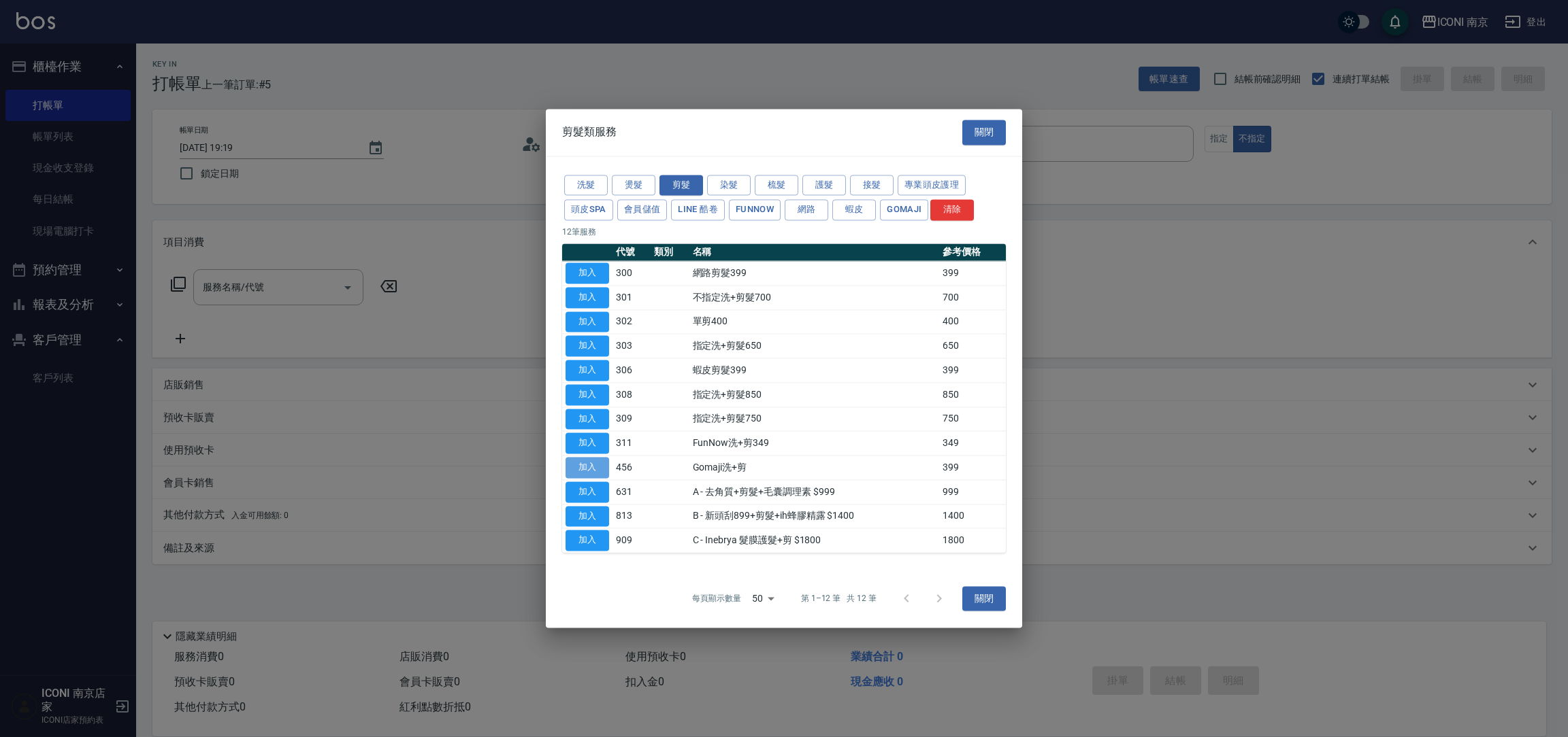
click at [597, 458] on button "加入" at bounding box center [587, 467] width 43 height 21
type input "Gomaji洗+剪(456)"
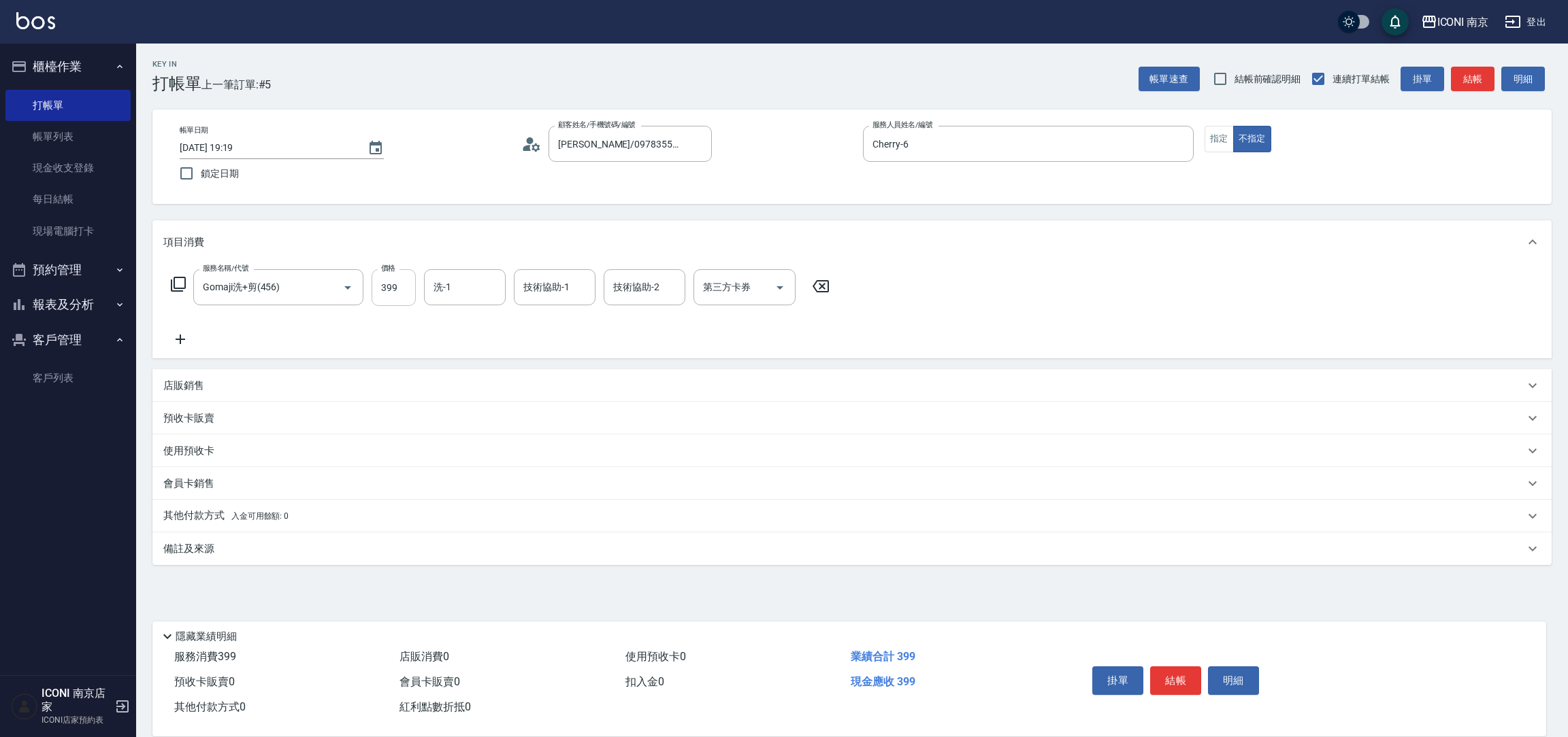
click at [390, 287] on input "399" at bounding box center [394, 287] width 44 height 37
type input "49"
type input "Sherry-12"
click at [402, 288] on input "49" at bounding box center [394, 287] width 44 height 37
type input "499"
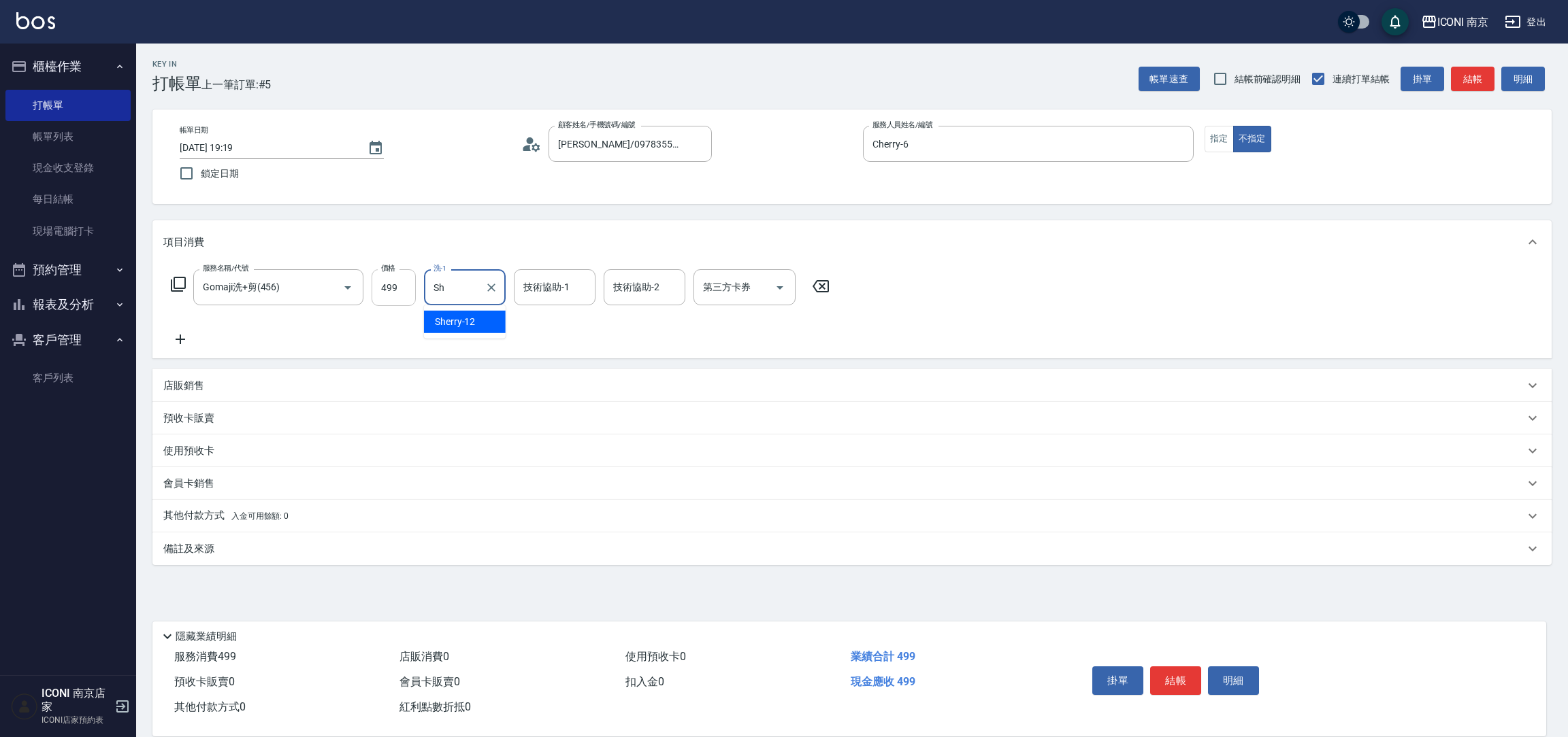
type input "S"
type input "[PERSON_NAME]-17"
click at [279, 514] on span "入金可用餘額: 0" at bounding box center [260, 516] width 58 height 9
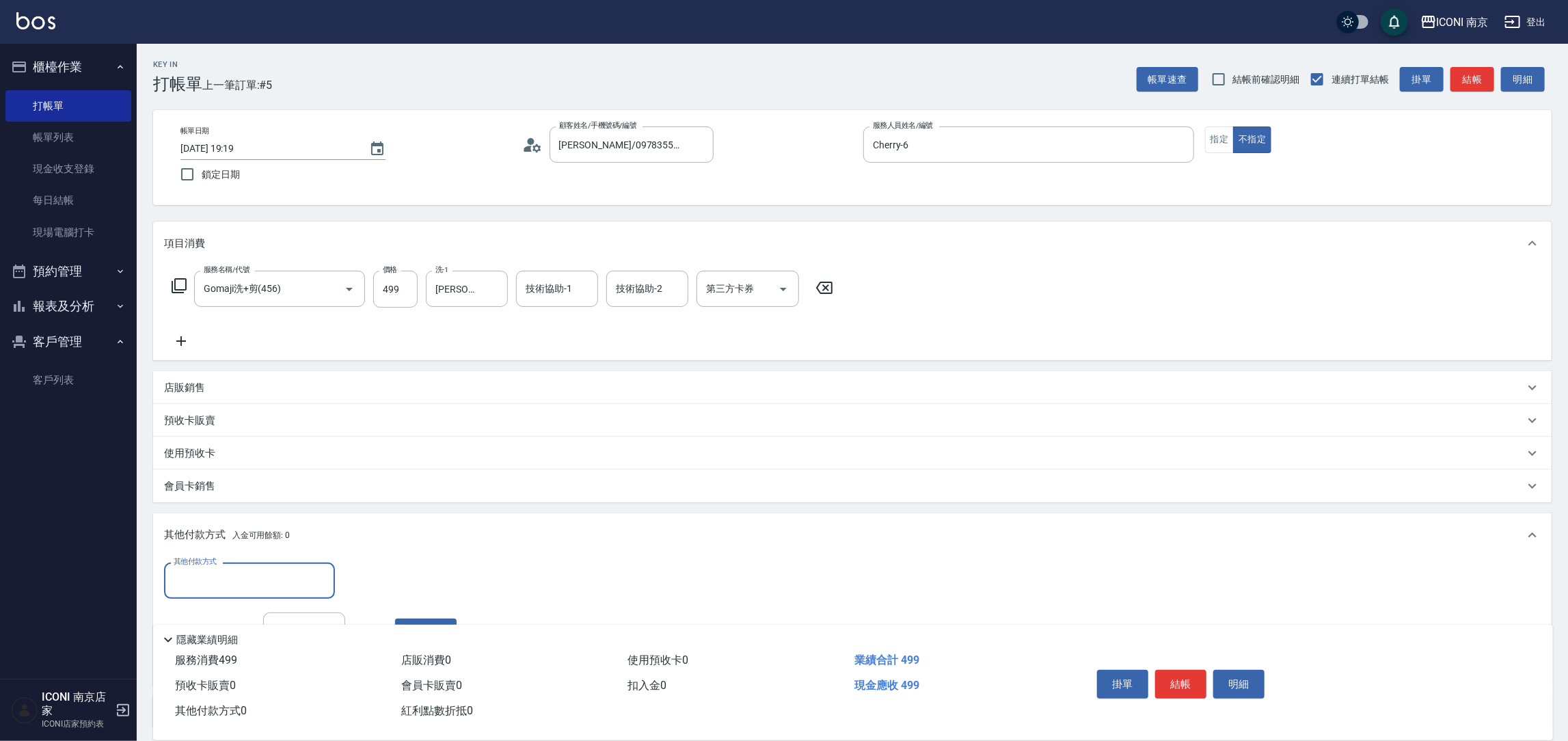
scroll to position [1, 0]
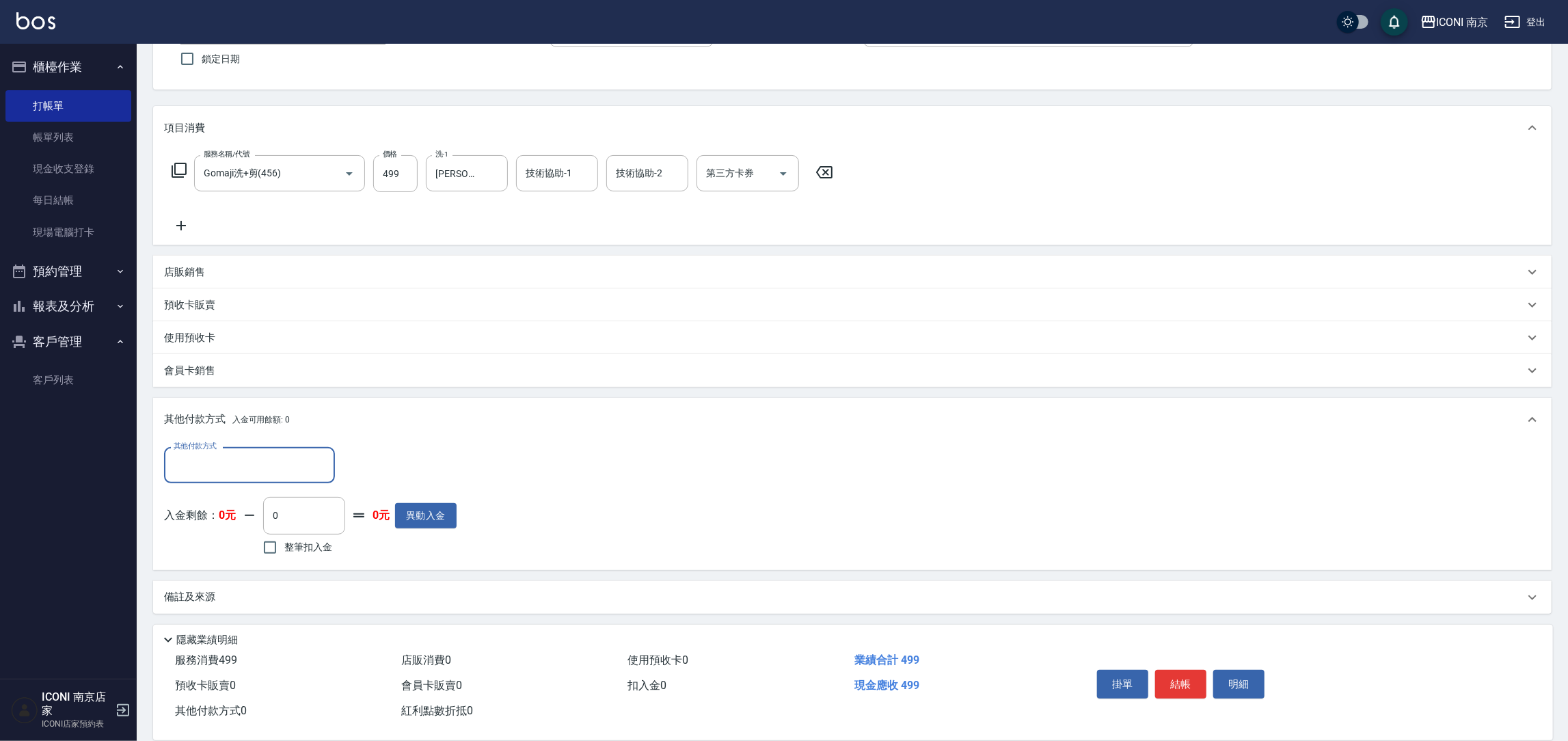
click at [379, 597] on div "備註及來源" at bounding box center [844, 597] width 1360 height 14
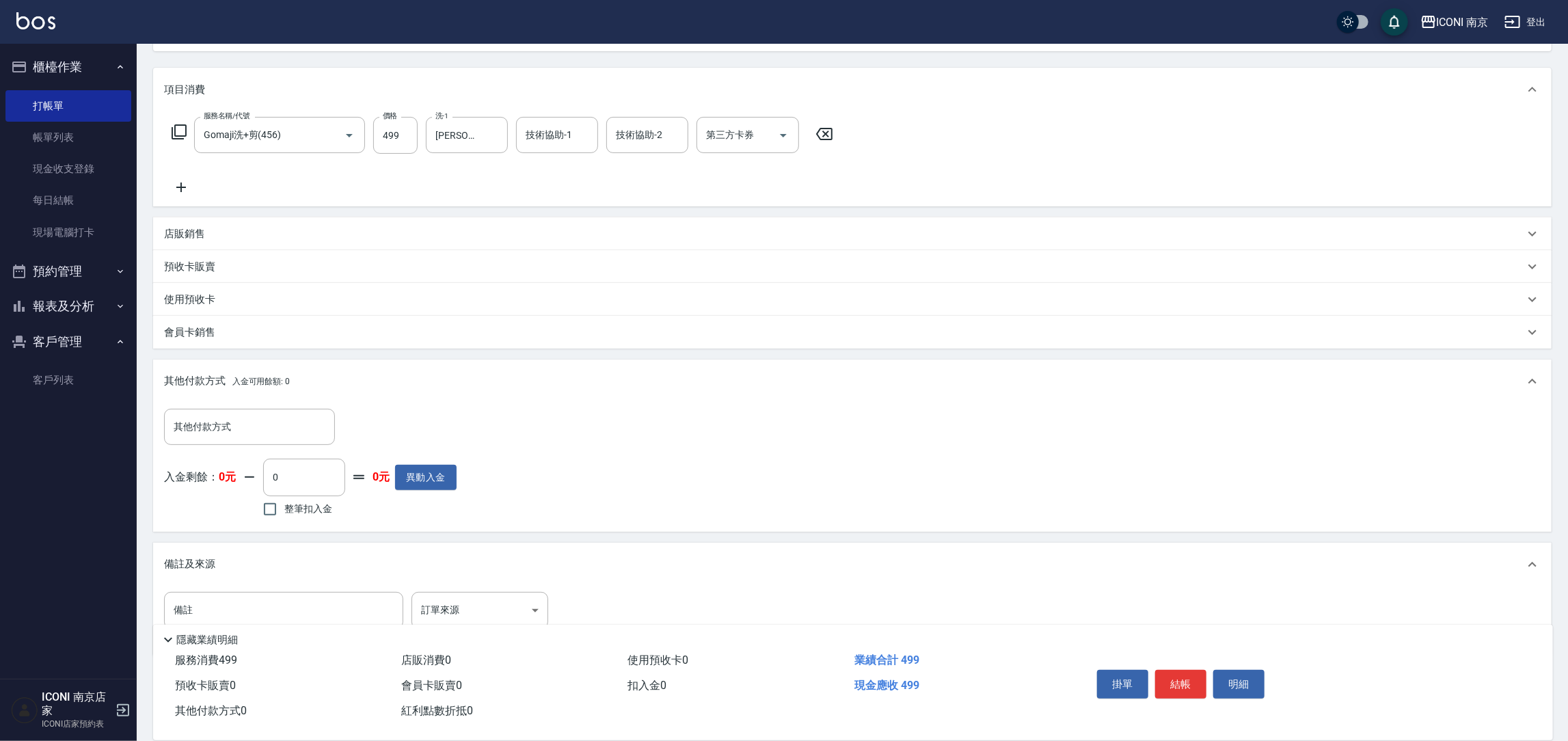
scroll to position [197, 0]
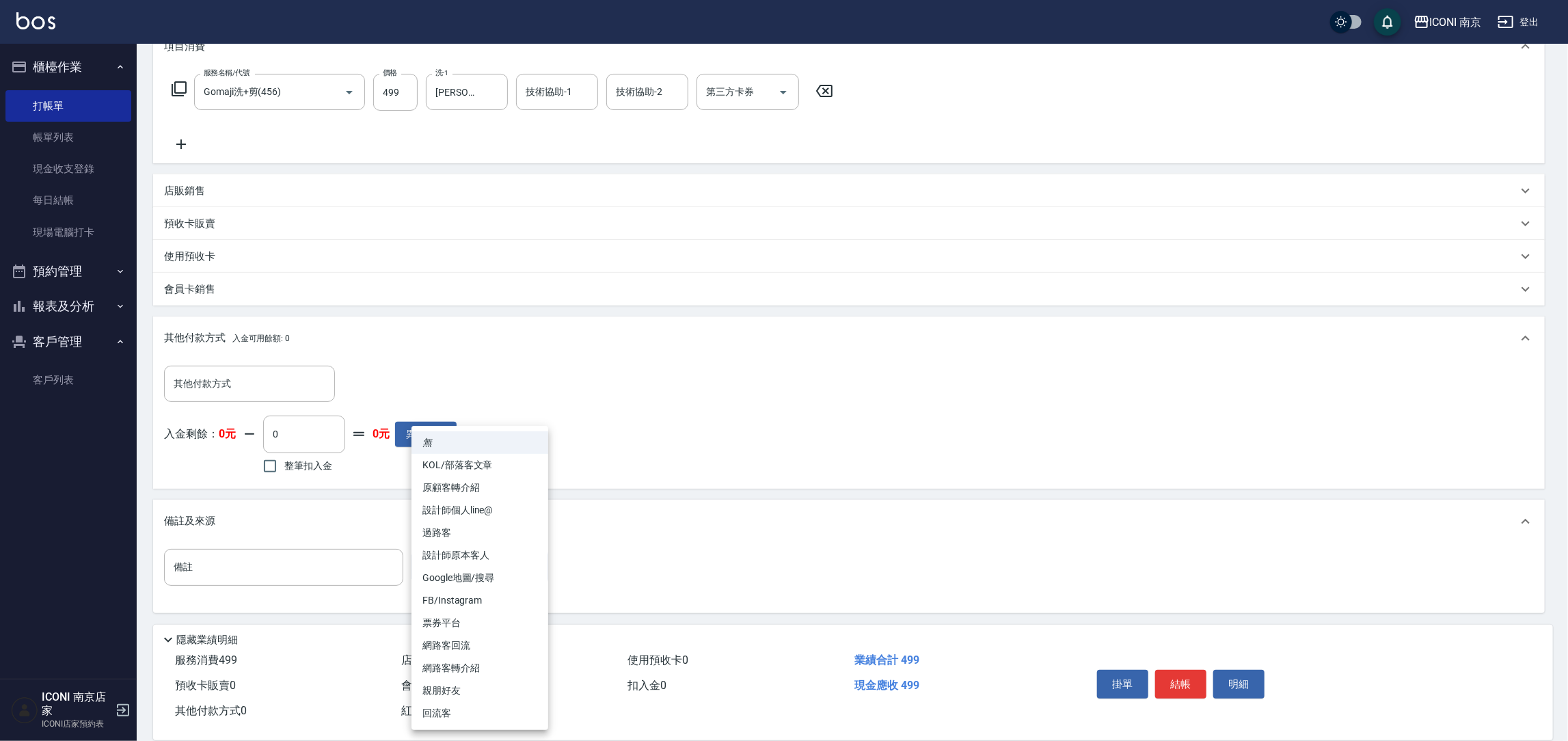
click at [473, 566] on body "ICONI 南京 登出 櫃檯作業 打帳單 帳單列表 現金收支登錄 每日結帳 現場電腦打卡 預約管理 預約管理 單日預約紀錄 單週預約紀錄 報表及分析 報表目錄…" at bounding box center [784, 272] width 1568 height 939
click at [481, 628] on li "票券平台" at bounding box center [480, 623] width 136 height 22
type input "票券平台"
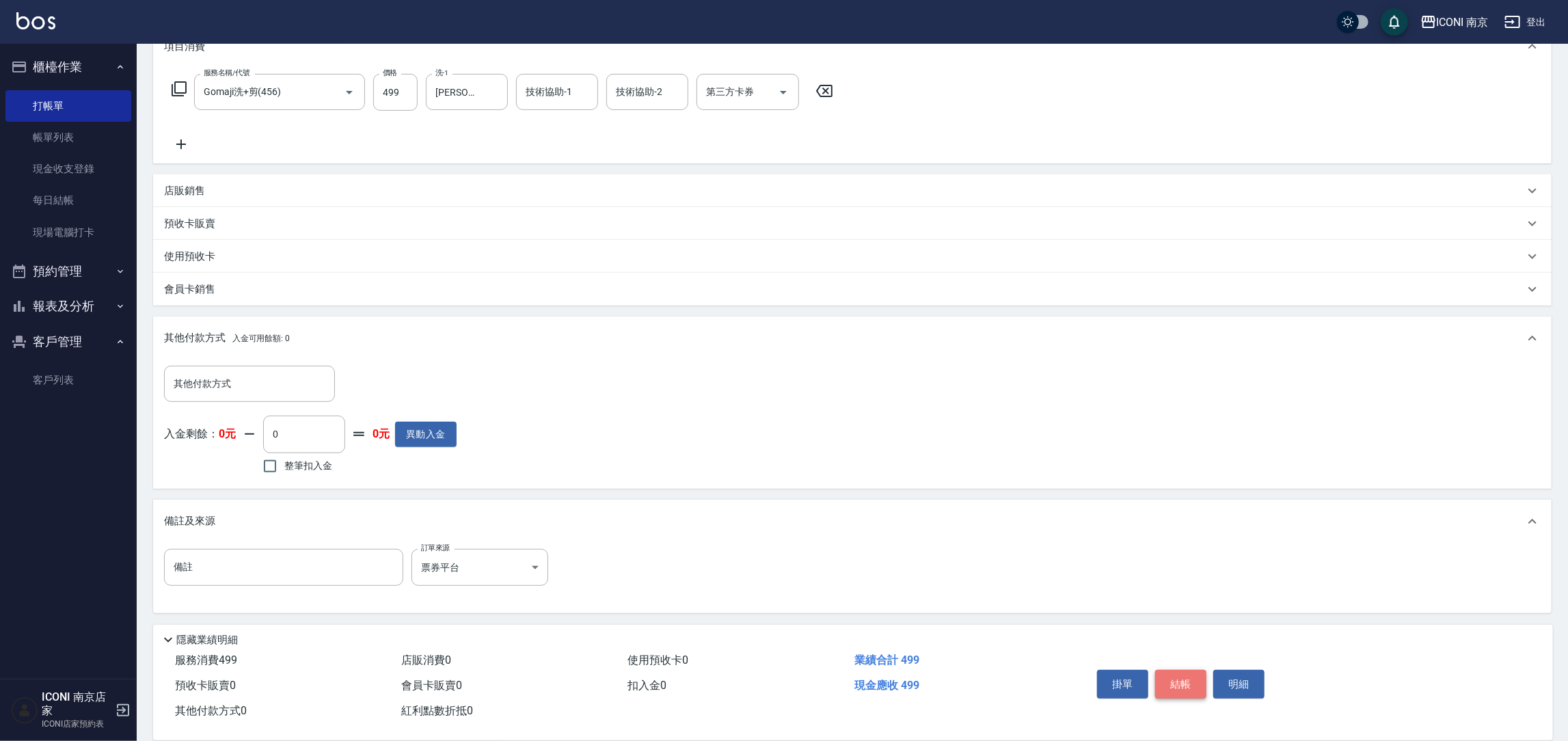
click at [1174, 676] on button "結帳" at bounding box center [1181, 685] width 52 height 29
type input "[DATE] 19:20"
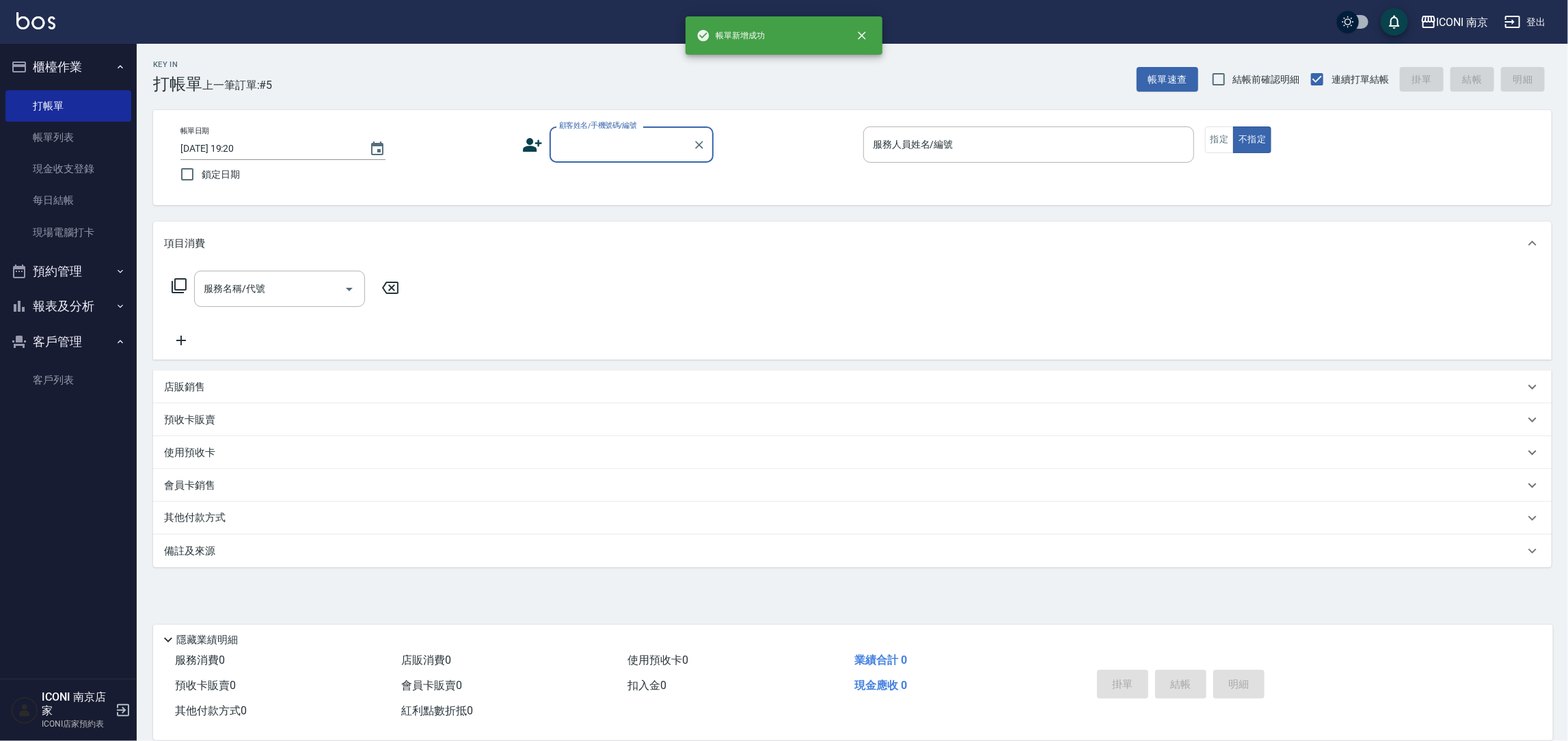
scroll to position [0, 0]
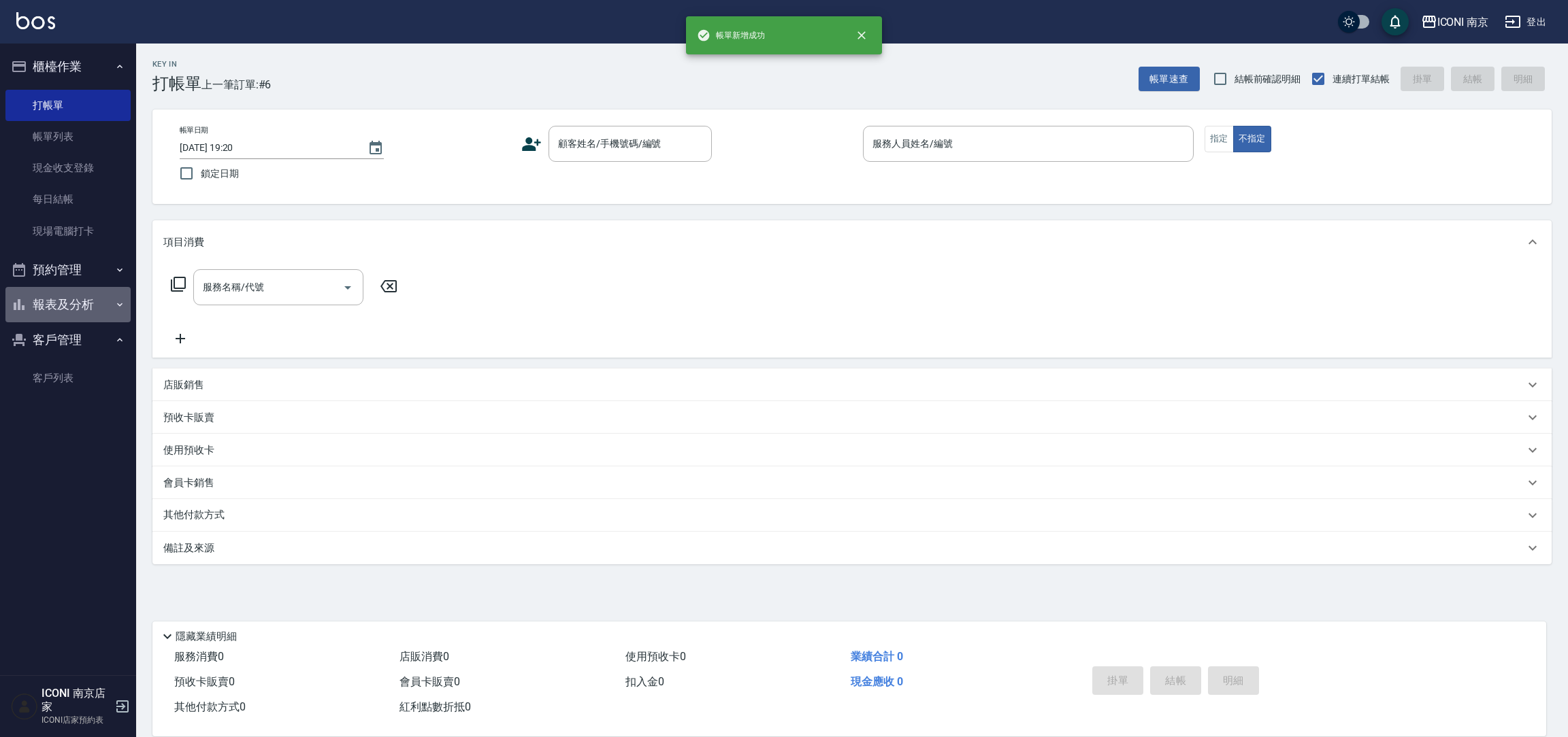
click at [66, 307] on button "報表及分析" at bounding box center [68, 305] width 126 height 36
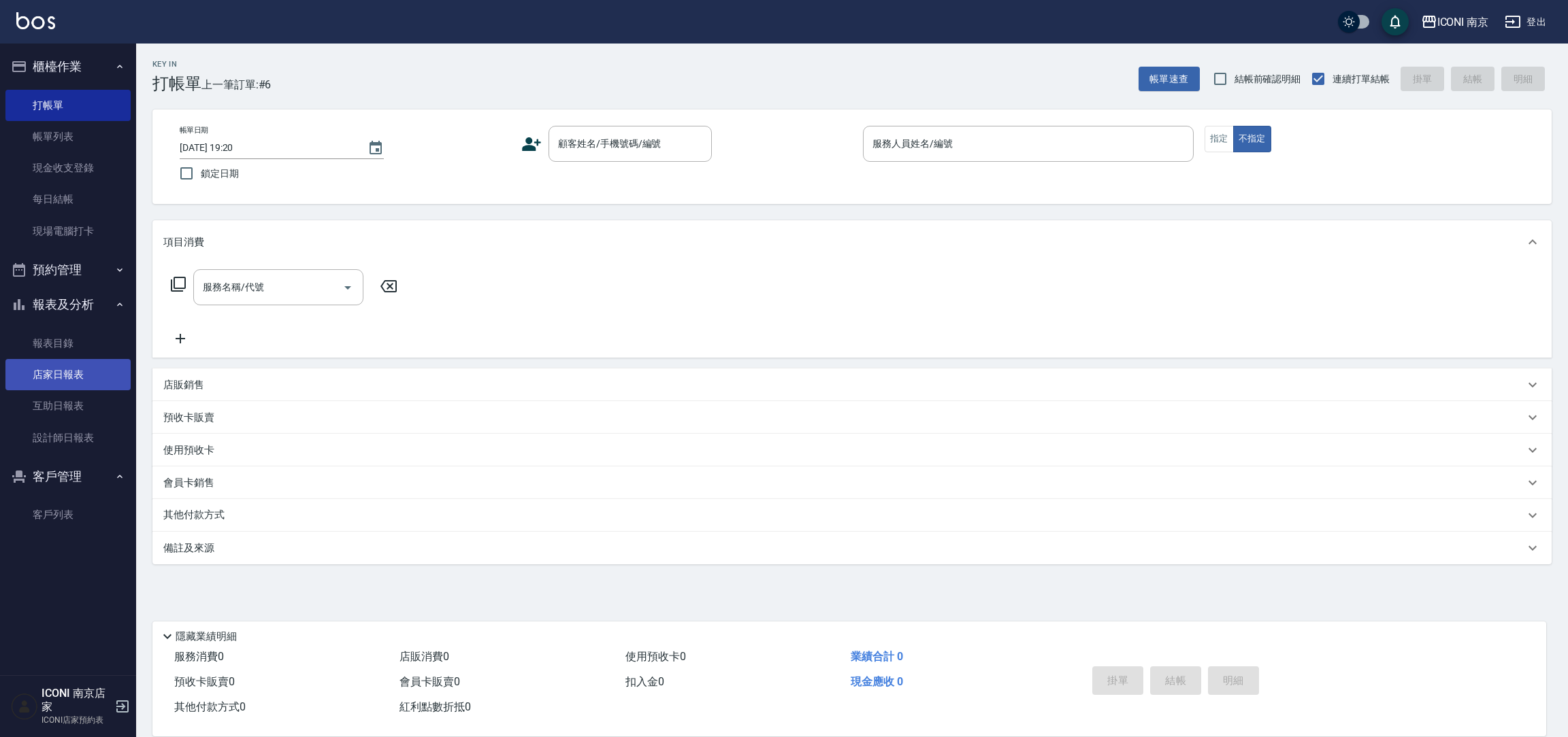
click at [79, 378] on link "店家日報表" at bounding box center [68, 375] width 126 height 32
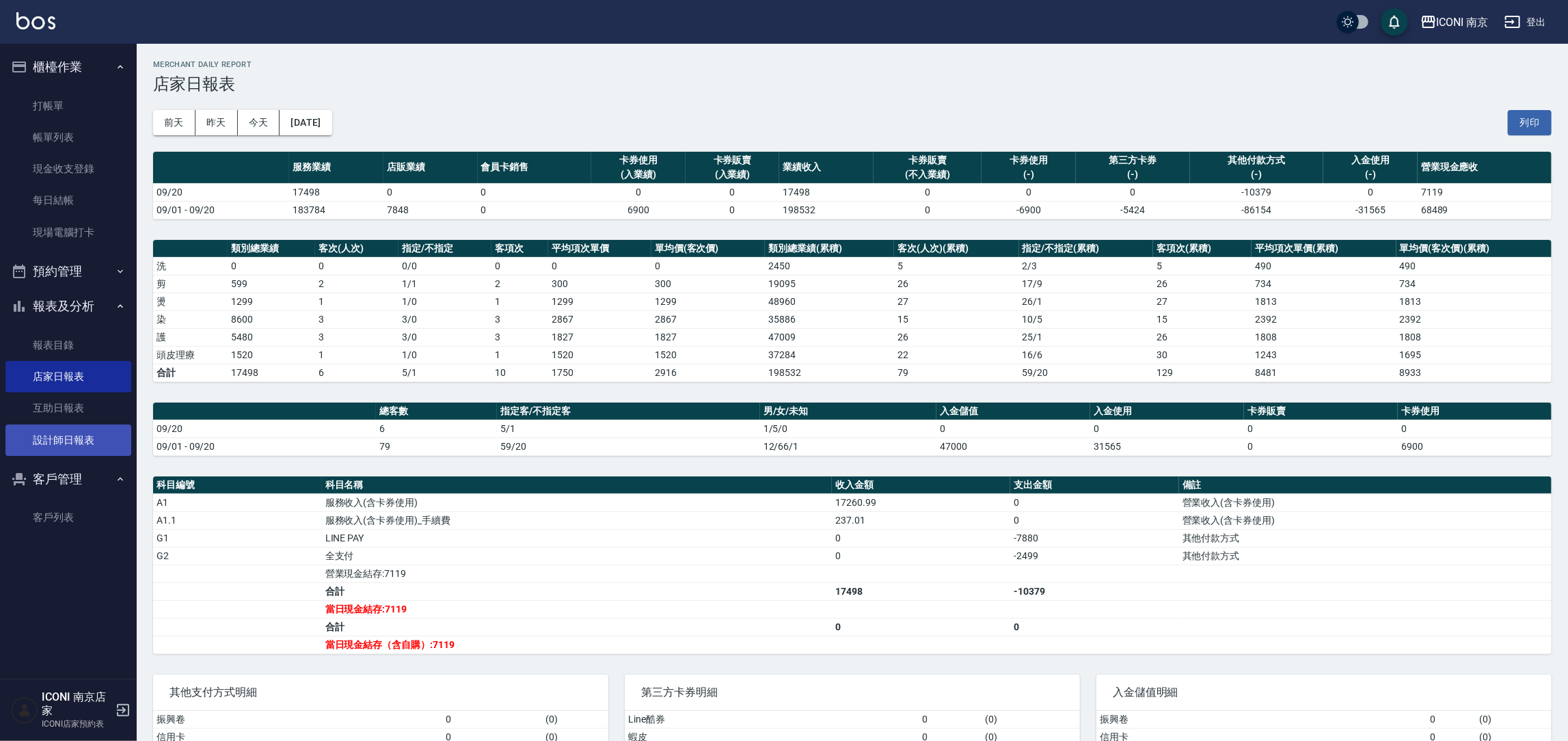
click at [63, 442] on link "設計師日報表" at bounding box center [68, 440] width 126 height 32
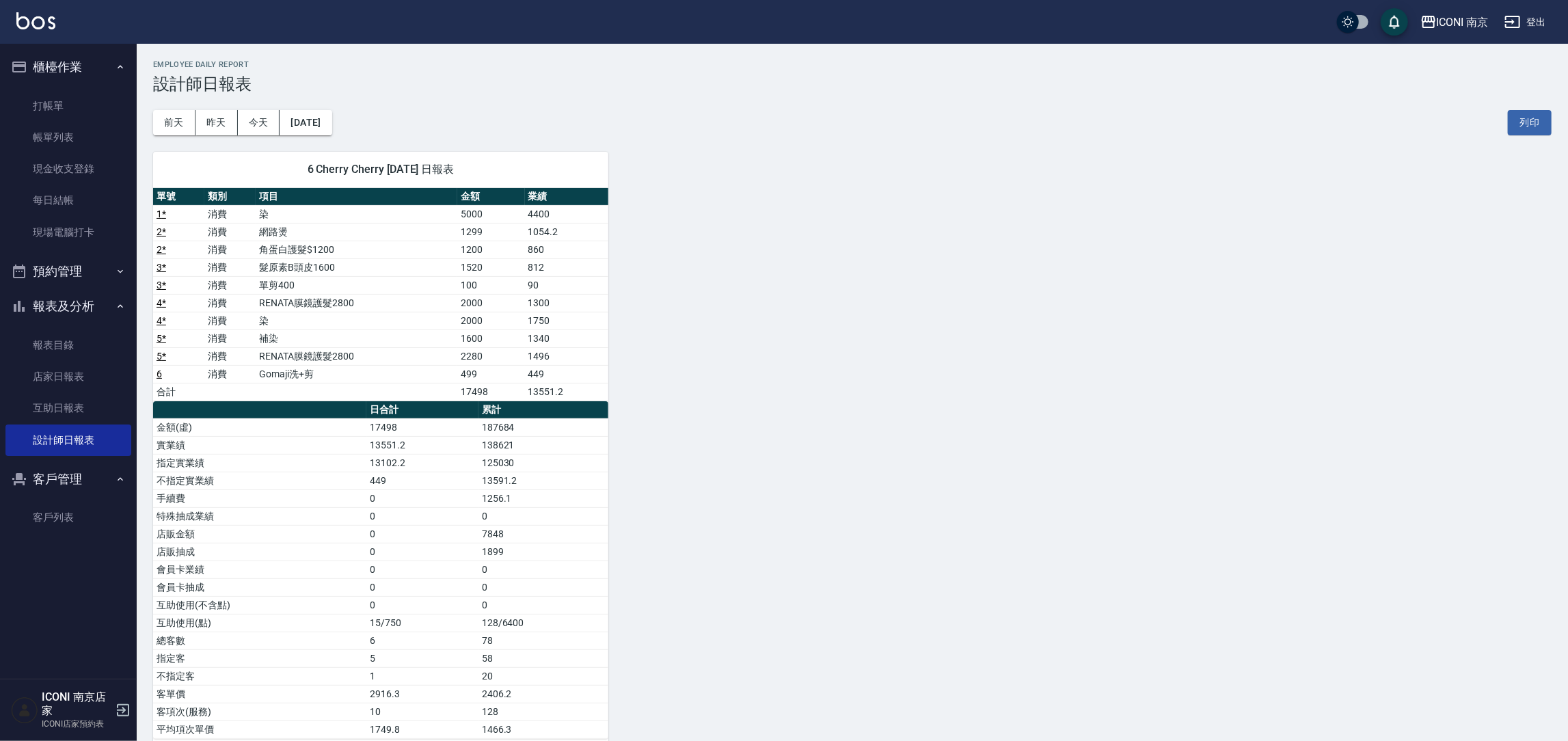
click at [71, 268] on button "預約管理" at bounding box center [68, 271] width 126 height 36
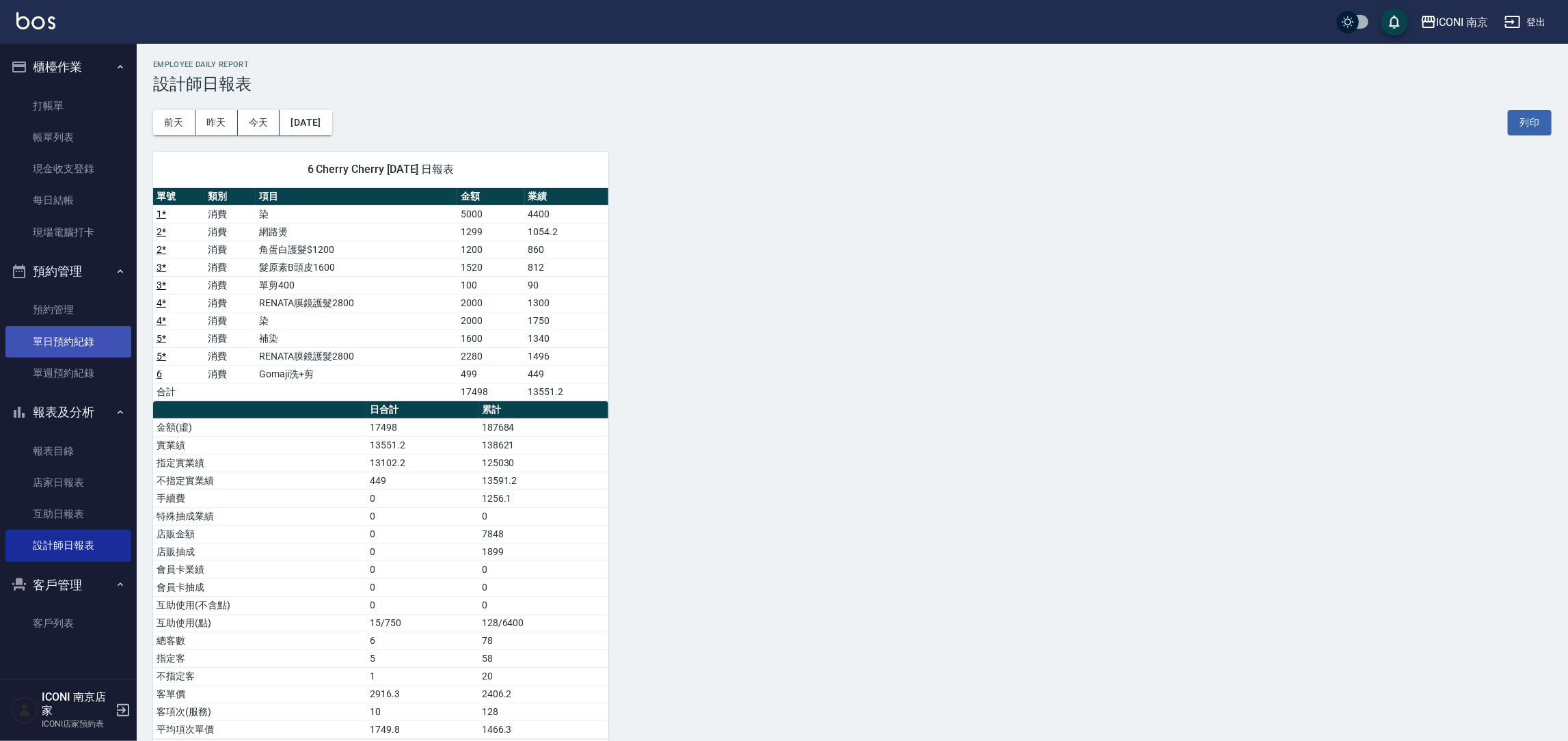
click at [82, 335] on link "單日預約紀錄" at bounding box center [68, 342] width 126 height 32
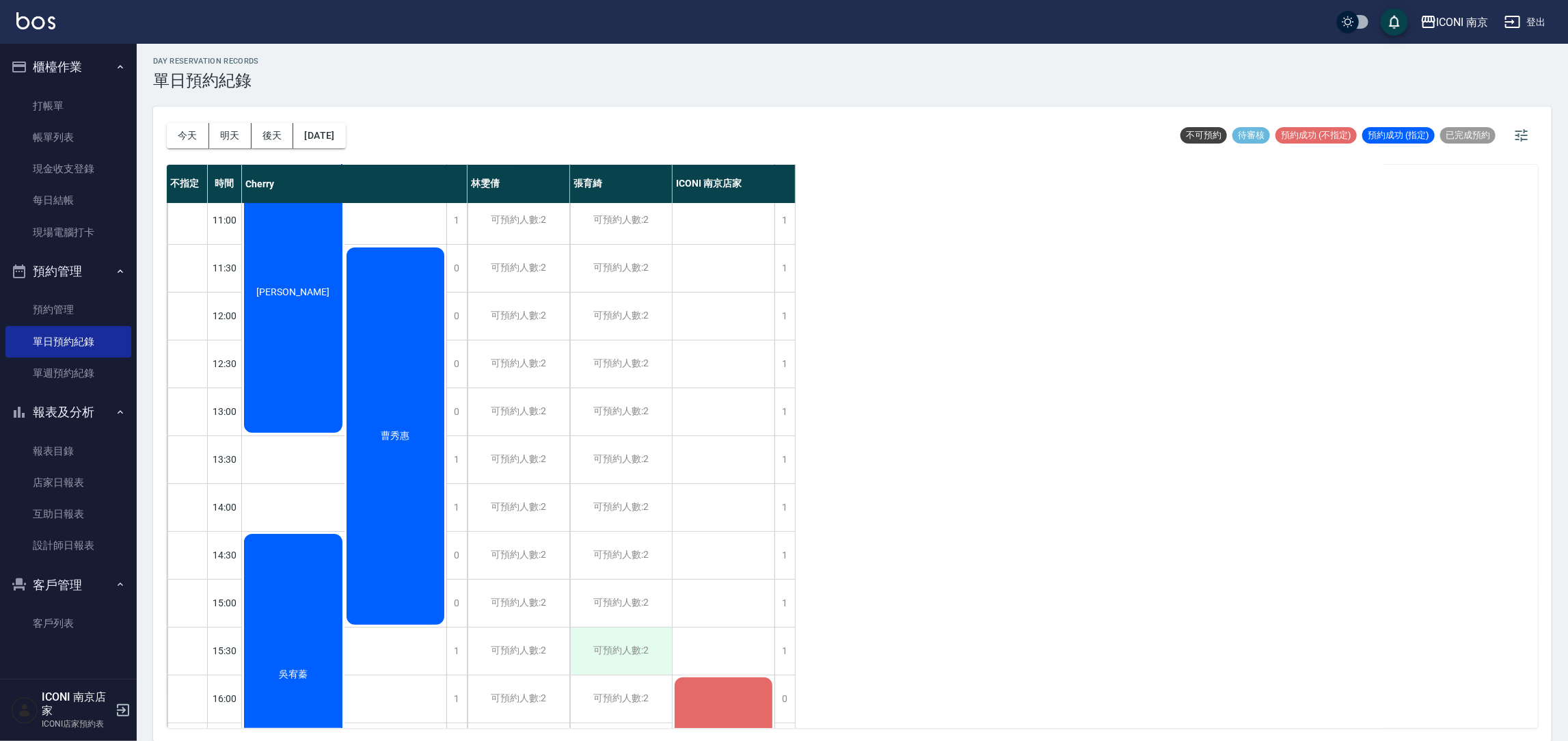
scroll to position [410, 0]
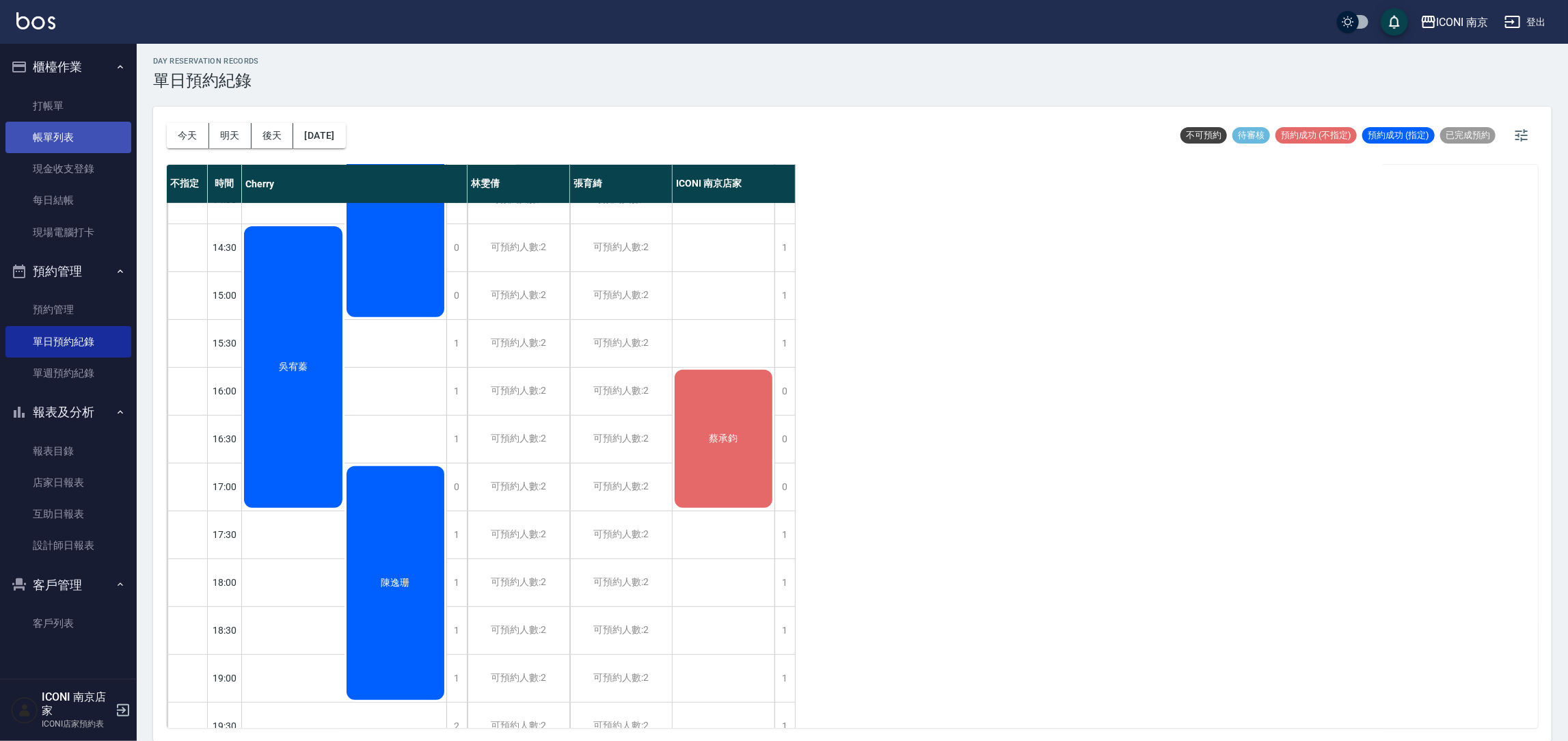
click at [79, 134] on link "帳單列表" at bounding box center [68, 137] width 126 height 32
